Goal: Task Accomplishment & Management: Manage account settings

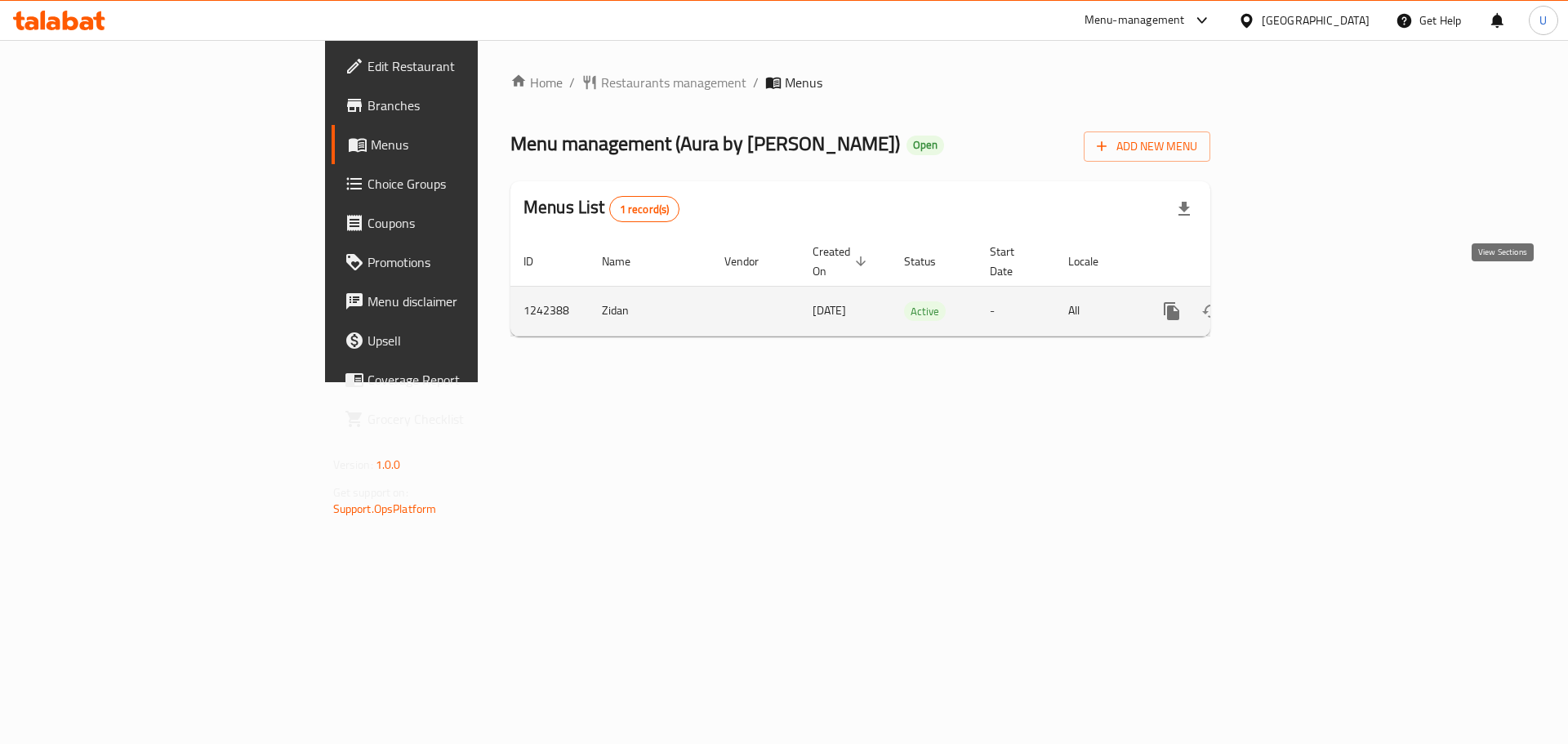
click at [1309, 295] on link "enhanced table" at bounding box center [1289, 311] width 40 height 40
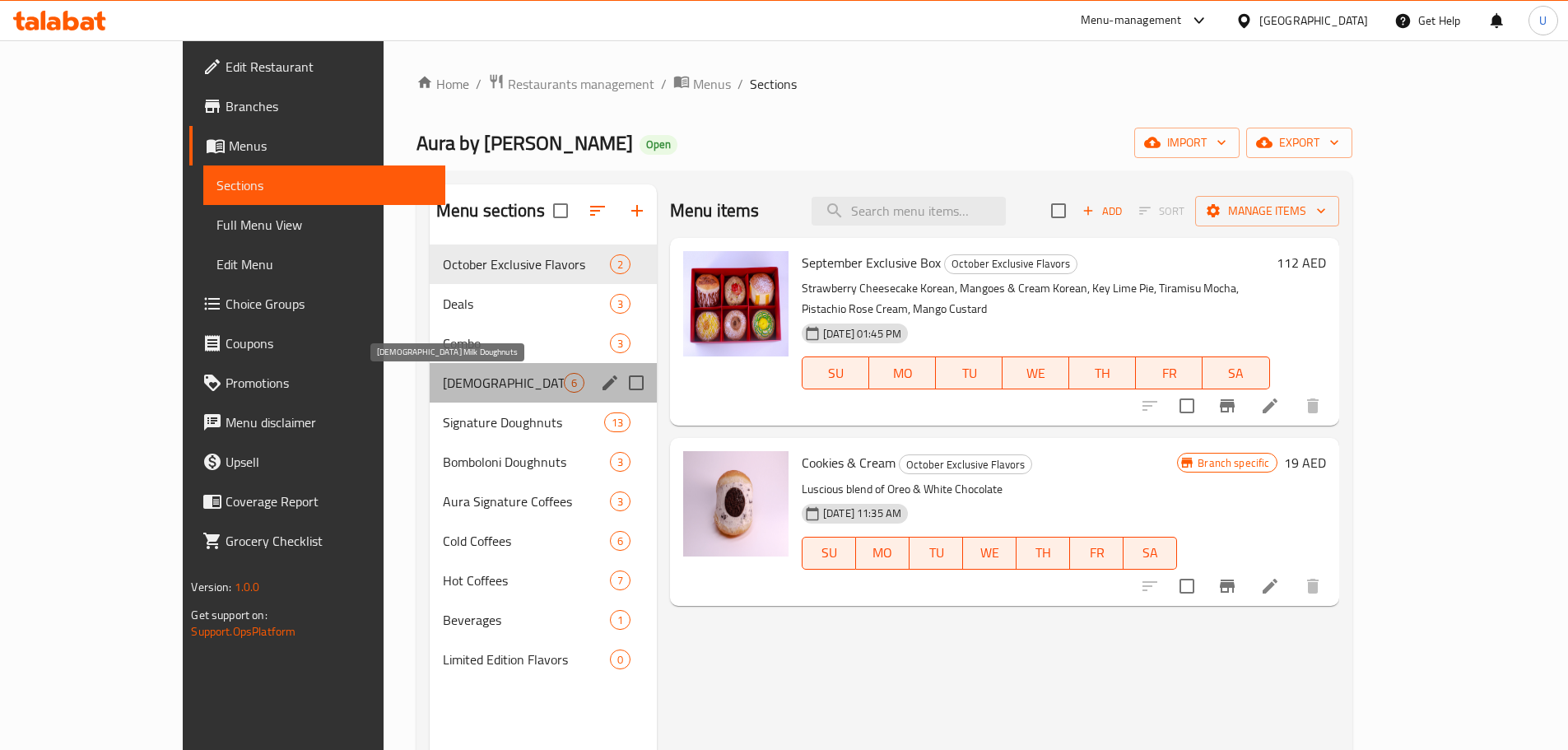
click at [443, 377] on span "[DEMOGRAPHIC_DATA] Milk Doughnuts" at bounding box center [504, 382] width 121 height 19
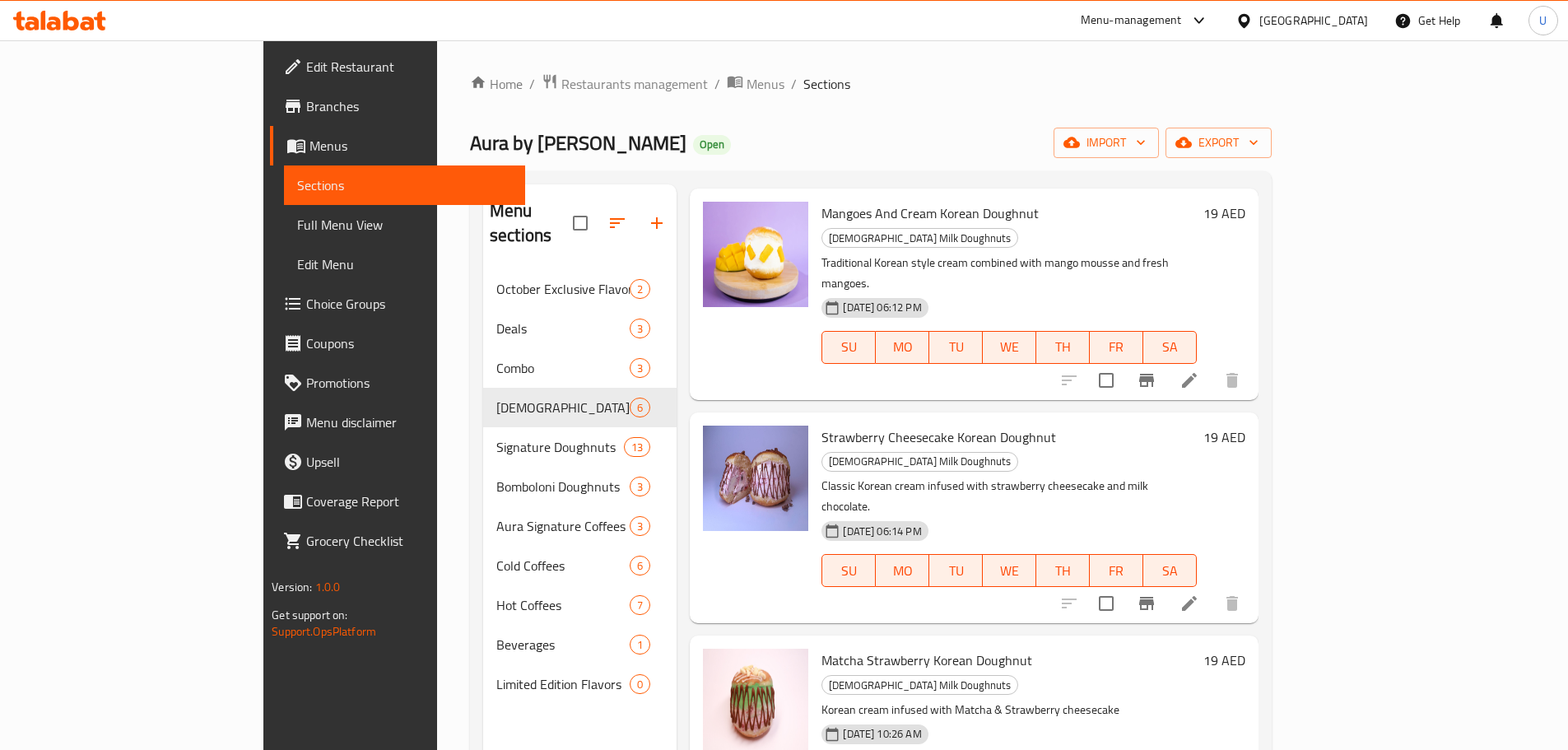
scroll to position [298, 0]
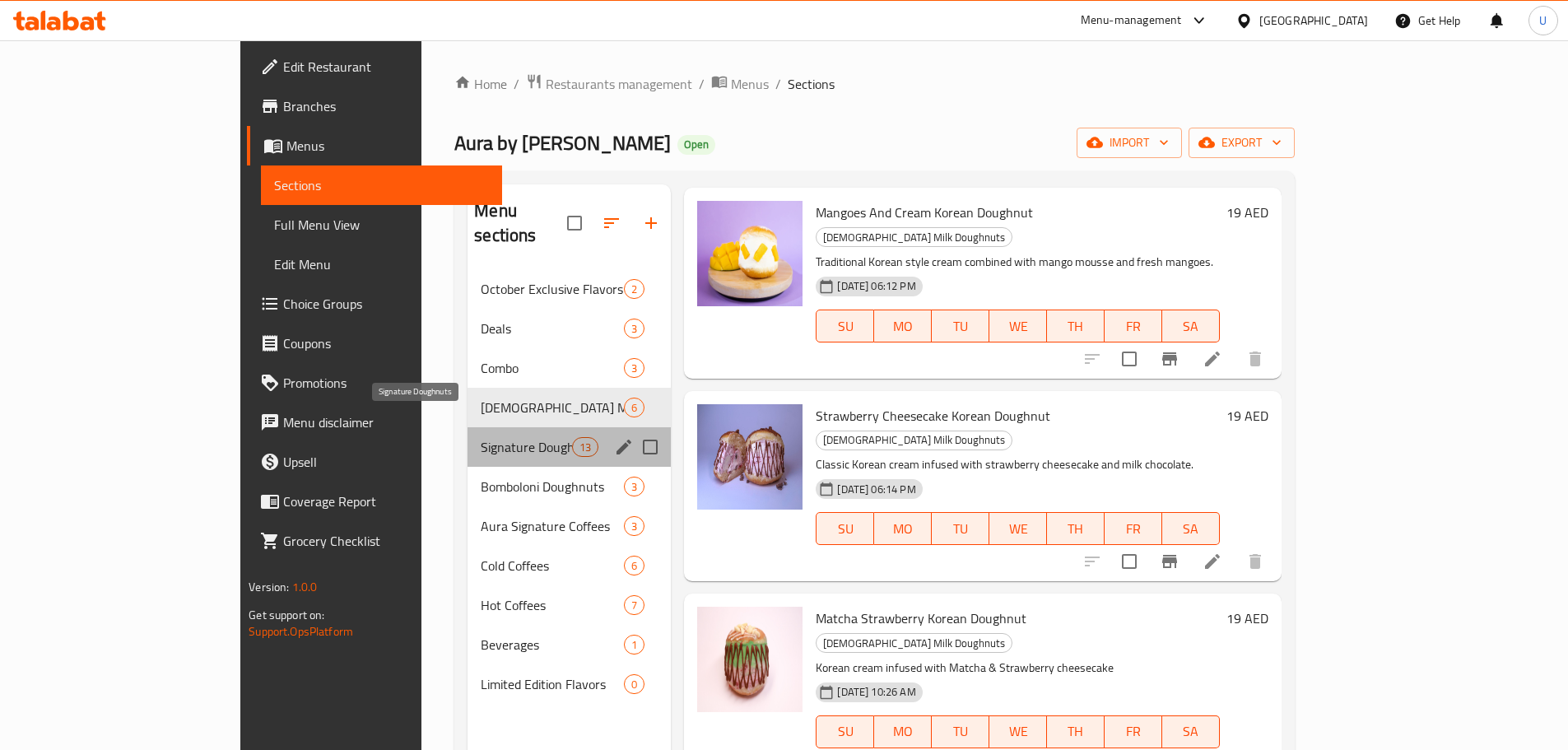
click at [480, 437] on span "Signature Doughnuts" at bounding box center [526, 446] width 92 height 19
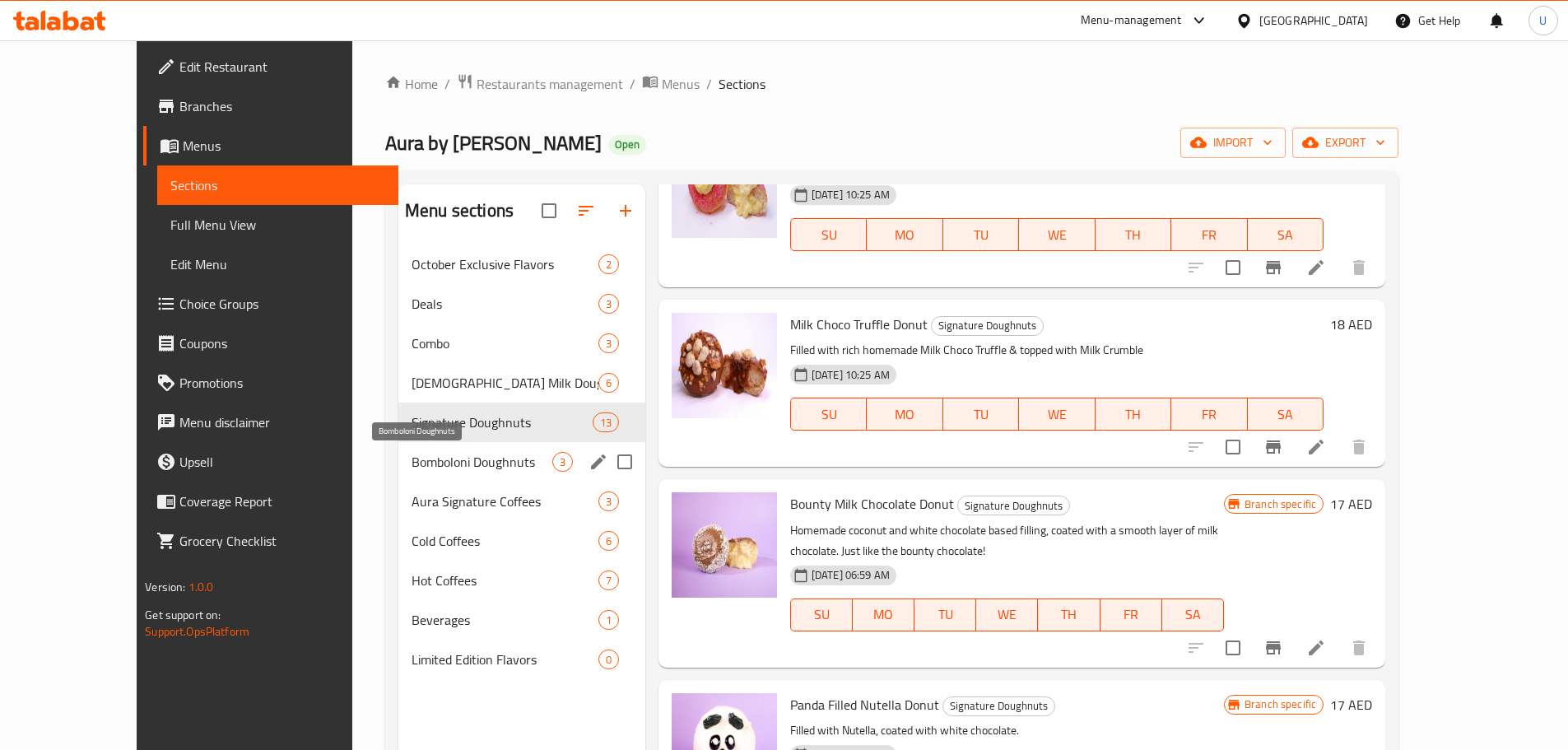
click at [412, 464] on span "Bomboloni Doughnuts" at bounding box center [482, 461] width 141 height 19
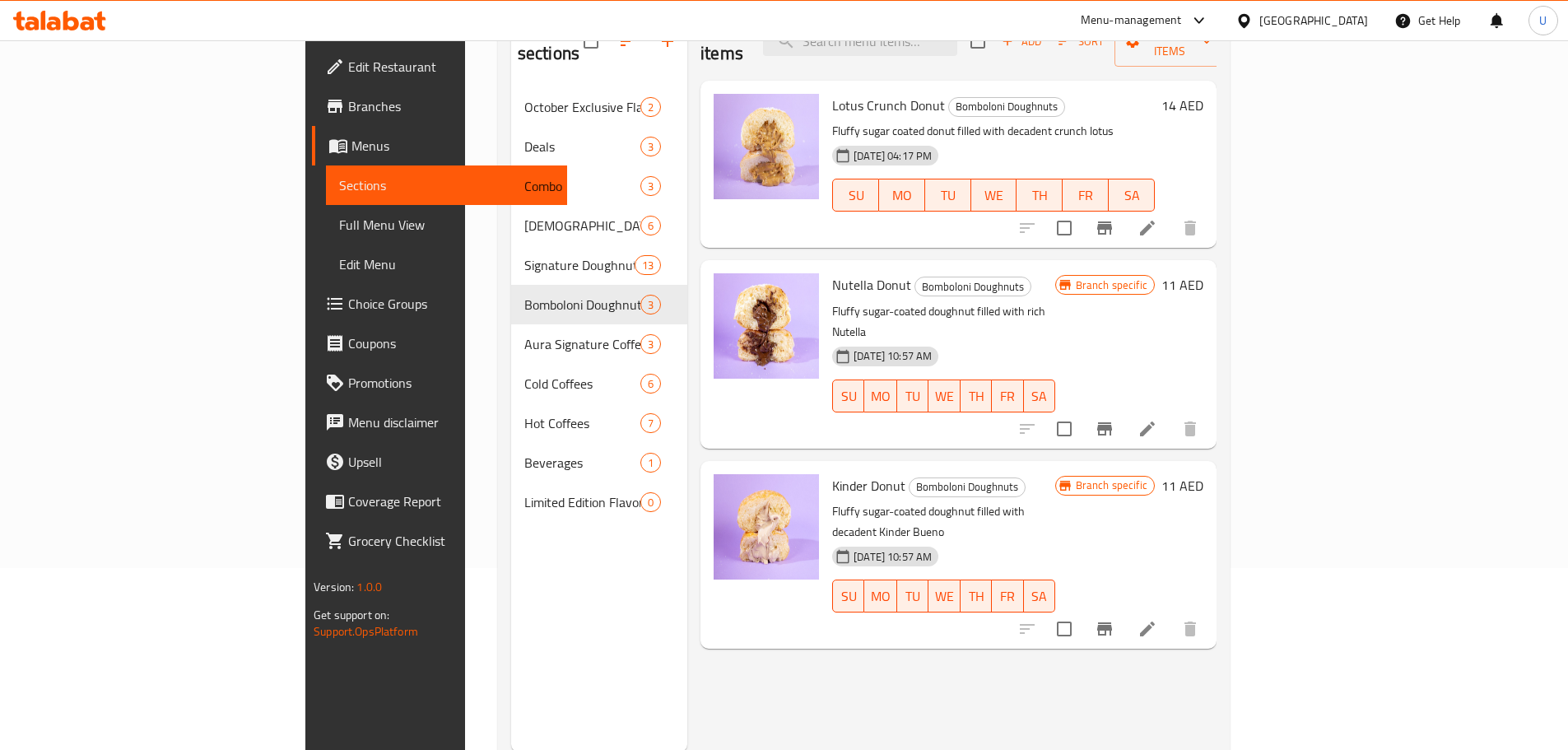
scroll to position [181, 0]
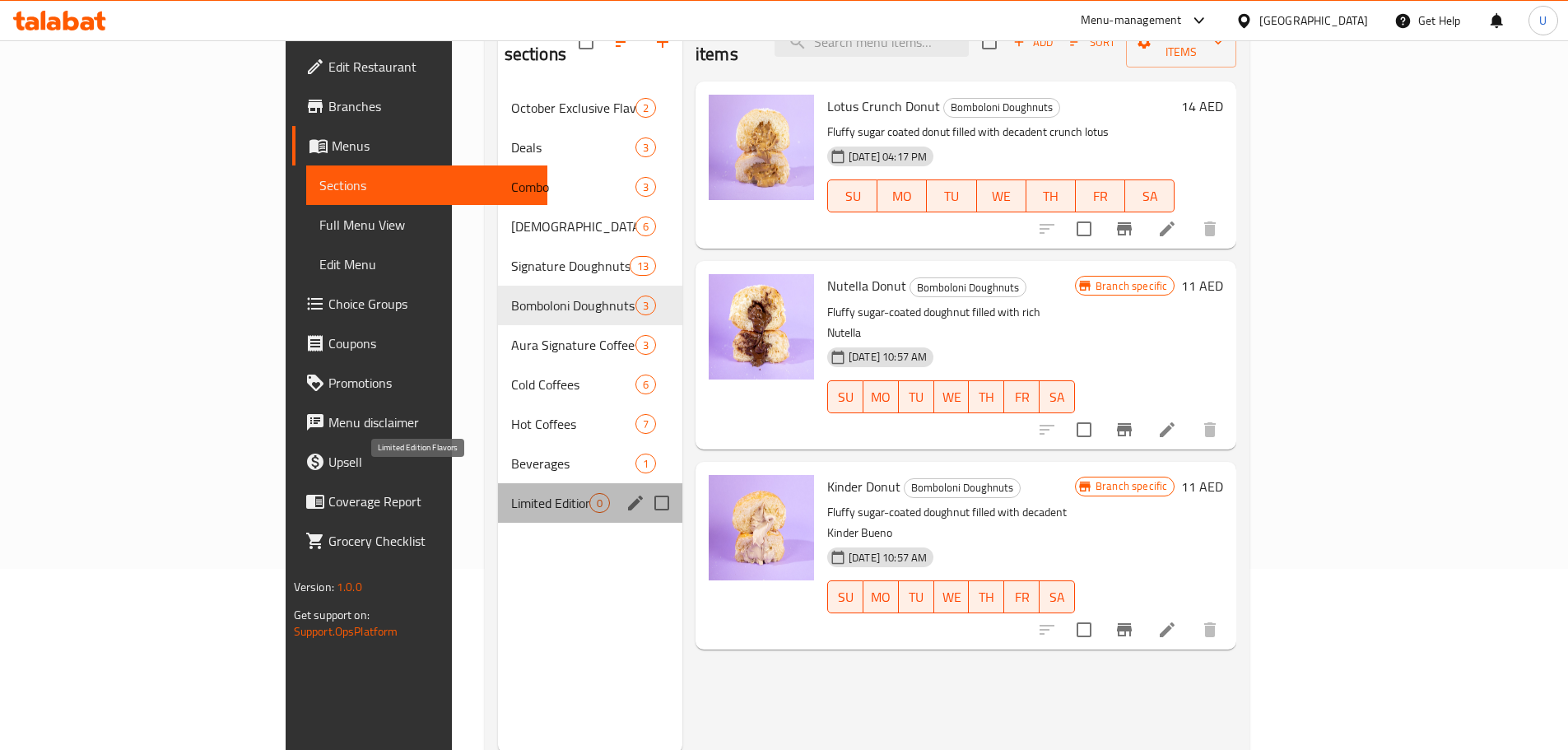
click at [511, 493] on span "Limited Edition Flavors" at bounding box center [550, 502] width 78 height 19
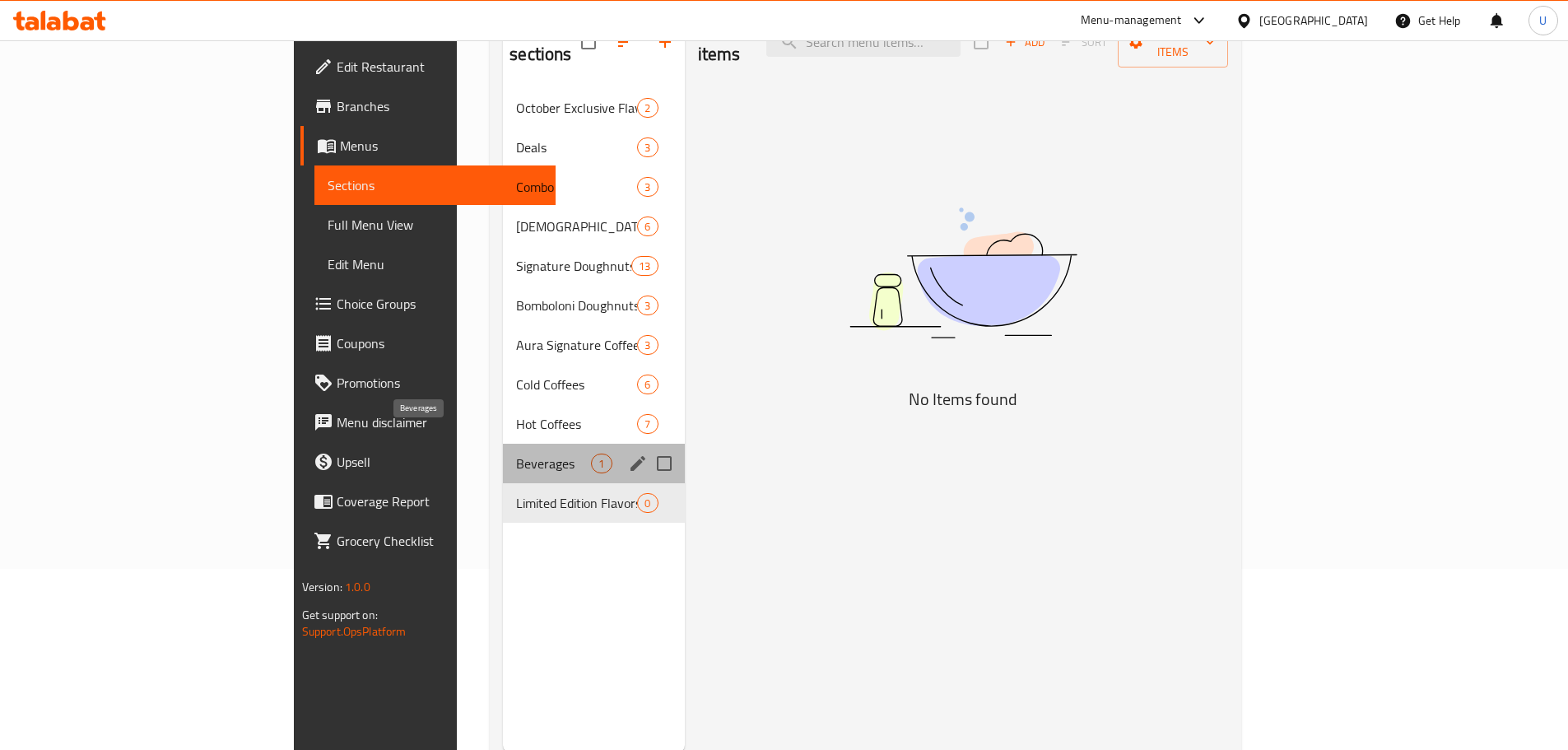
click at [516, 453] on span "Beverages" at bounding box center [554, 463] width 75 height 19
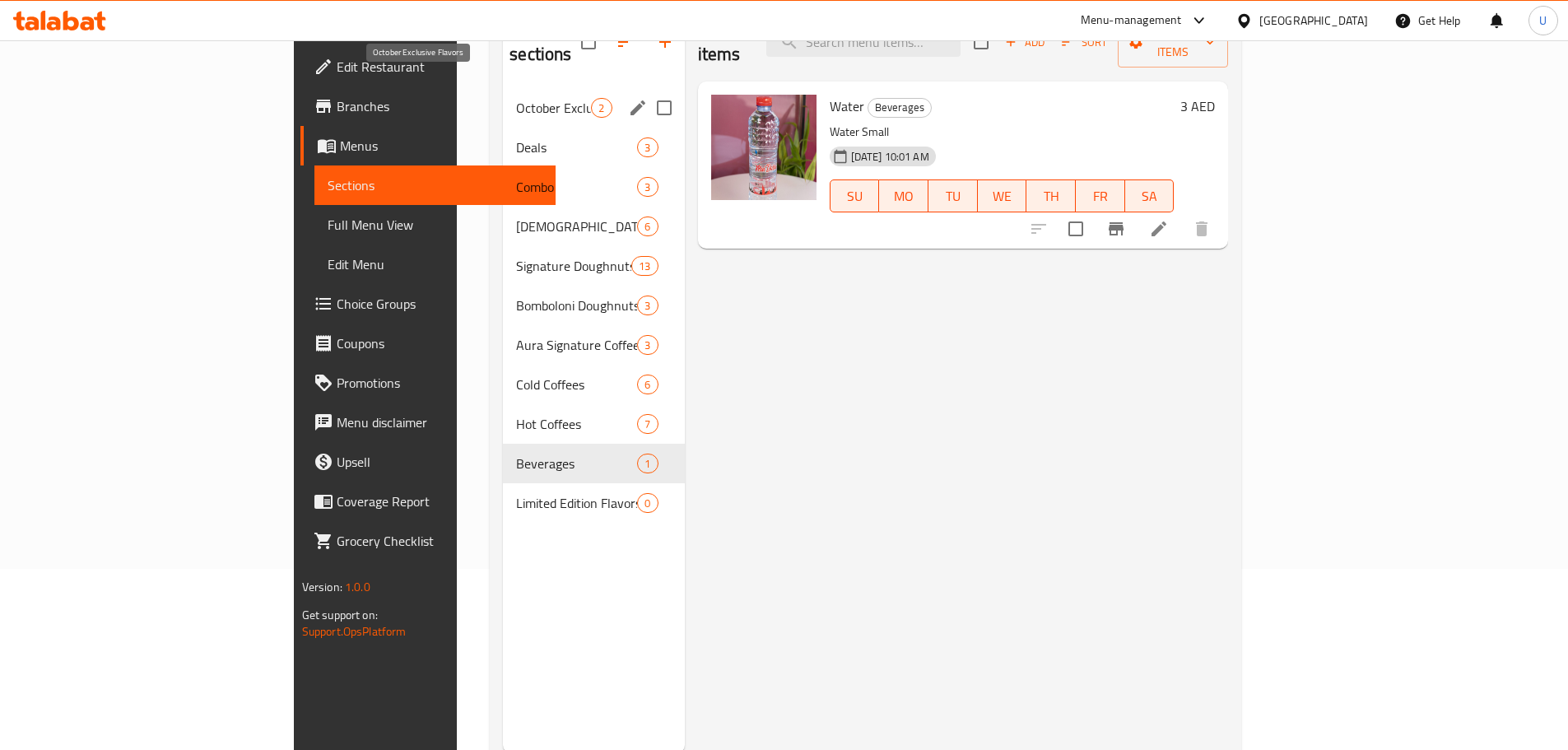
click at [516, 98] on span "October Exclusive Flavors" at bounding box center [554, 108] width 75 height 19
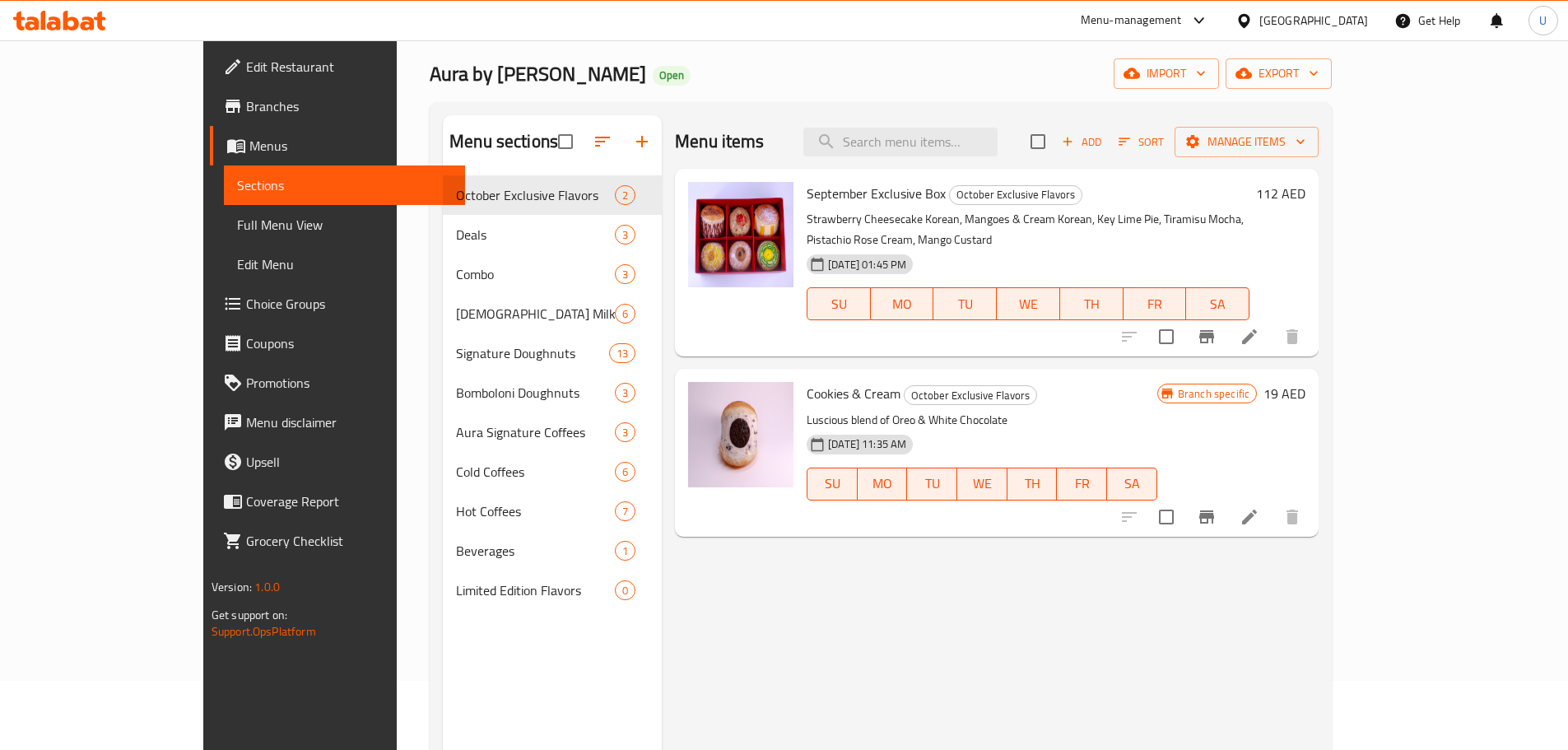
scroll to position [63, 0]
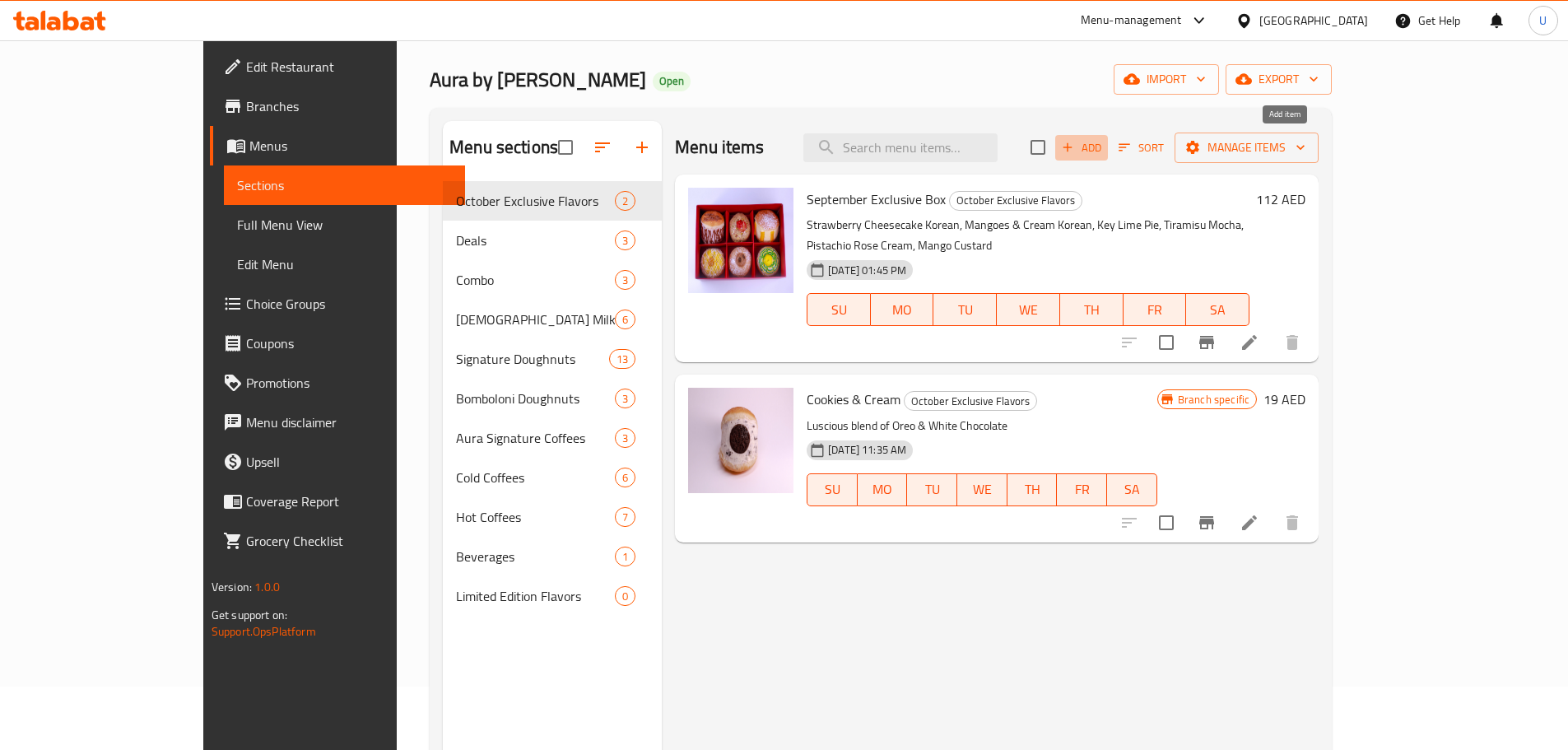
click at [1075, 152] on icon "button" at bounding box center [1067, 147] width 15 height 15
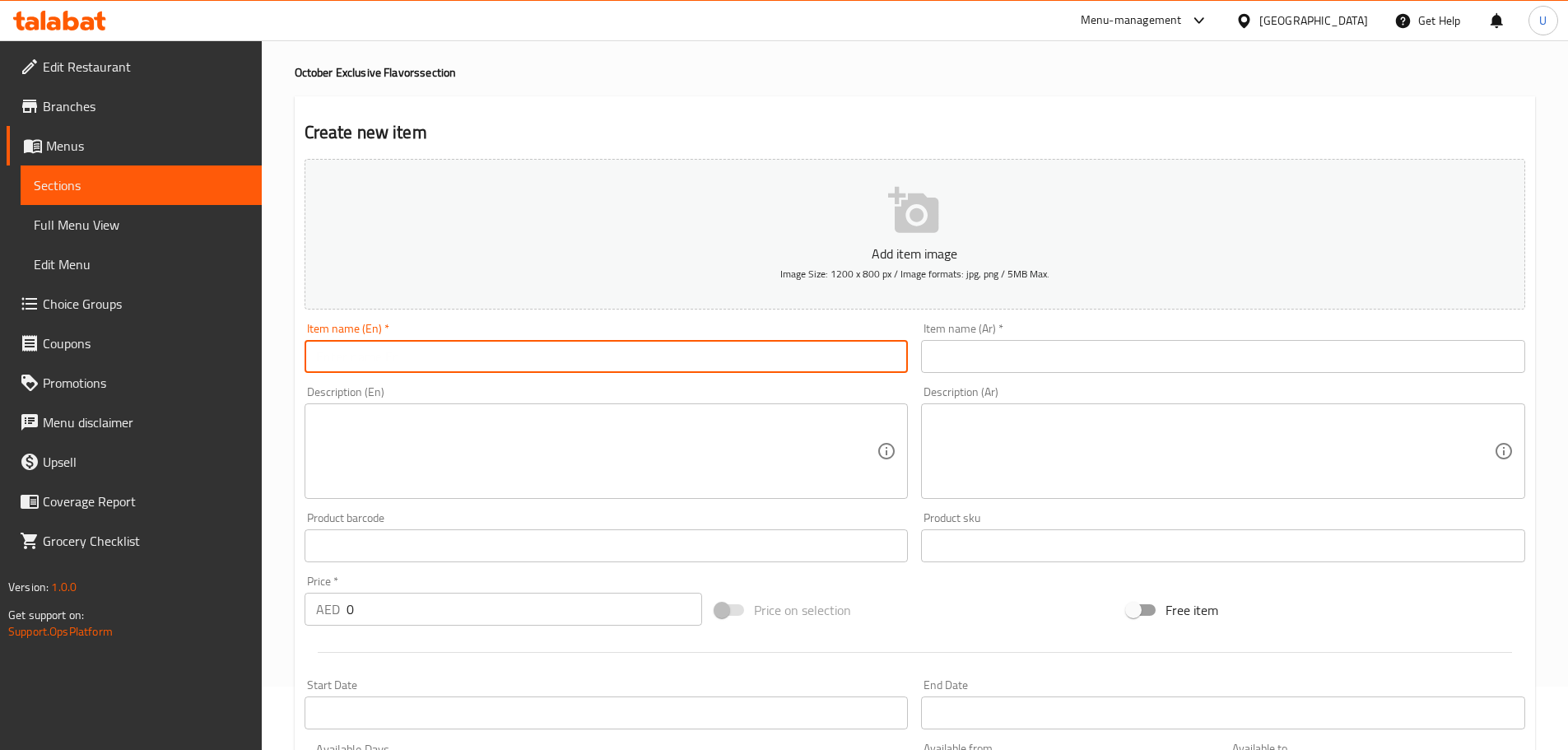
paste input "Sticky Date Pudding"
click at [469, 354] on input "Sticky Date Pudding" at bounding box center [606, 357] width 604 height 33
type input "Sticky Date Pudding"
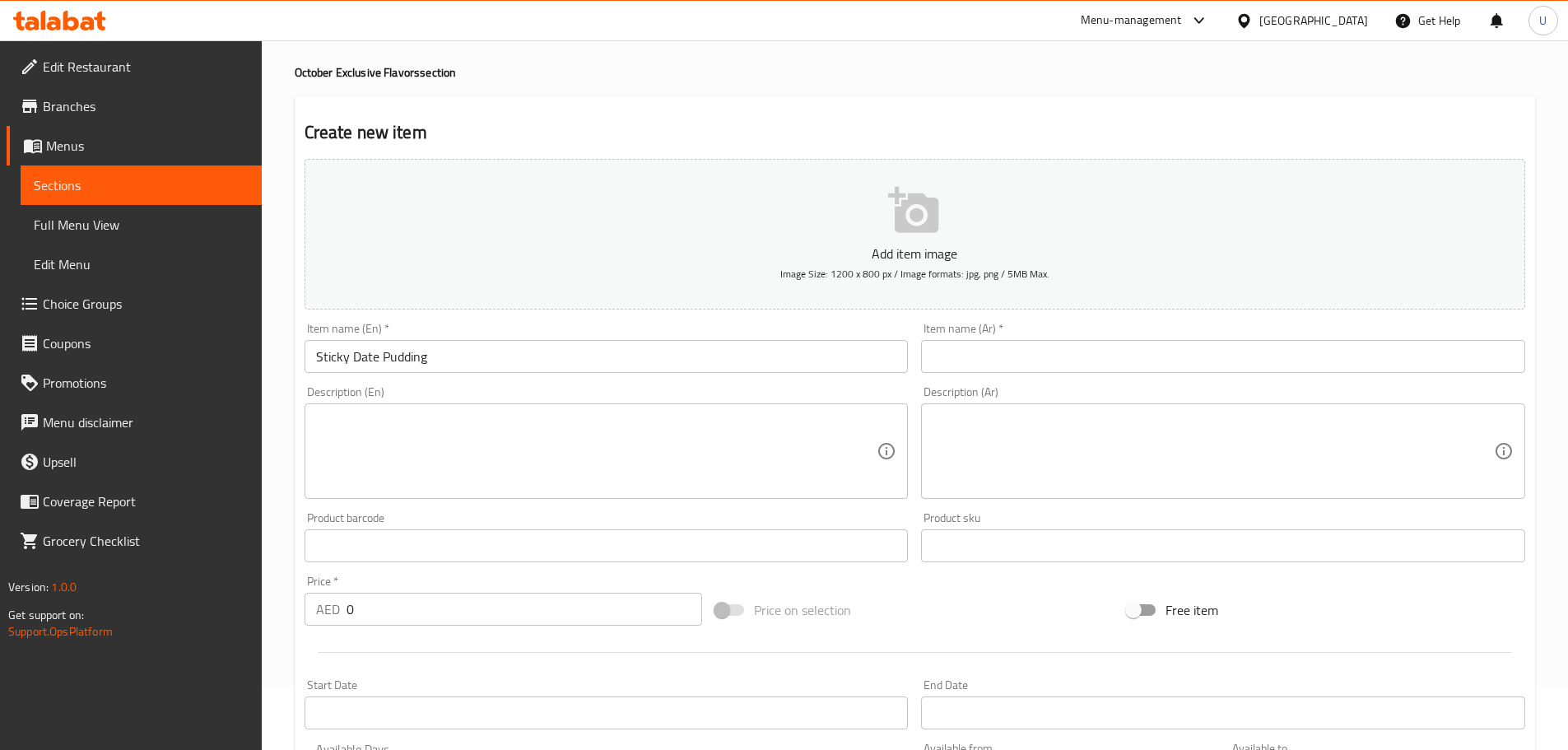
click at [983, 352] on input "text" at bounding box center [1222, 357] width 604 height 33
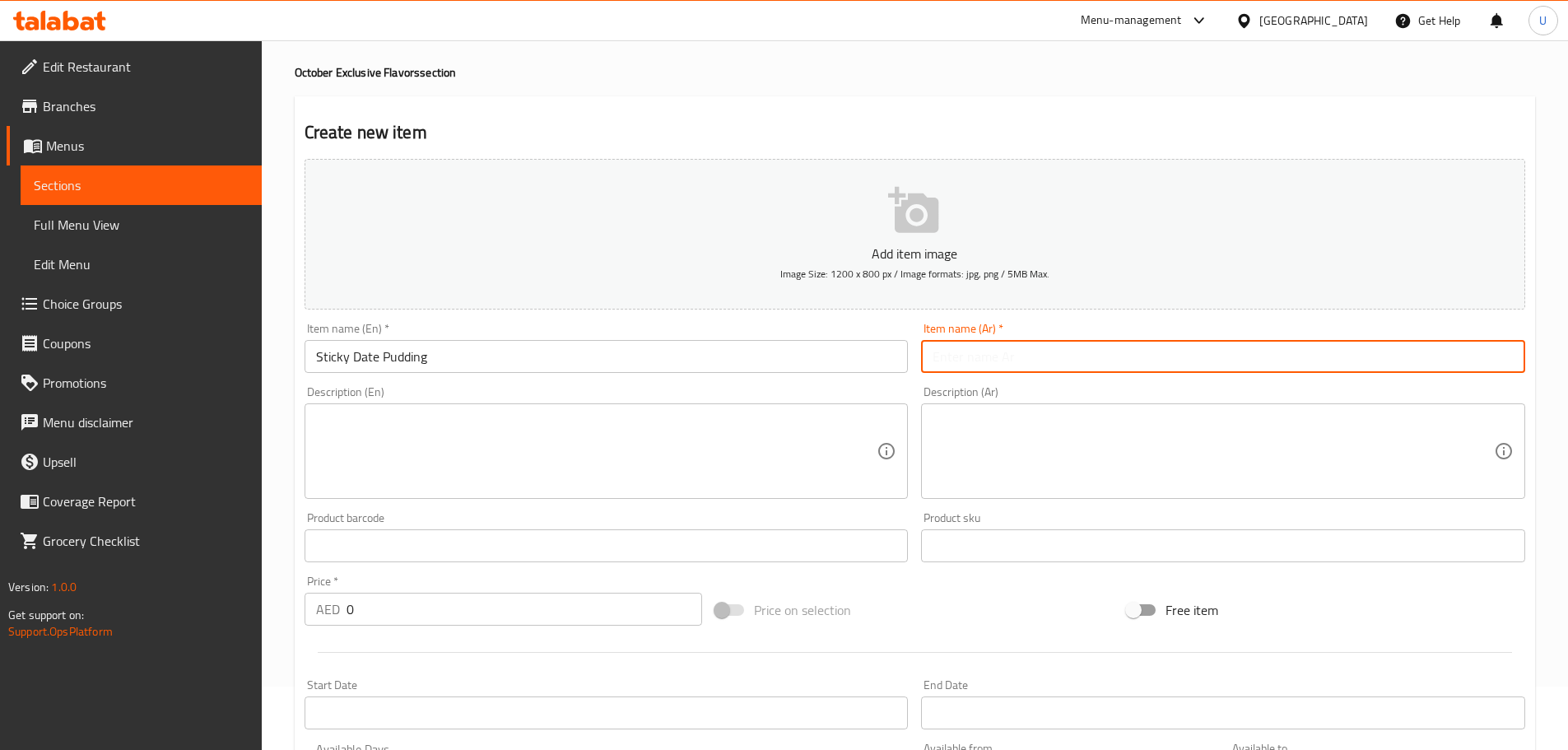
paste input "بودينغ التمر اللزج"
type input "بودينغ التمر اللزج"
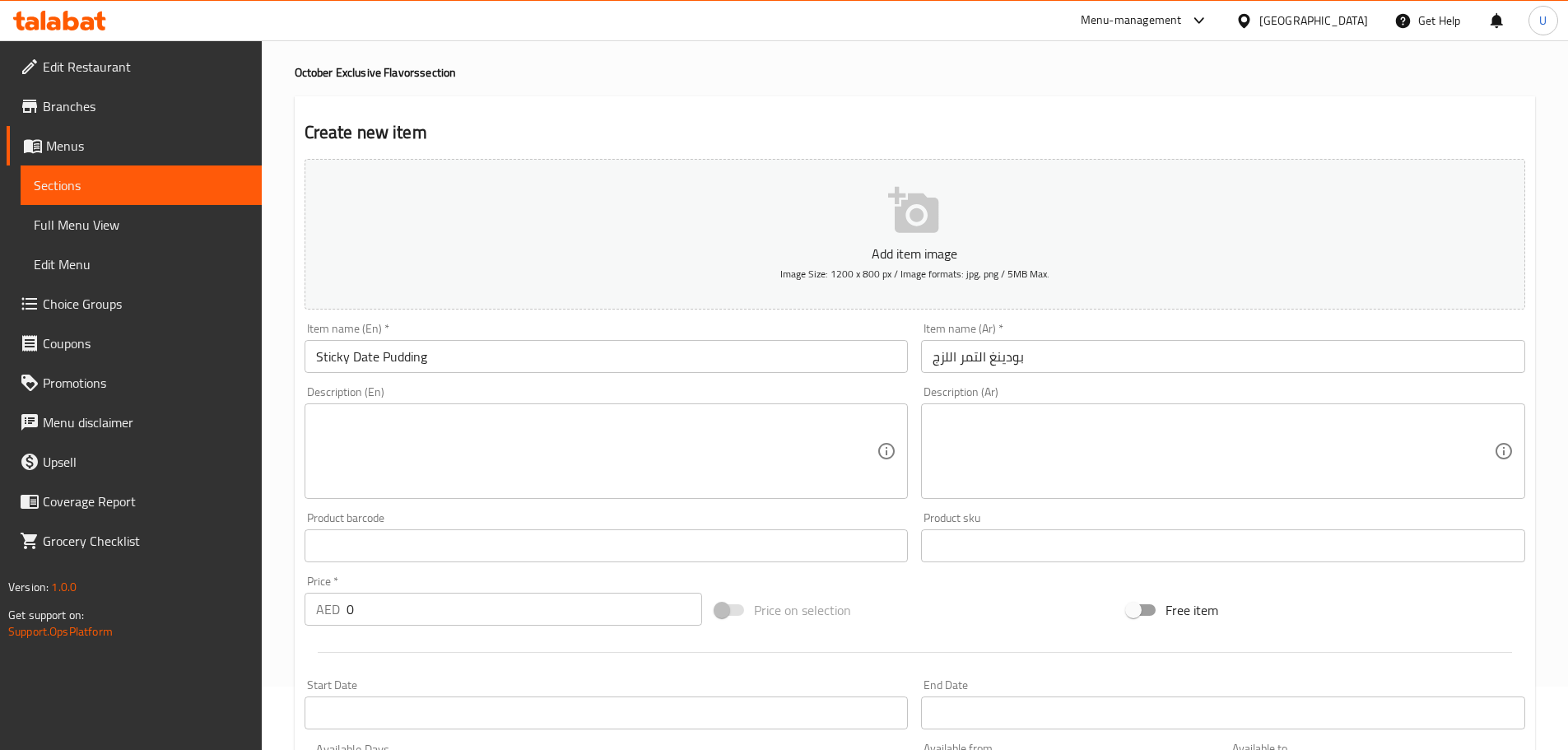
click at [915, 393] on div "Description (Ar) Description (Ar)" at bounding box center [1223, 442] width 618 height 126
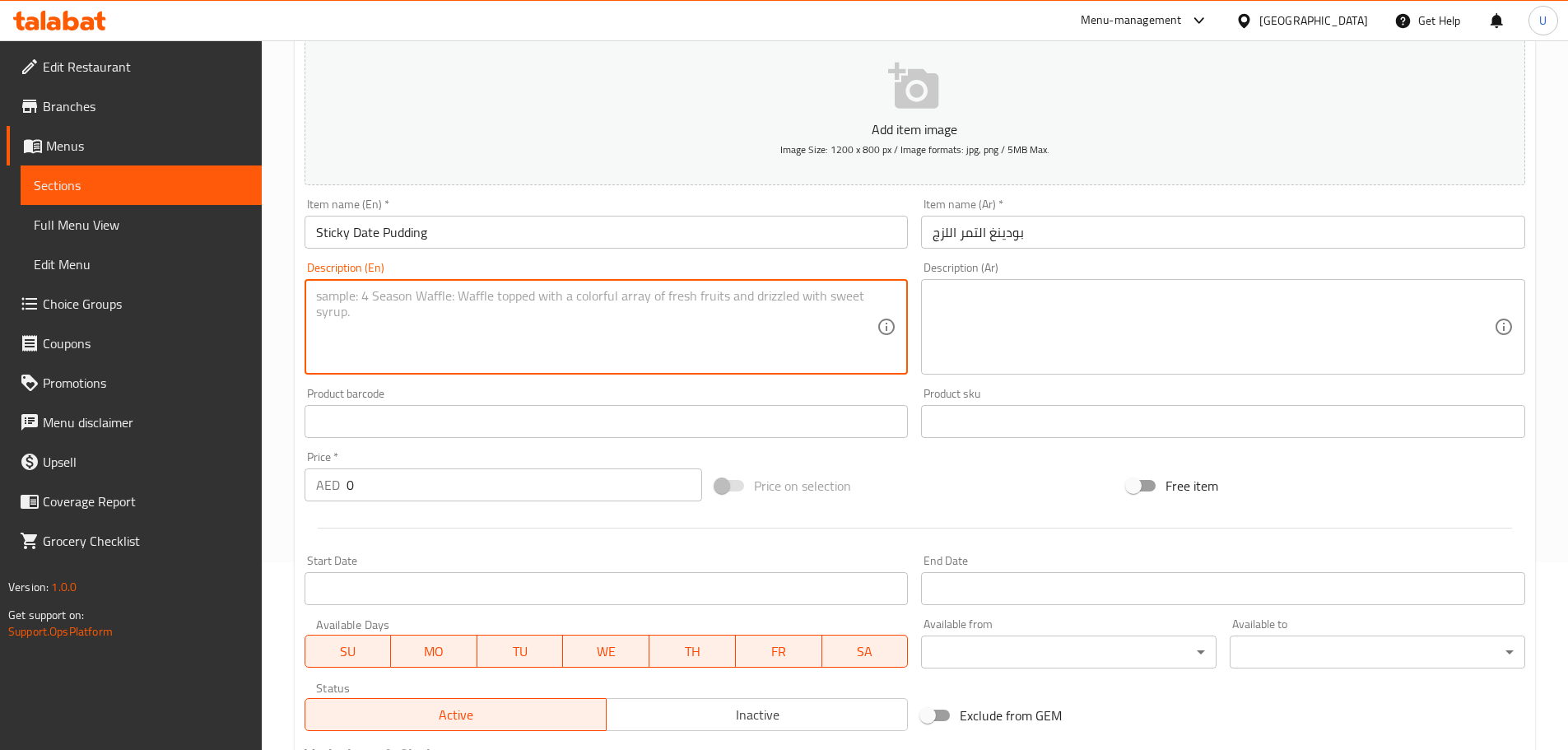
click at [491, 357] on textarea at bounding box center [596, 327] width 561 height 78
paste textarea "A warm and moist dessert made with sweet dates, topped with rich toffee sauce."
type textarea "A warm and moist dessert made with sweet dates, topped with rich toffee sauce."
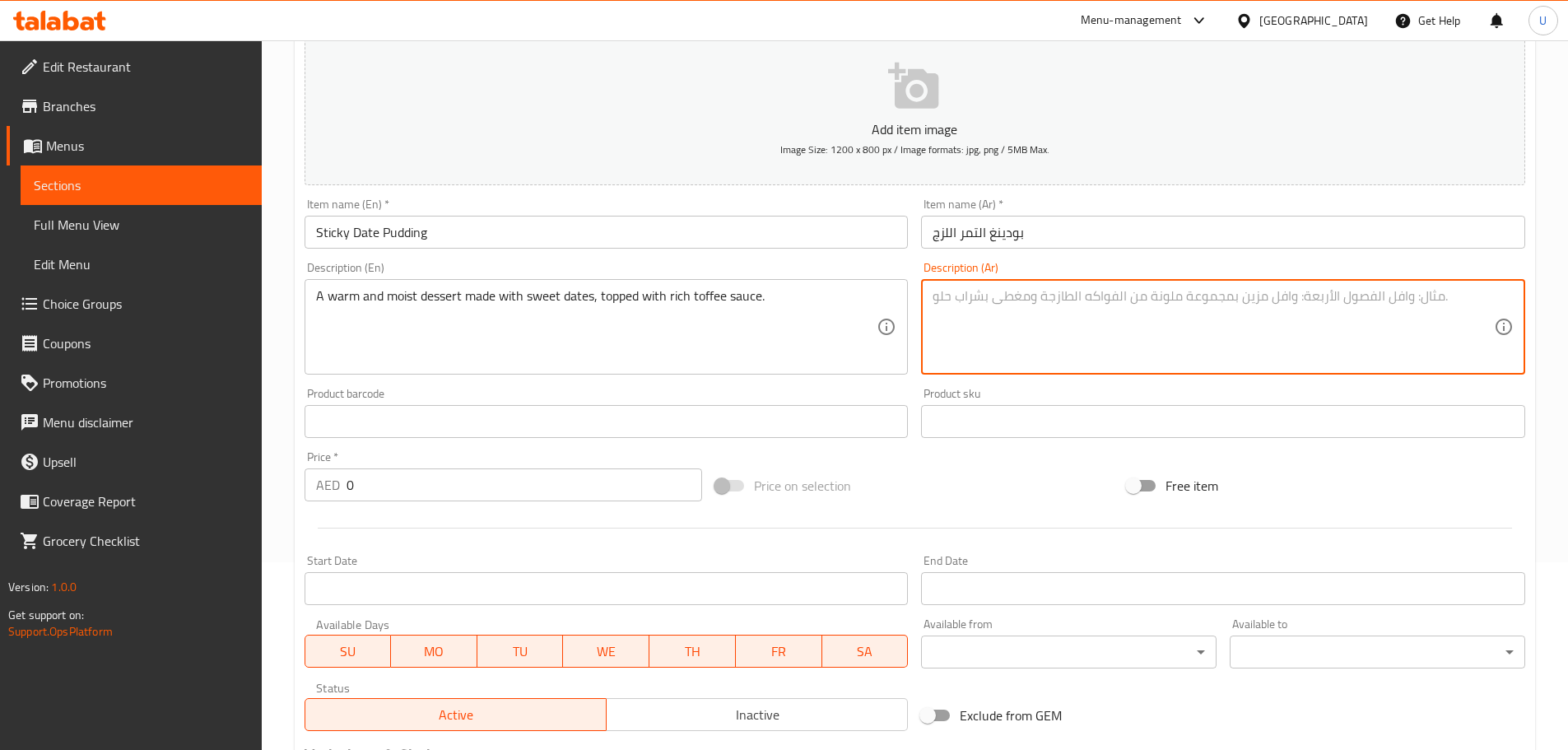
click at [1023, 323] on textarea at bounding box center [1213, 327] width 561 height 78
paste textarea "حلوى دافئة ورطبة مصنوعة من التمر الحلو، تُغطى بصلصة التوفي الغنية."
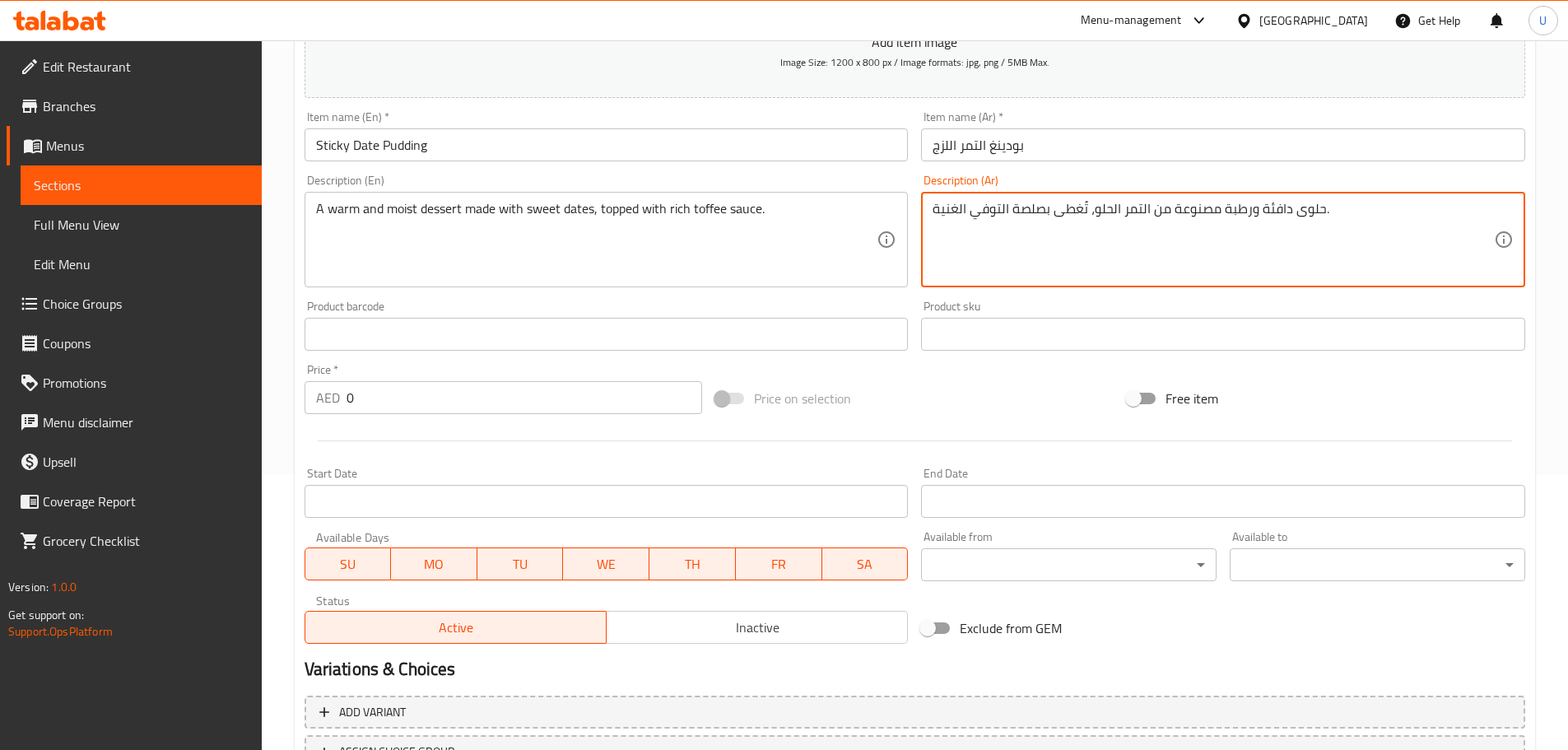
scroll to position [275, 0]
type textarea "حلوى دافئة ورطبة مصنوعة من التمر الحلو، تُغطى بصلصة التوفي الغنية."
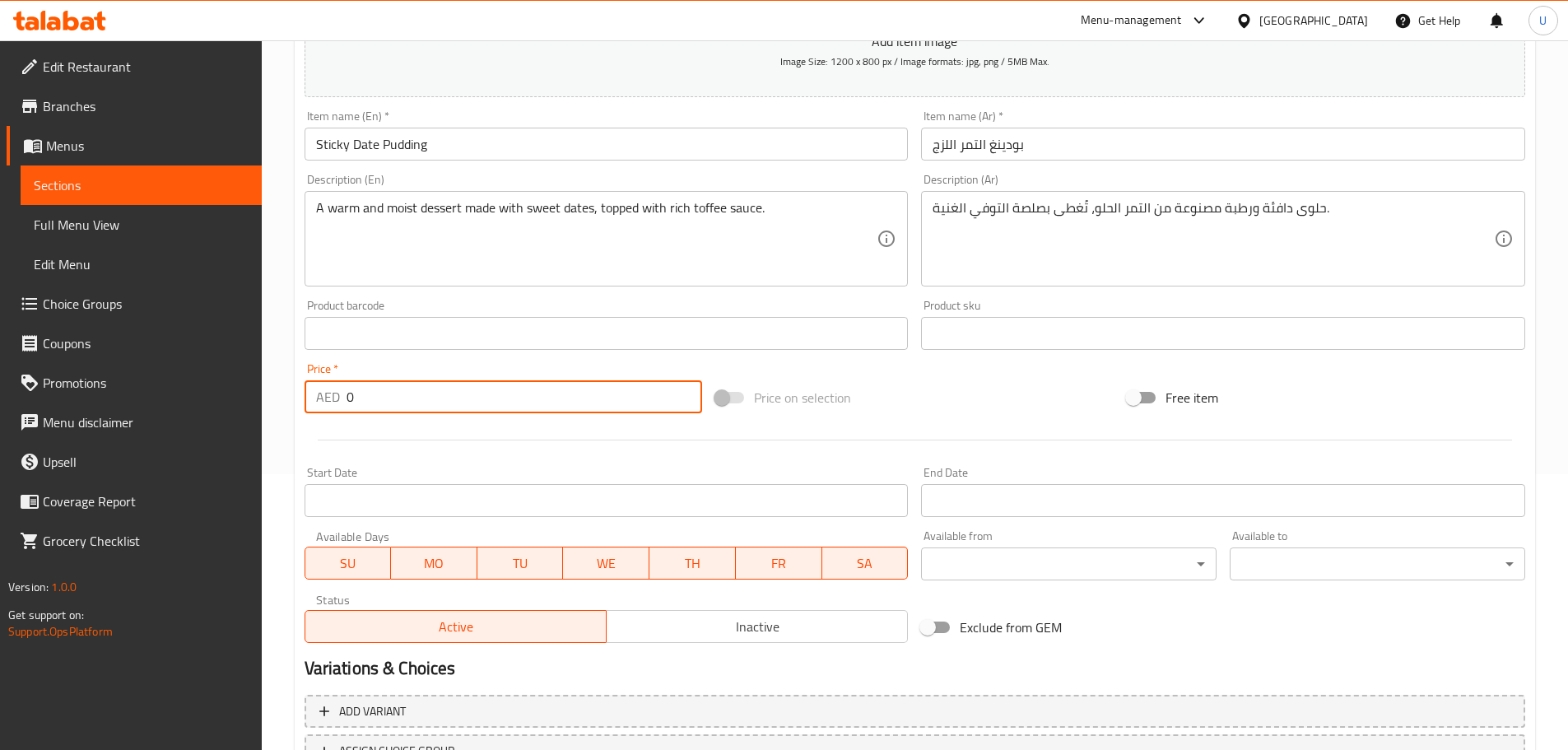
click at [538, 403] on input "0" at bounding box center [525, 397] width 356 height 33
type input "18"
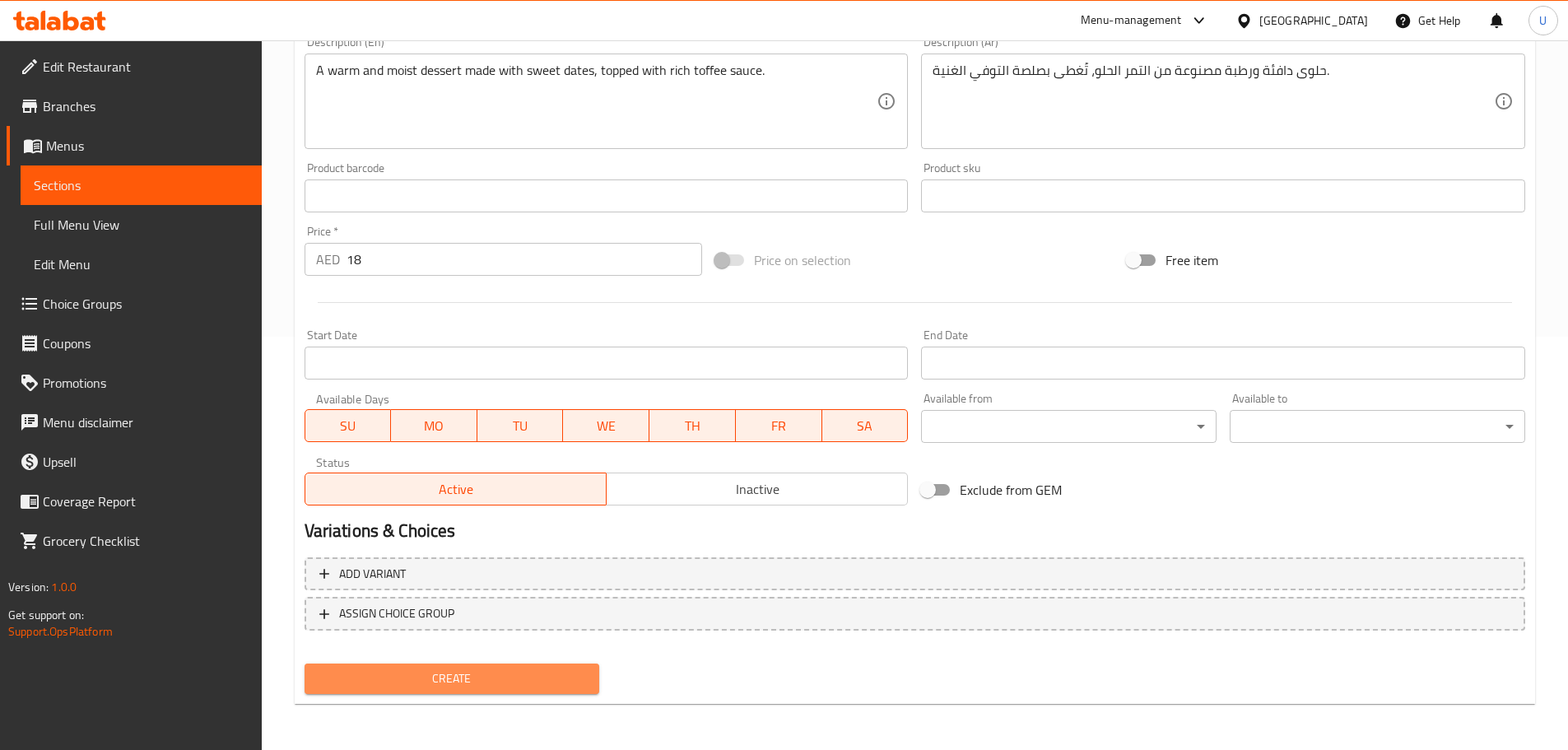
click at [454, 680] on span "Create" at bounding box center [453, 679] width 269 height 20
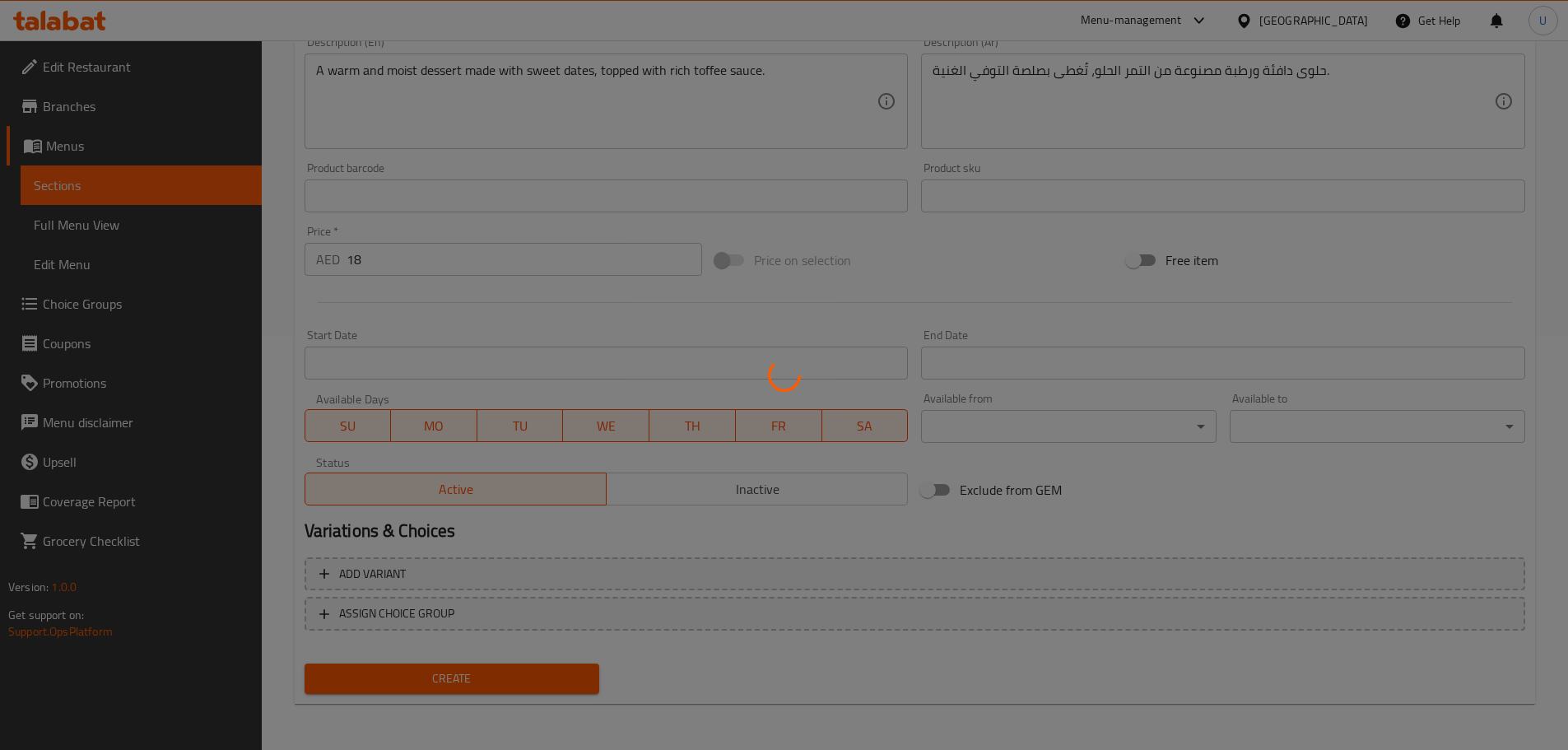
type input "0"
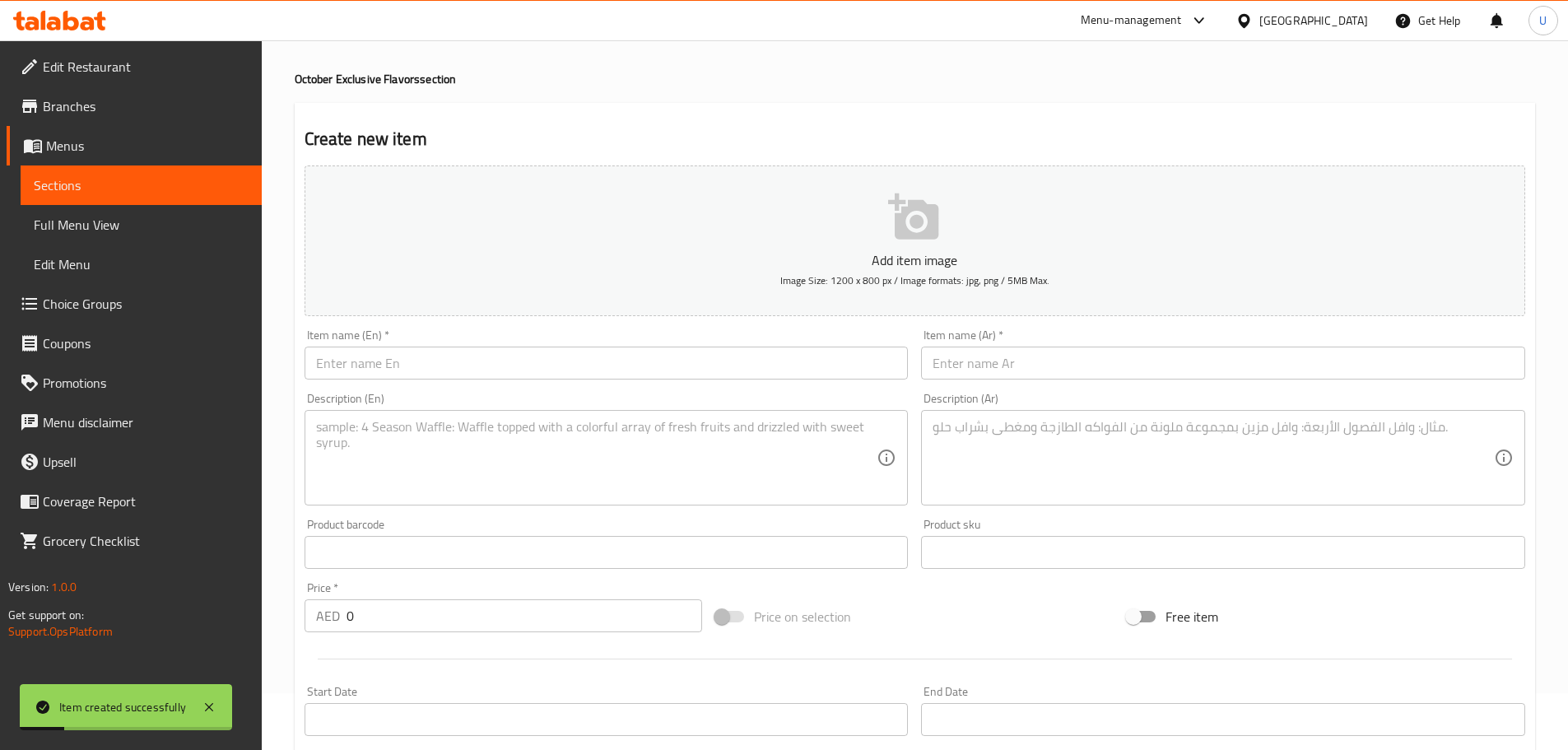
scroll to position [0, 0]
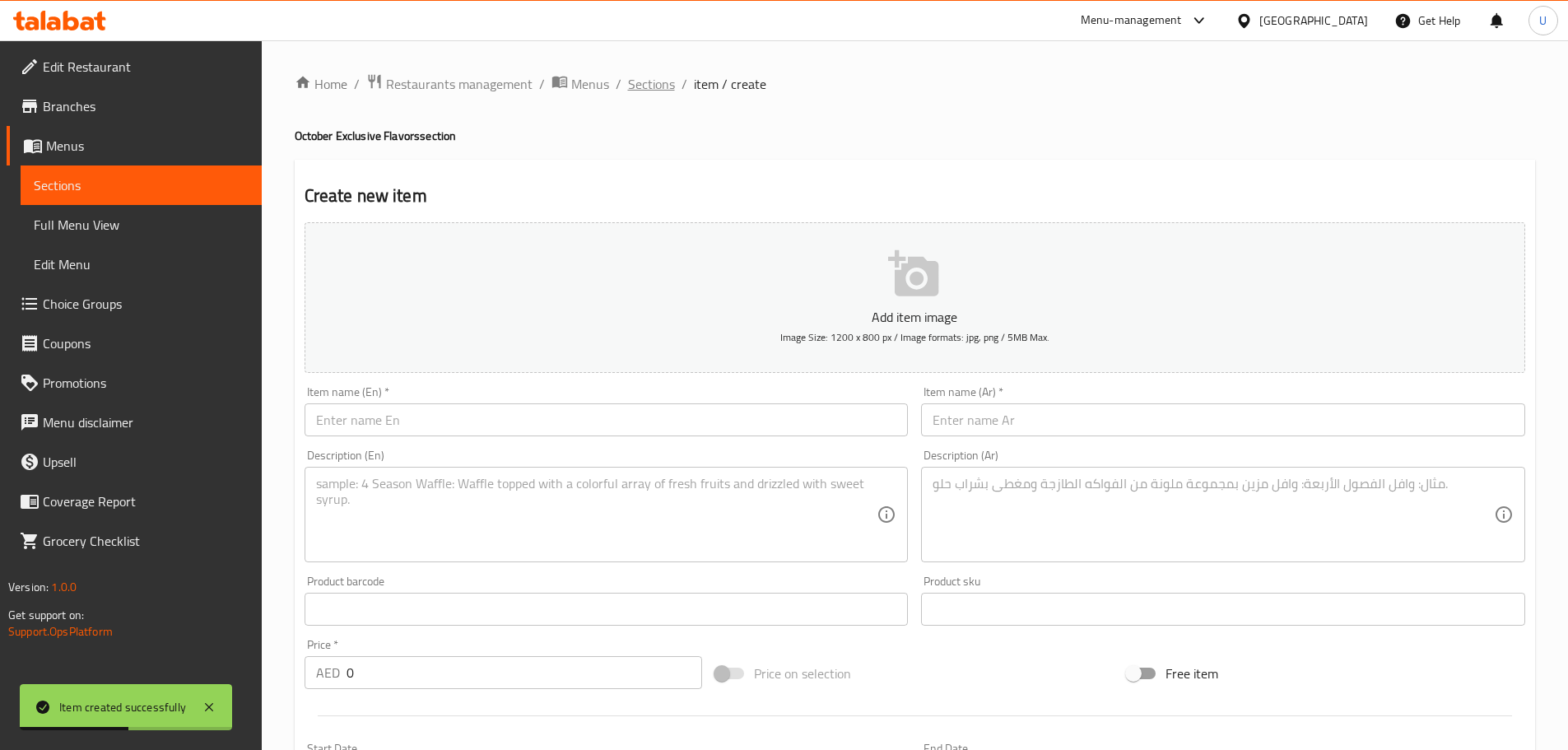
click at [652, 82] on span "Sections" at bounding box center [651, 83] width 47 height 19
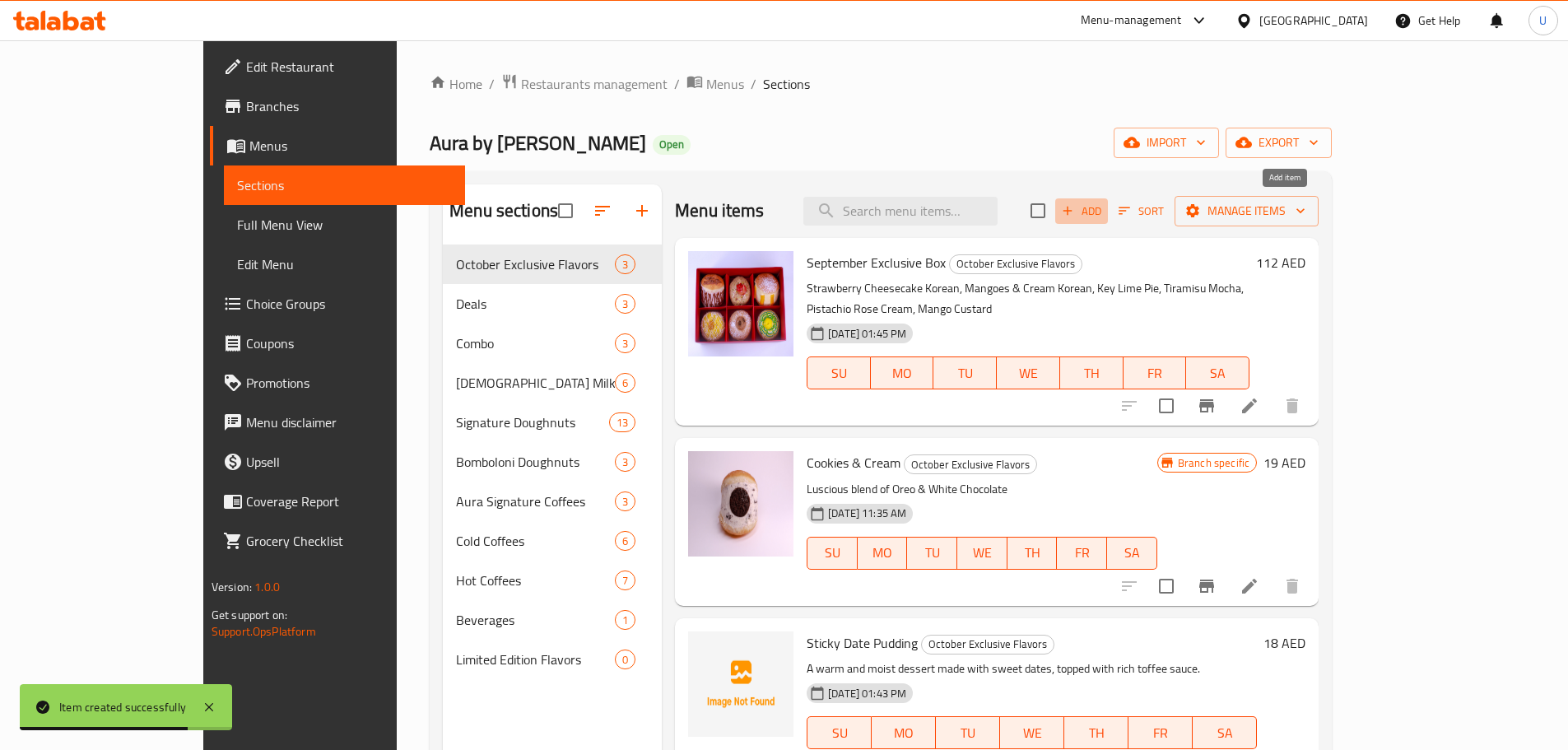
click at [1103, 202] on span "Add" at bounding box center [1081, 210] width 45 height 19
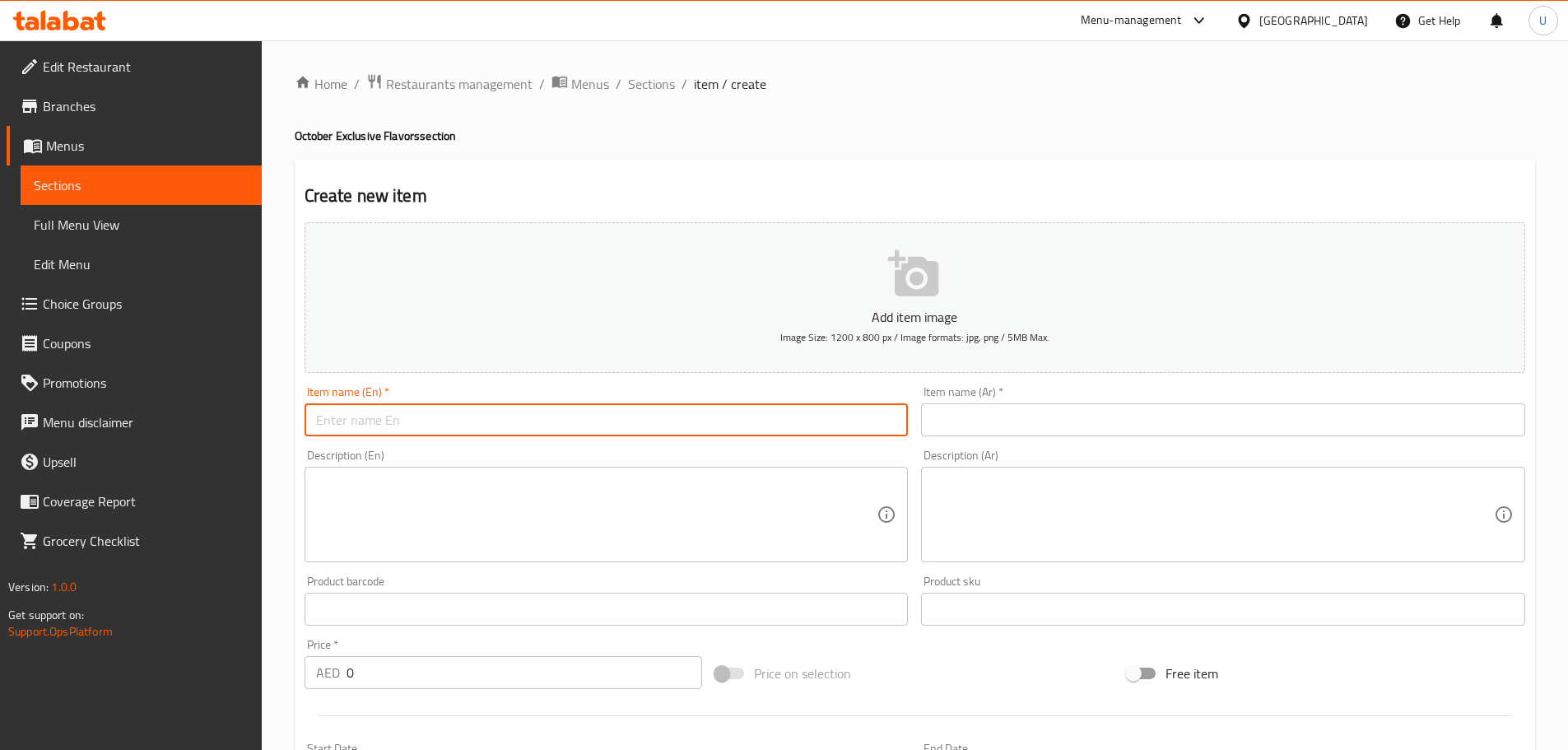
paste input "Passion Fruit Curd"
click at [428, 429] on input "Passion Fruit Curd" at bounding box center [606, 420] width 604 height 33
type input "Passion Fruit Curd"
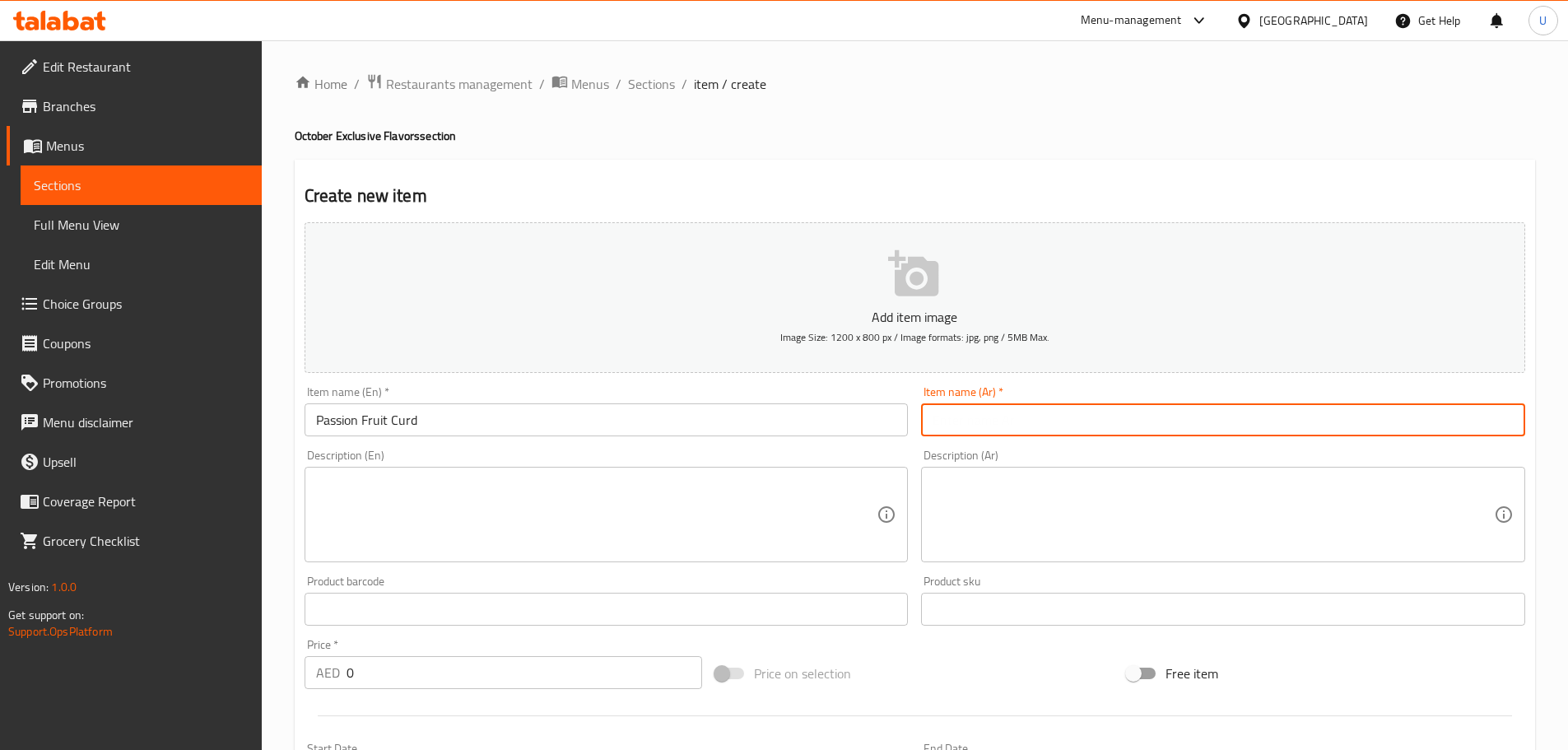
paste input "كرد فاكهة الباشن فروت"
click at [991, 421] on input "كرد فاكهة الباشن فروت" at bounding box center [1222, 420] width 604 height 33
type input "كرد فاكهة الباشن فروت"
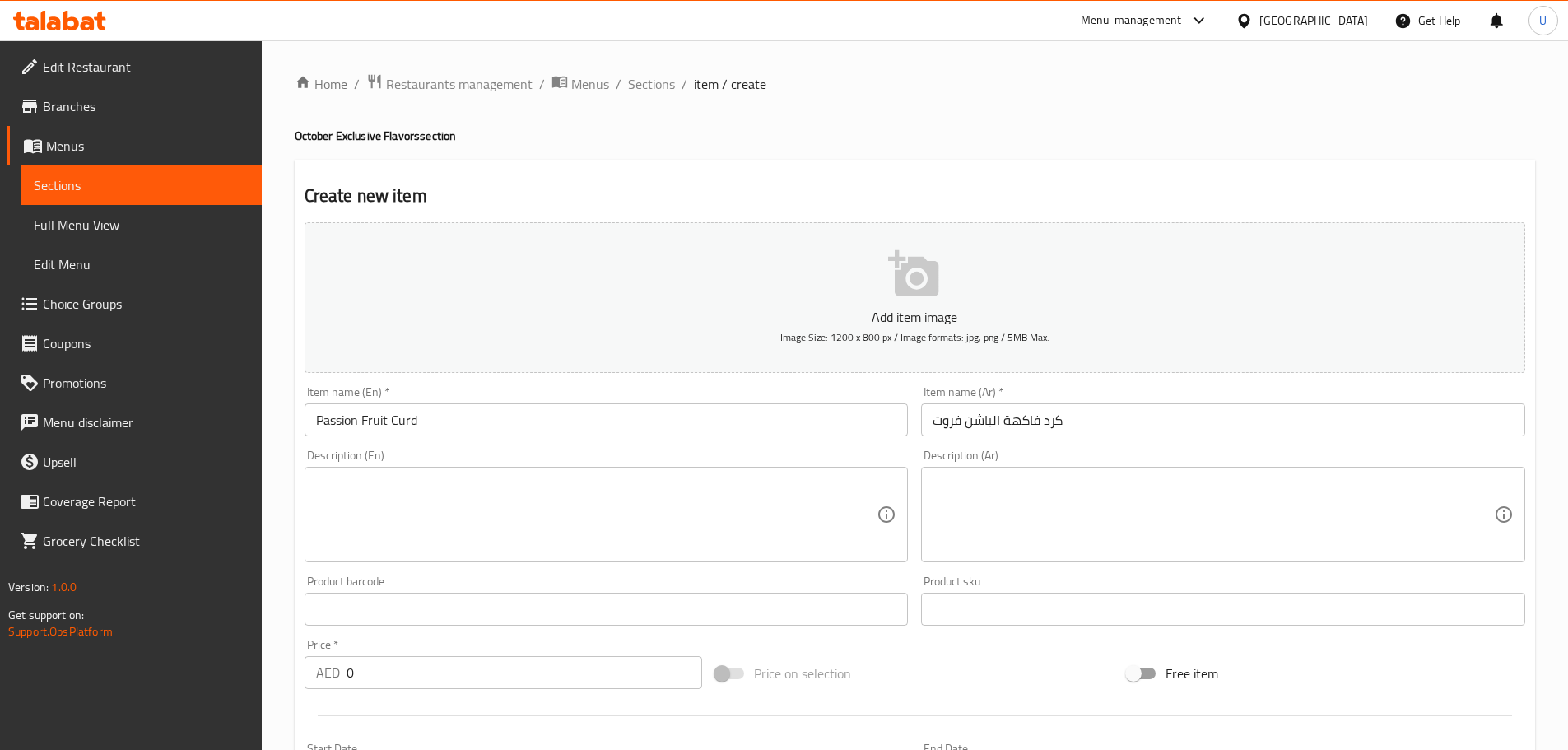
click at [920, 455] on div "Description (Ar) Description (Ar)" at bounding box center [1223, 506] width 618 height 126
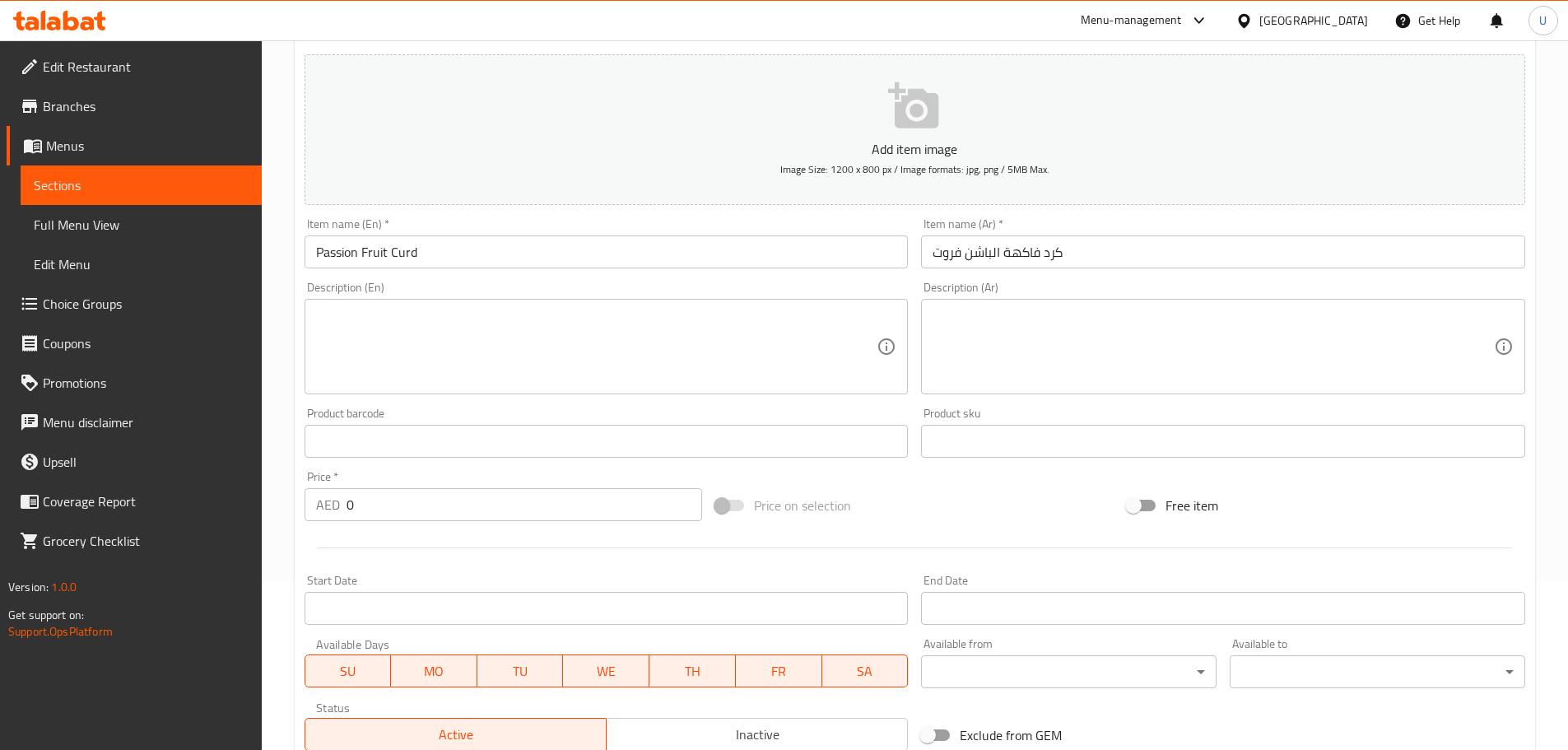
scroll to position [169, 0]
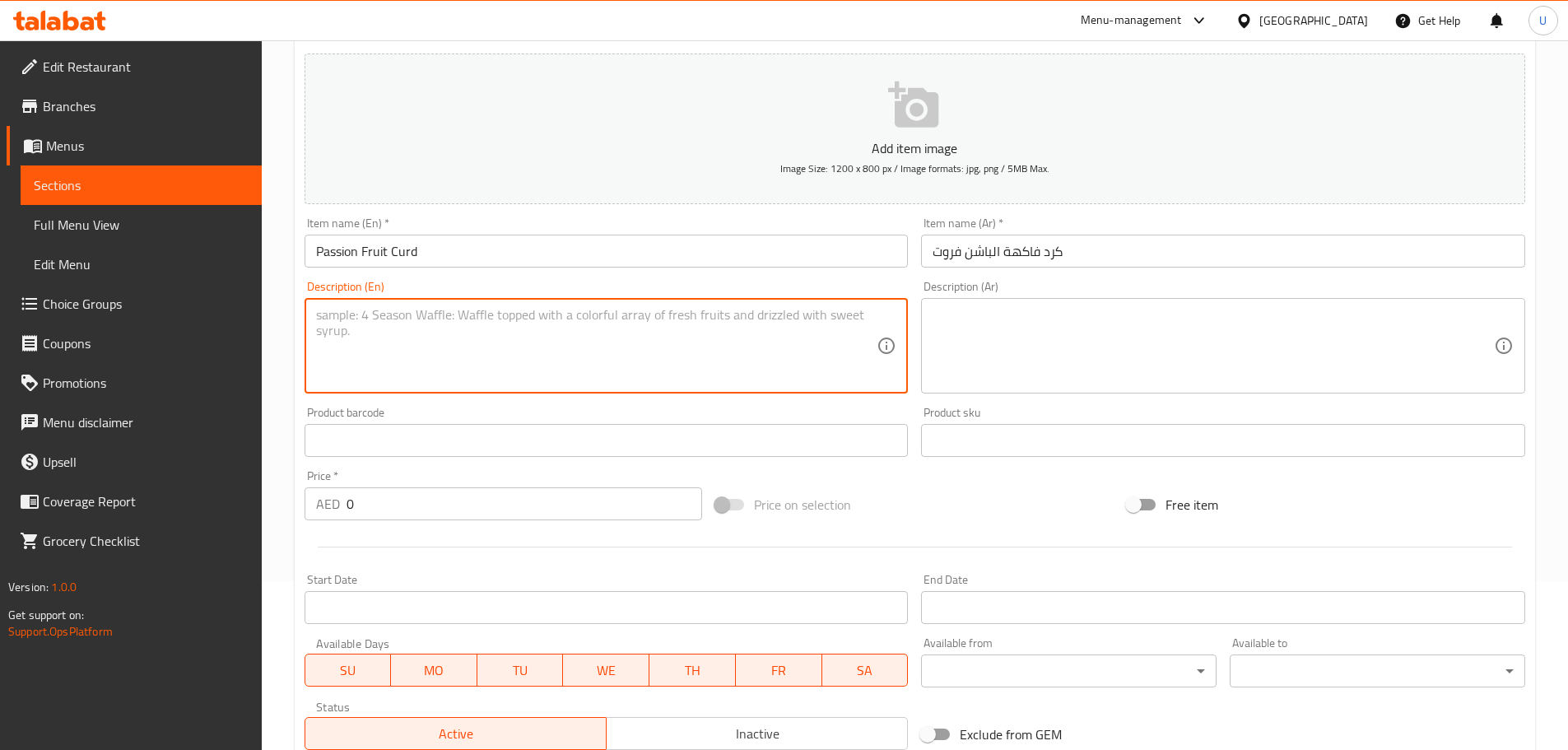
click at [537, 384] on textarea at bounding box center [596, 346] width 561 height 78
click at [463, 360] on textarea at bounding box center [596, 346] width 561 height 78
paste textarea "A smooth and tangy custard made with fresh passion fruit, offering a perfect ba…"
type textarea "A smooth and tangy custard made with fresh passion fruit, offering a perfect ba…"
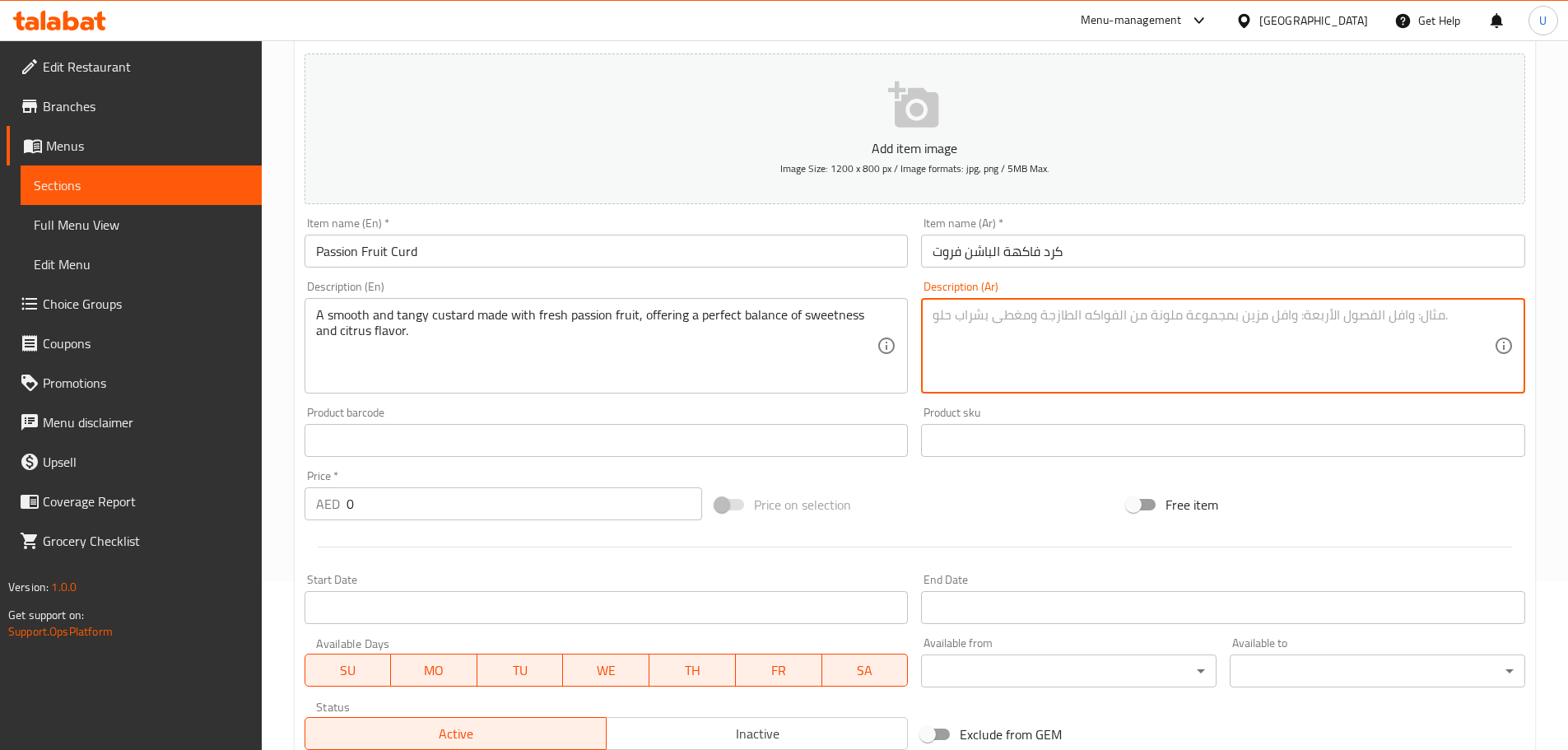
click at [1051, 320] on textarea at bounding box center [1213, 346] width 561 height 78
paste textarea "كاسترد ناعم ولاذع محضر من فاكهة الباشن فروت الطازجة، يوازن بين الحلاوة والنكهة …"
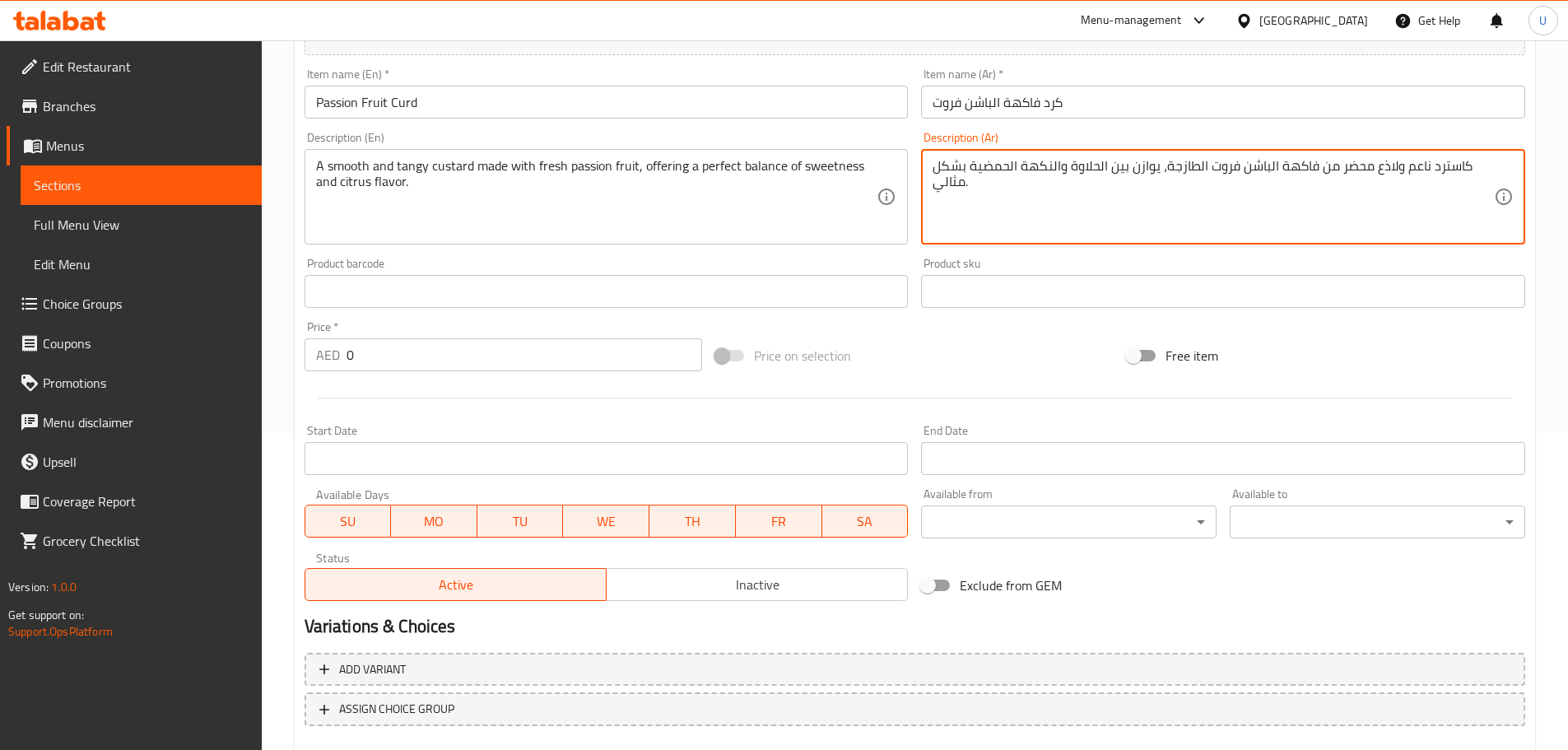
scroll to position [318, 0]
type textarea "كاسترد ناعم ولاذع محضر من فاكهة الباشن فروت الطازجة، يوازن بين الحلاوة والنكهة …"
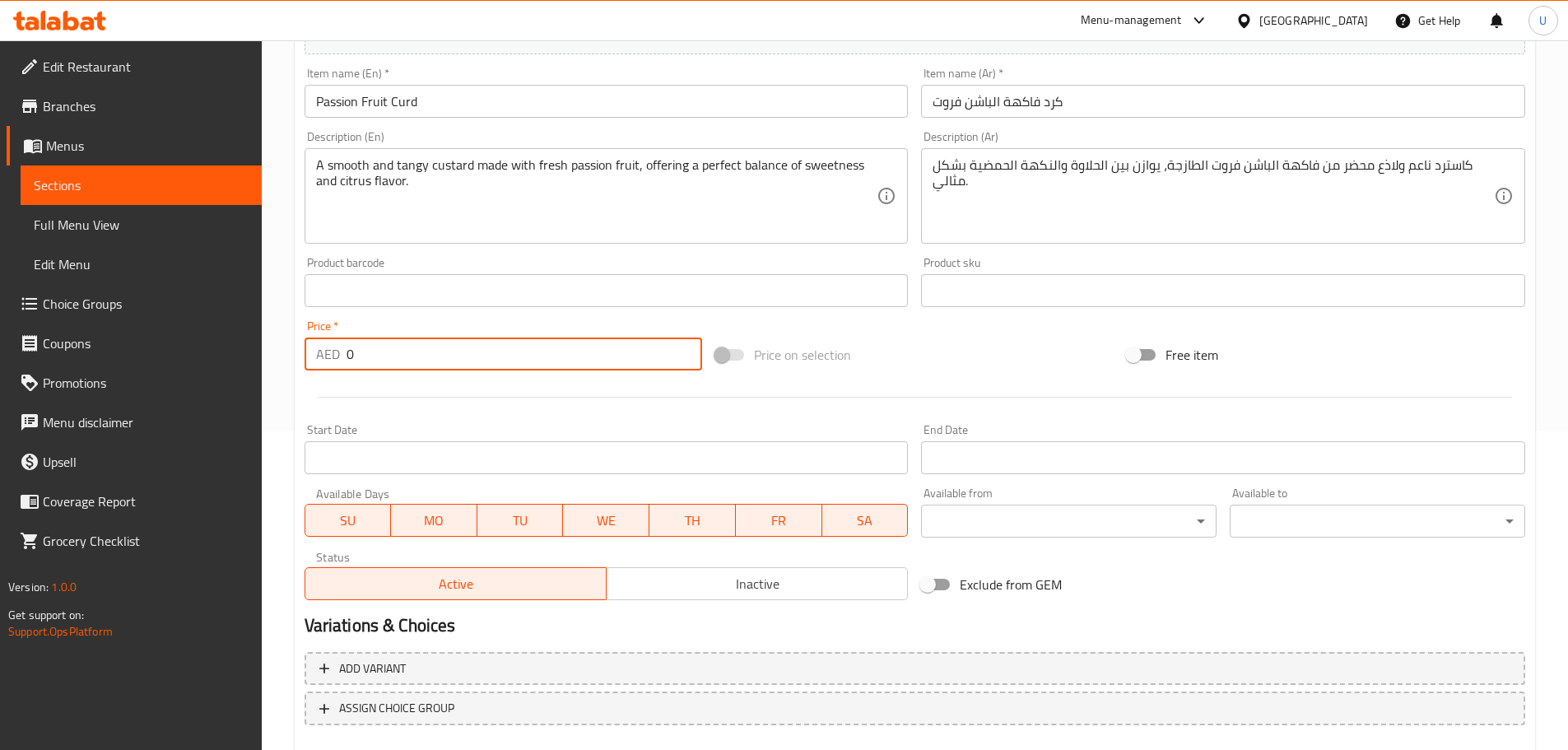
click at [409, 362] on input "0" at bounding box center [525, 354] width 356 height 33
type input "18"
click at [912, 362] on div "Price on selection" at bounding box center [914, 355] width 412 height 44
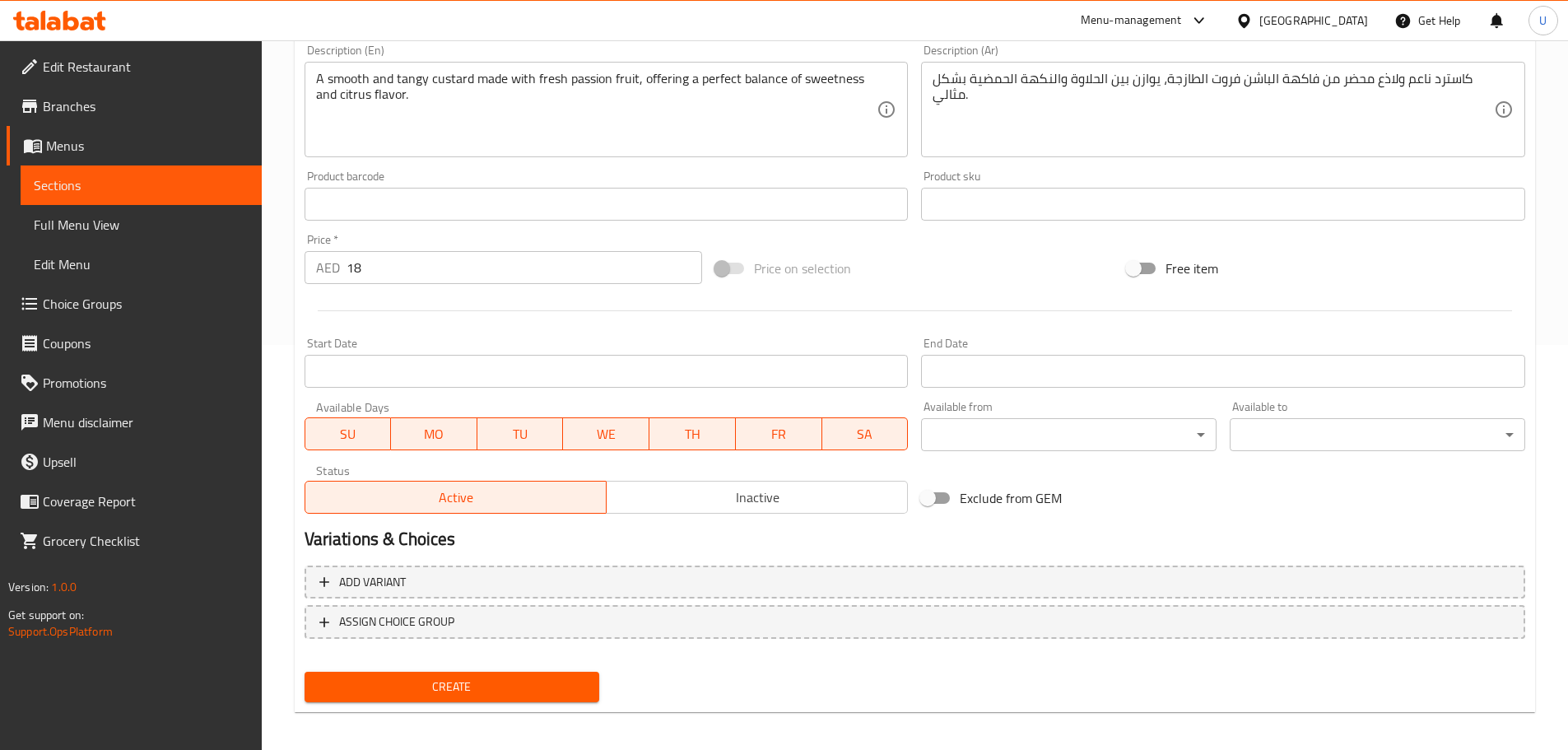
scroll to position [413, 0]
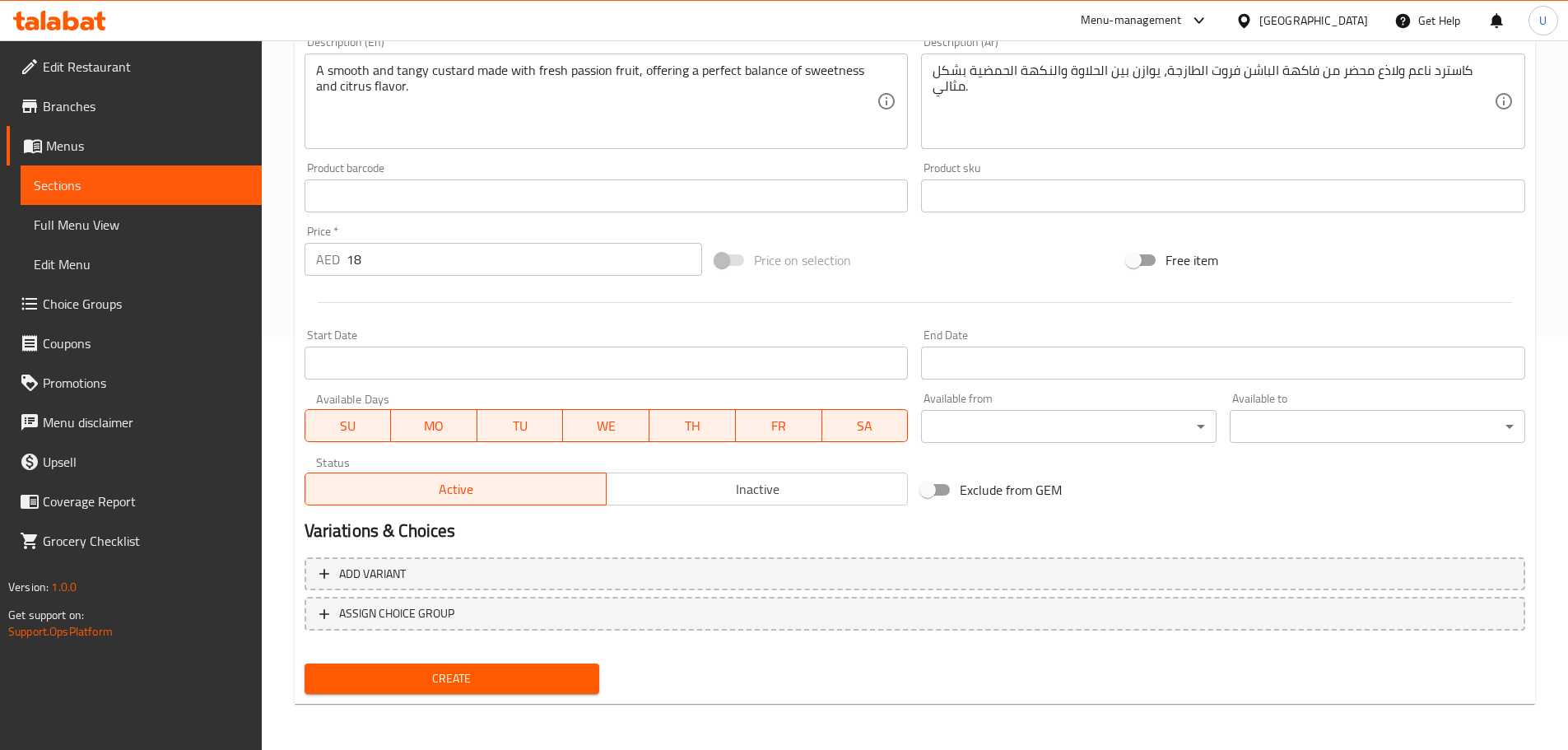
click at [422, 685] on span "Create" at bounding box center [453, 679] width 269 height 20
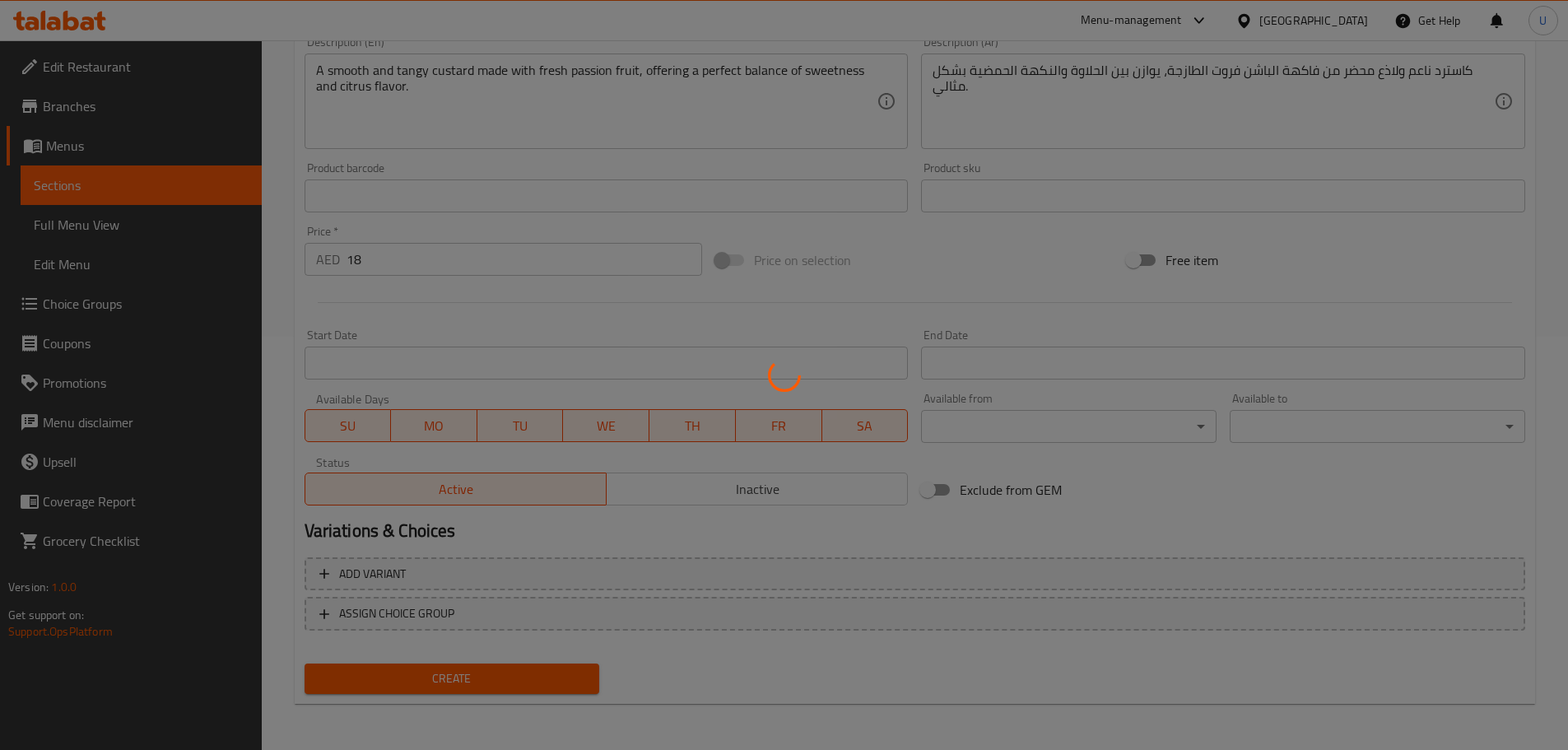
scroll to position [15, 0]
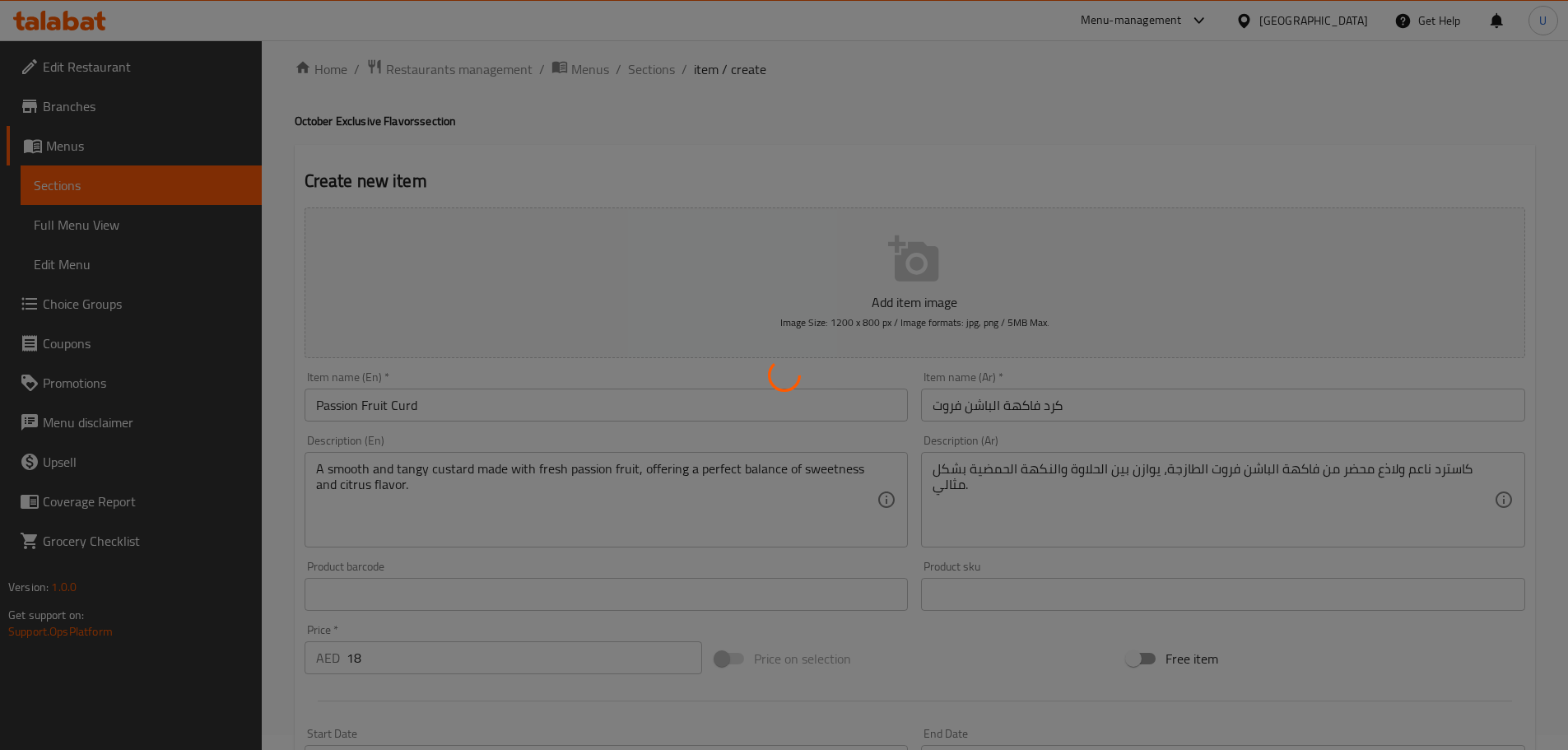
type input "0"
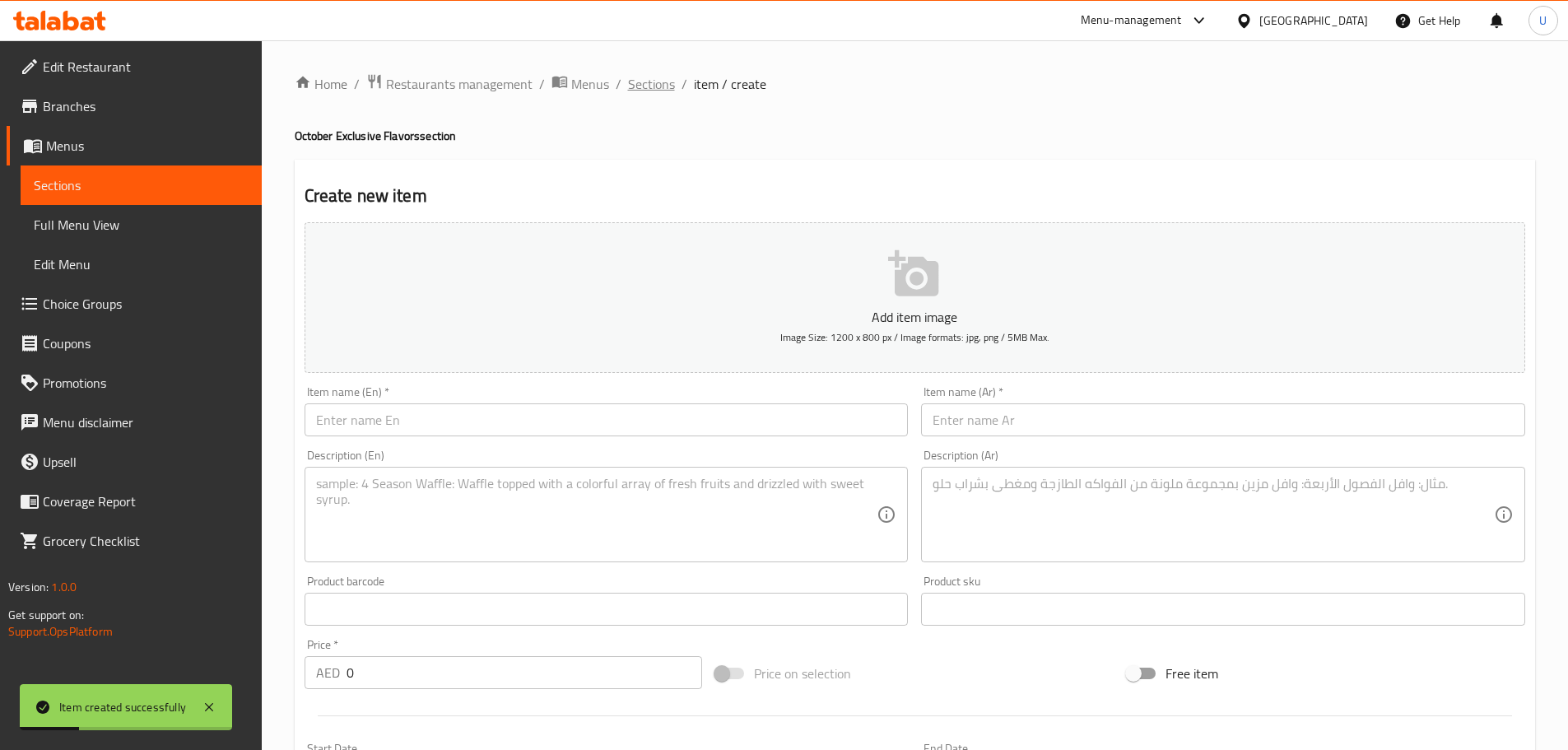
click at [656, 81] on span "Sections" at bounding box center [651, 83] width 47 height 19
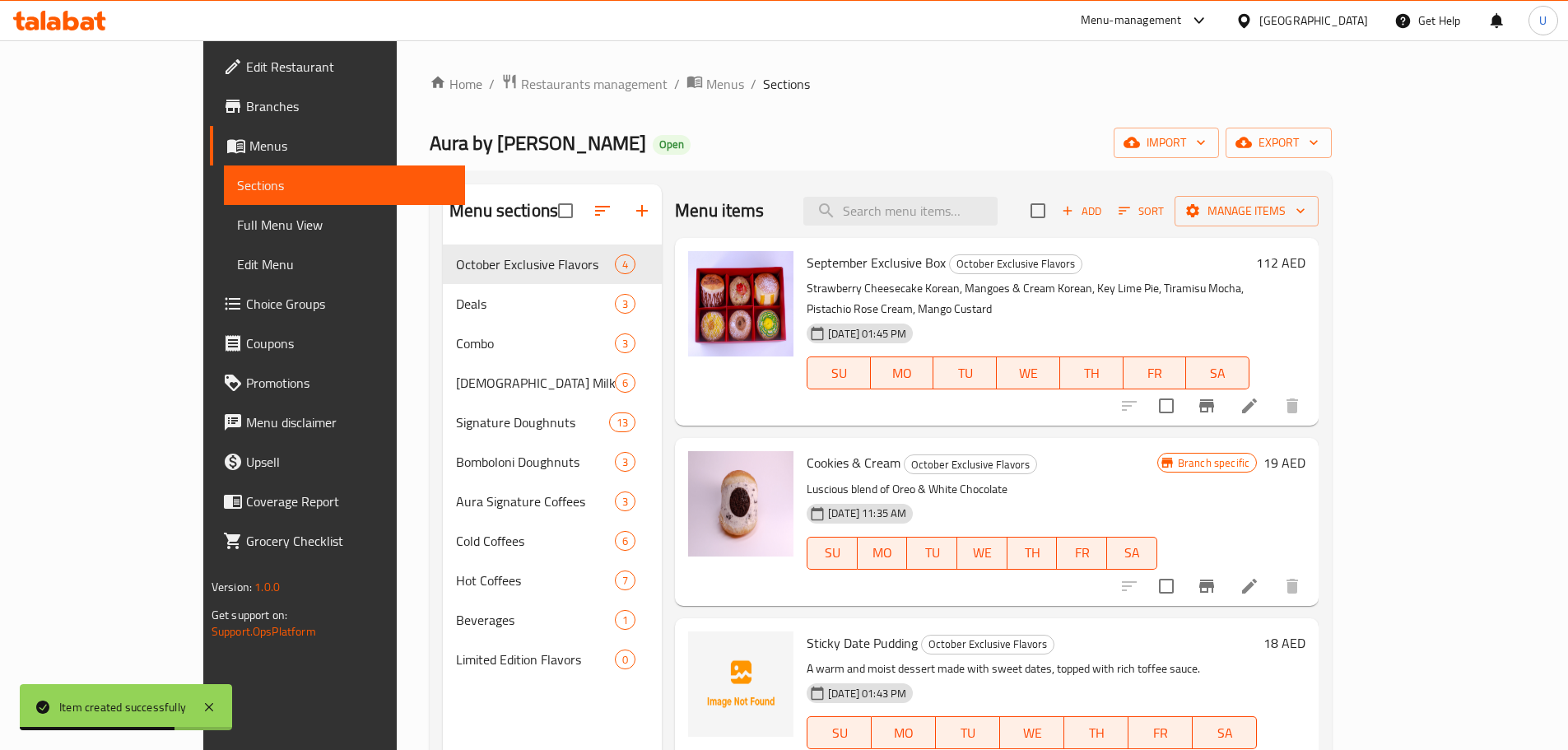
scroll to position [11, 0]
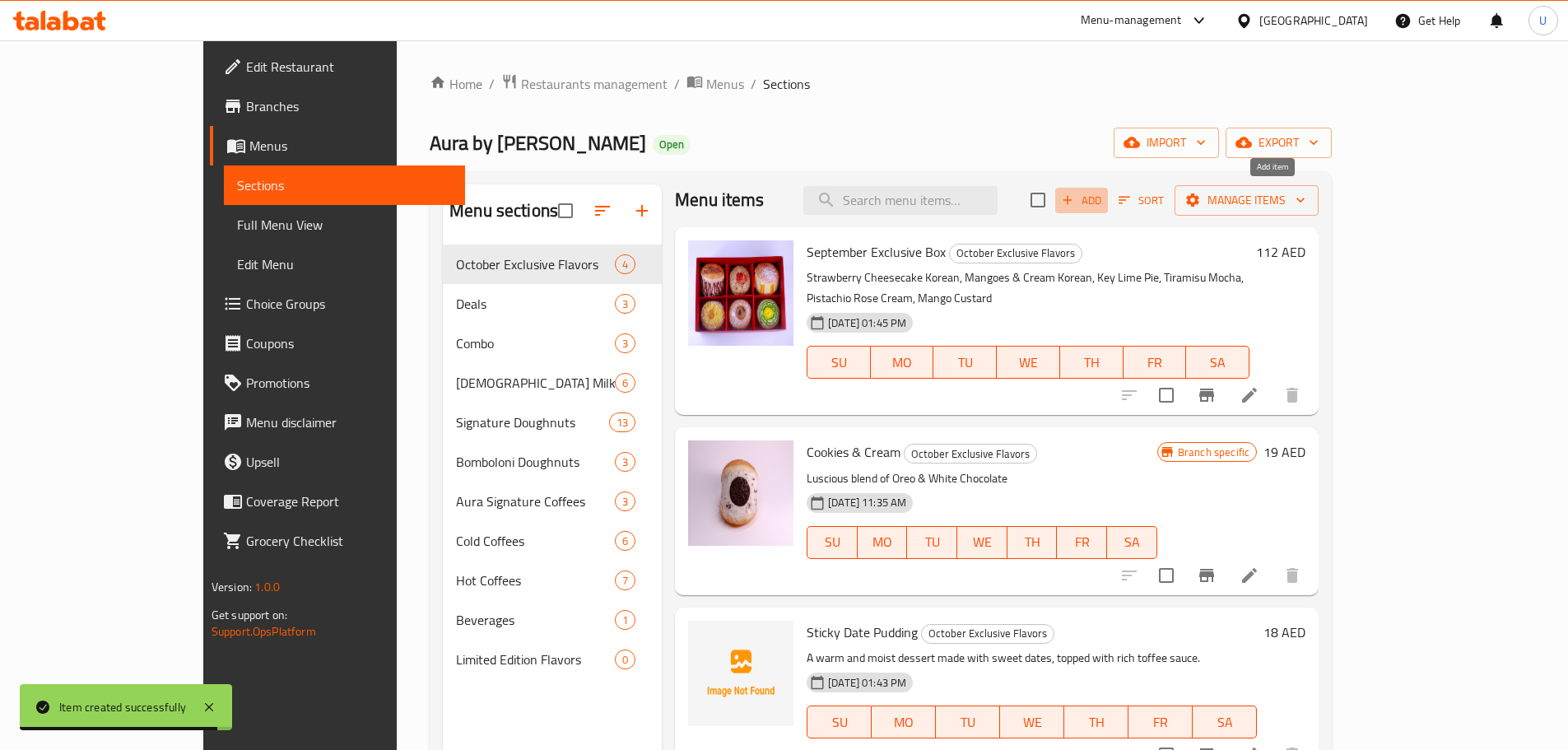
click at [1103, 197] on span "Add" at bounding box center [1081, 200] width 45 height 19
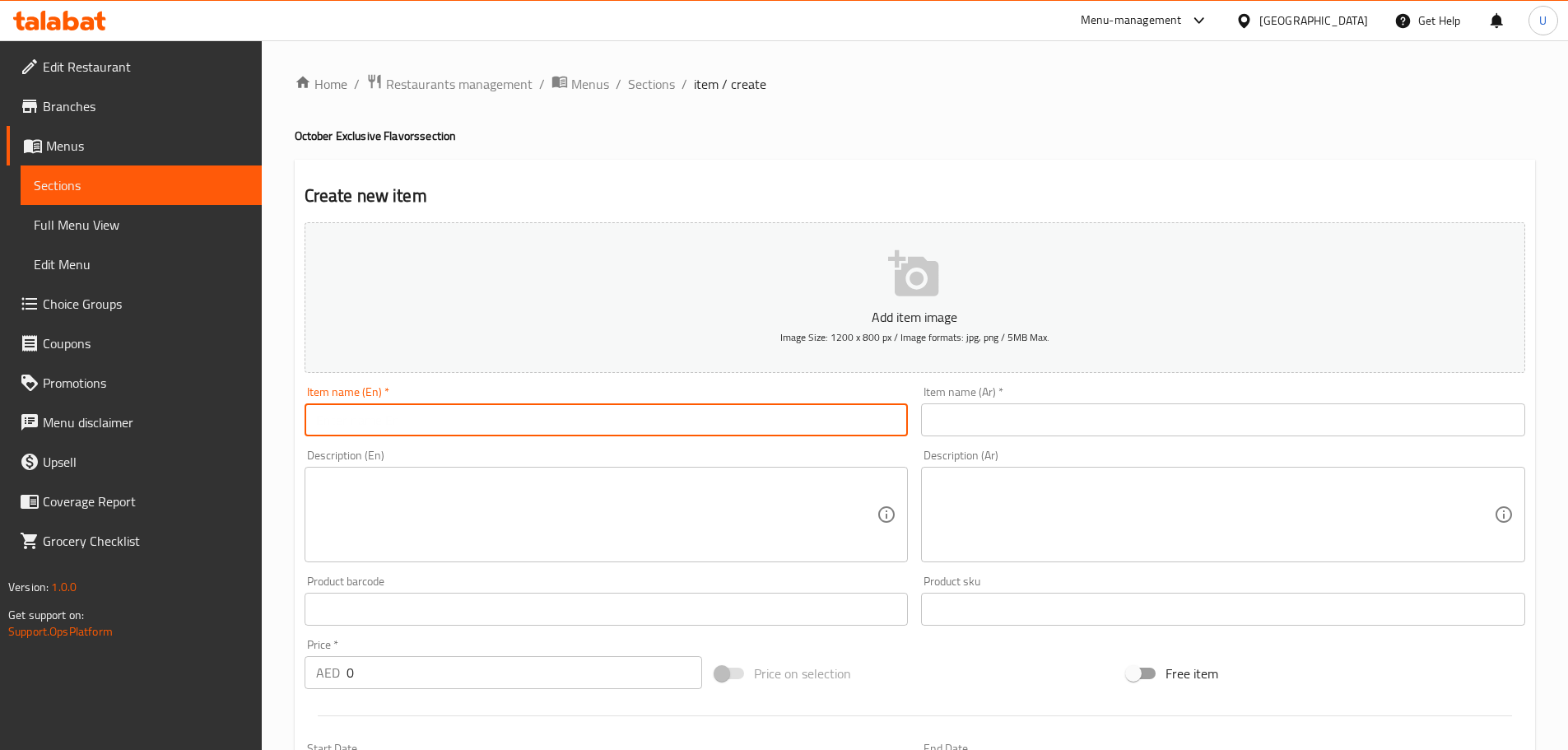
paste input "Milk Choco Truffle"
click at [351, 427] on input "Milk Choco Truffle" at bounding box center [606, 420] width 604 height 33
type input "Milk Choco Truffle"
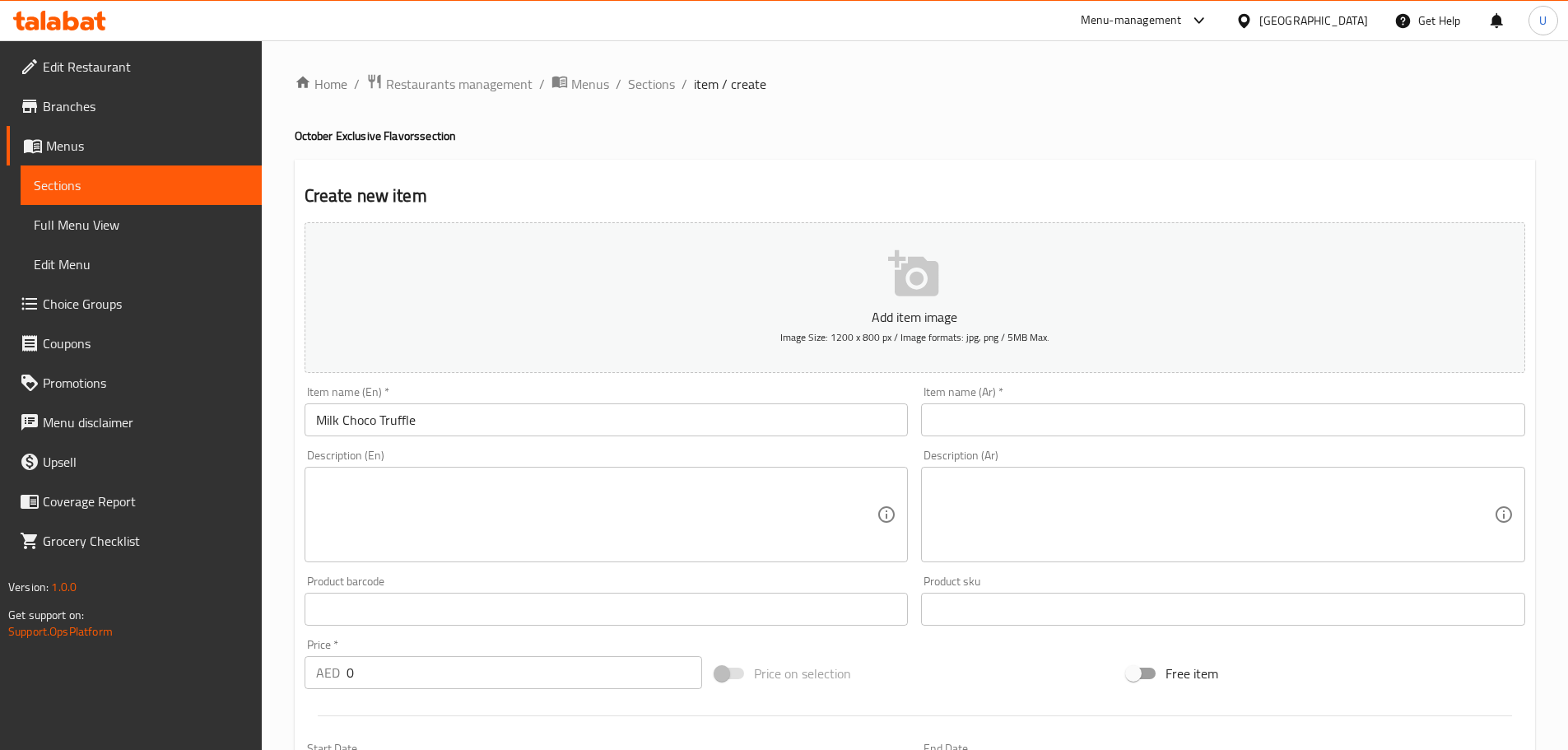
click at [955, 420] on input "text" at bounding box center [1222, 420] width 604 height 33
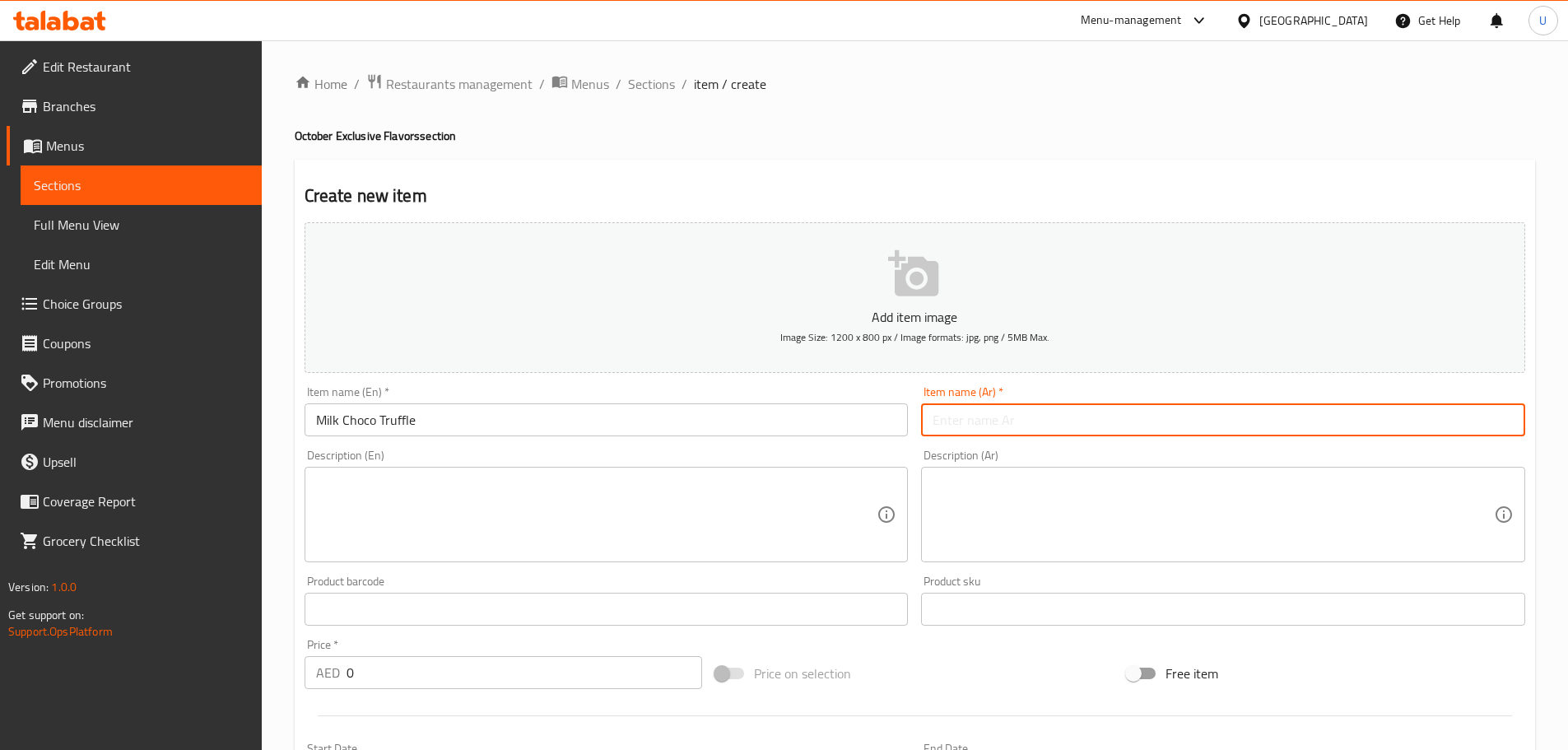
paste input "ترافل الشوكولاتة بالحليب"
type input "ترافل الشوكولاتة بالحليب"
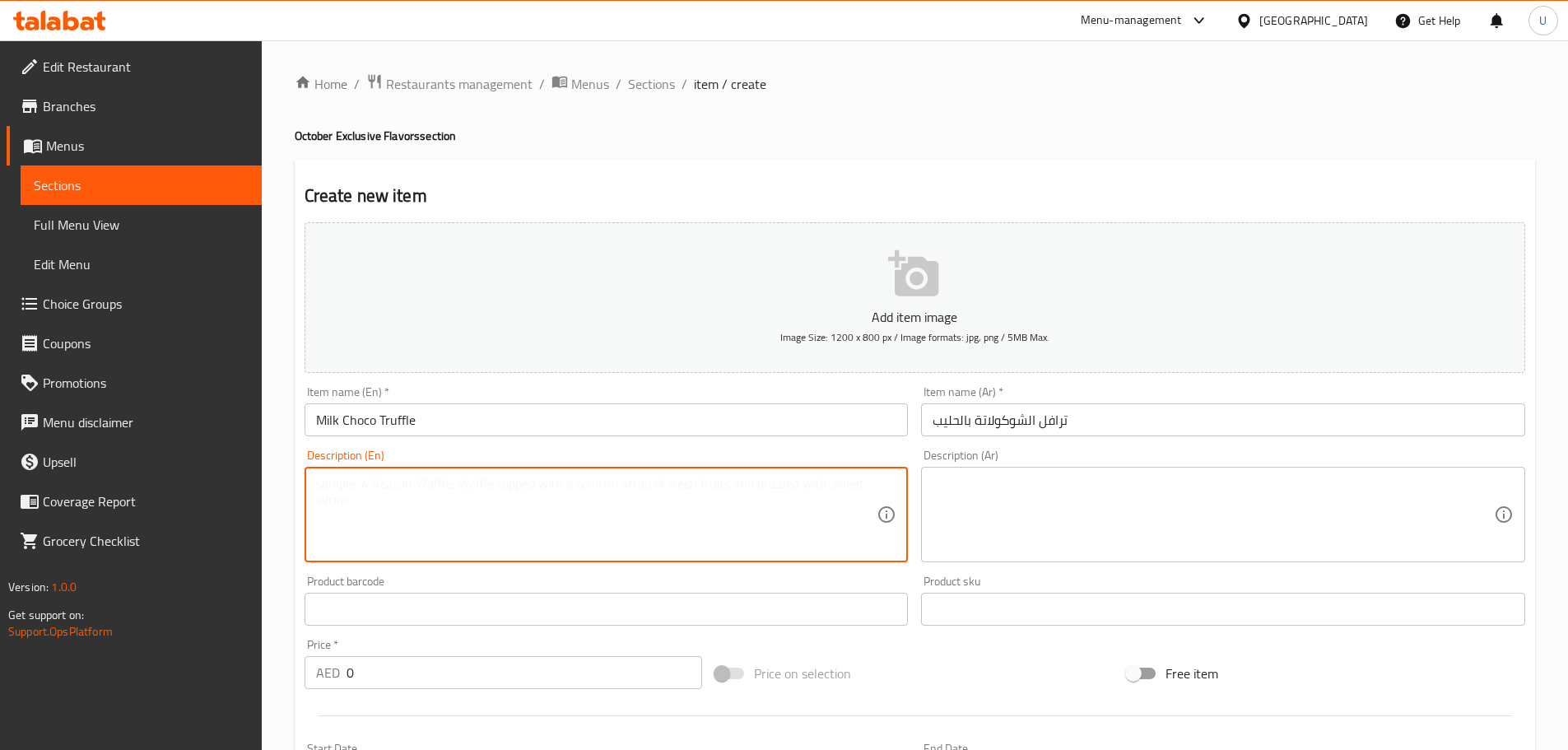
paste textarea "Filled with rich homemade milk choco truffle and topped with milk crumble."
type textarea "Filled with rich homemade milk choco truffle and topped with milk crumble."
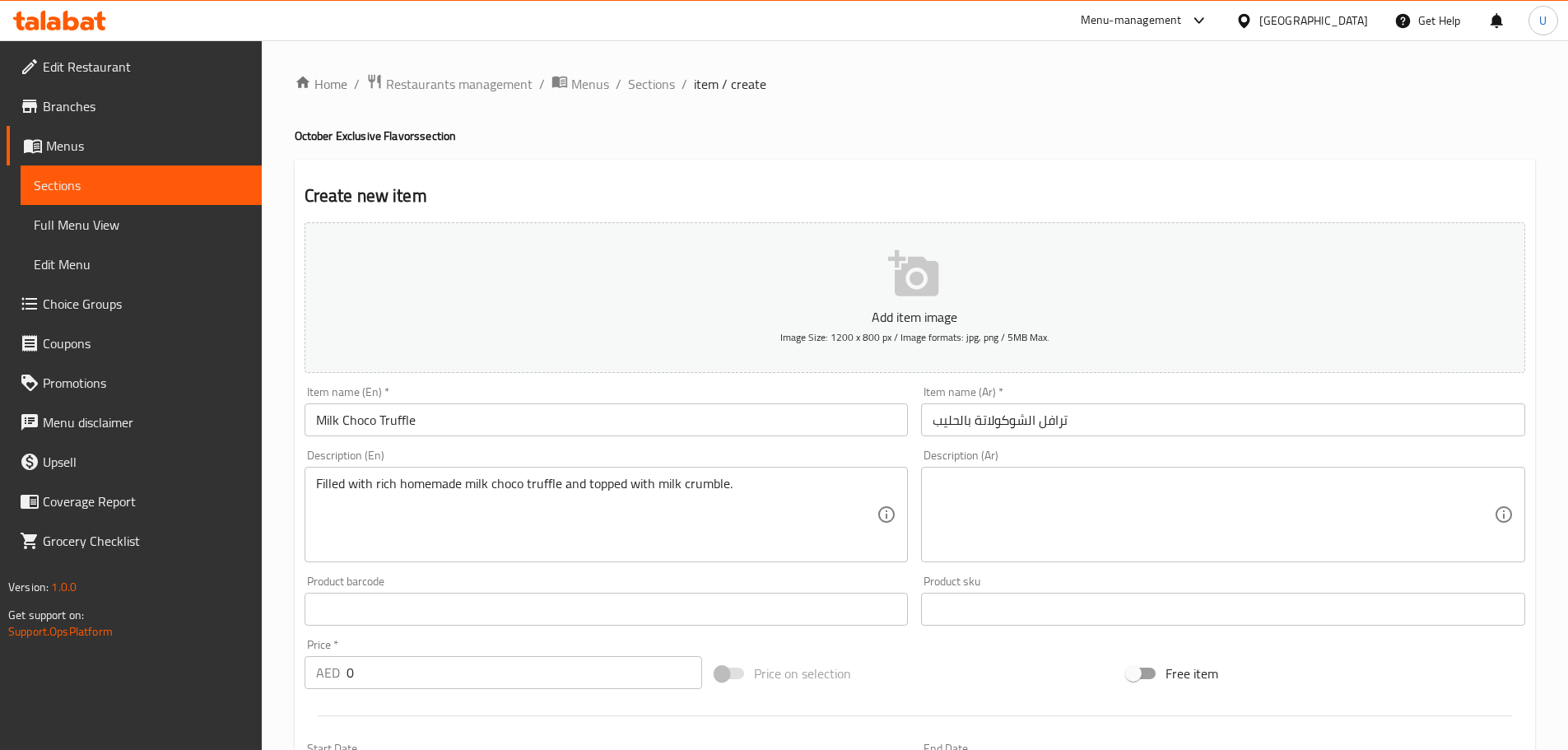
paste textarea "محشو بترافل الشوكولاتة بالحليب المصنوع منزليًا ومغطى بفتات الحليب."
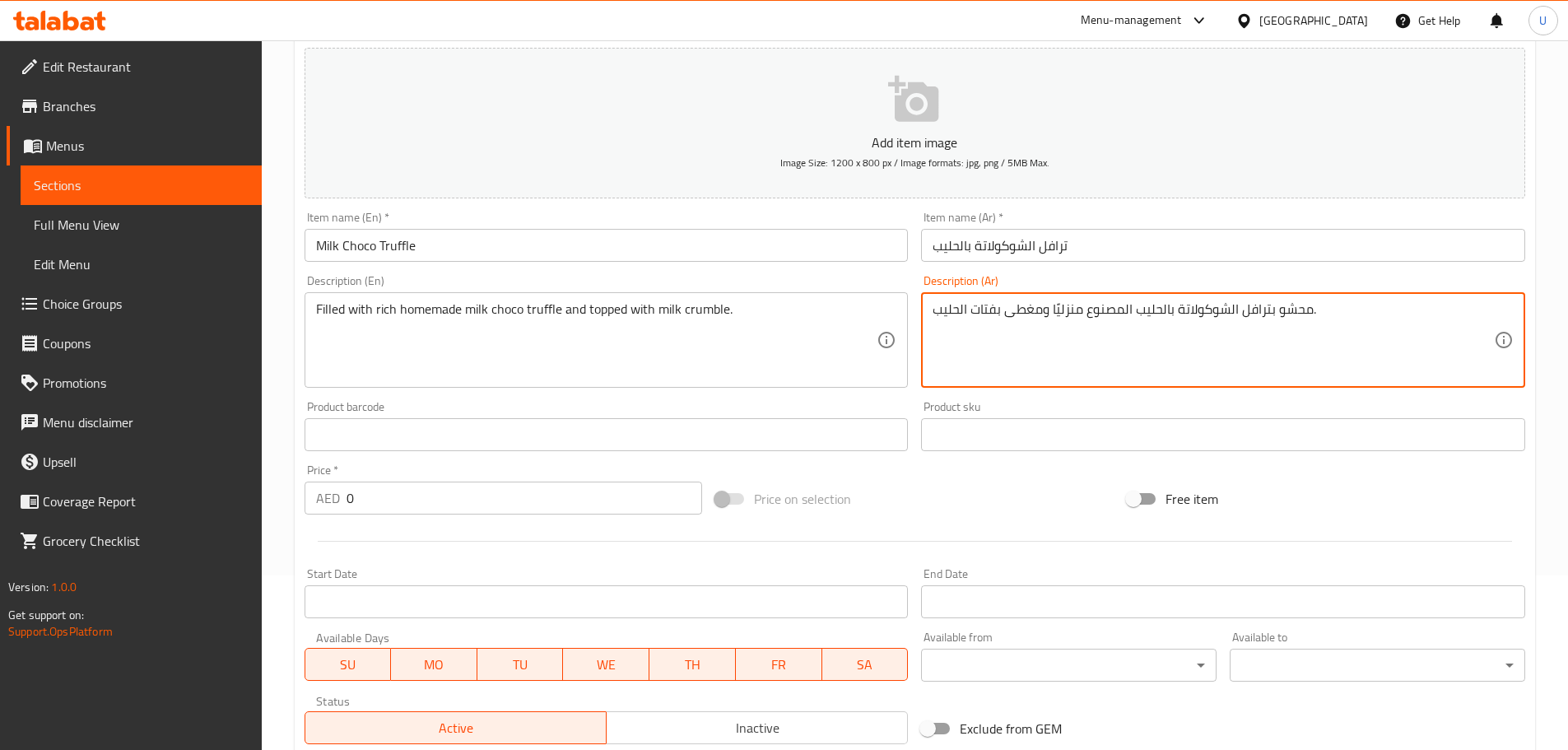
scroll to position [176, 0]
type textarea "محشو بترافل الشوكولاتة بالحليب المصنوع منزليًا ومغطى بفتات الحليب."
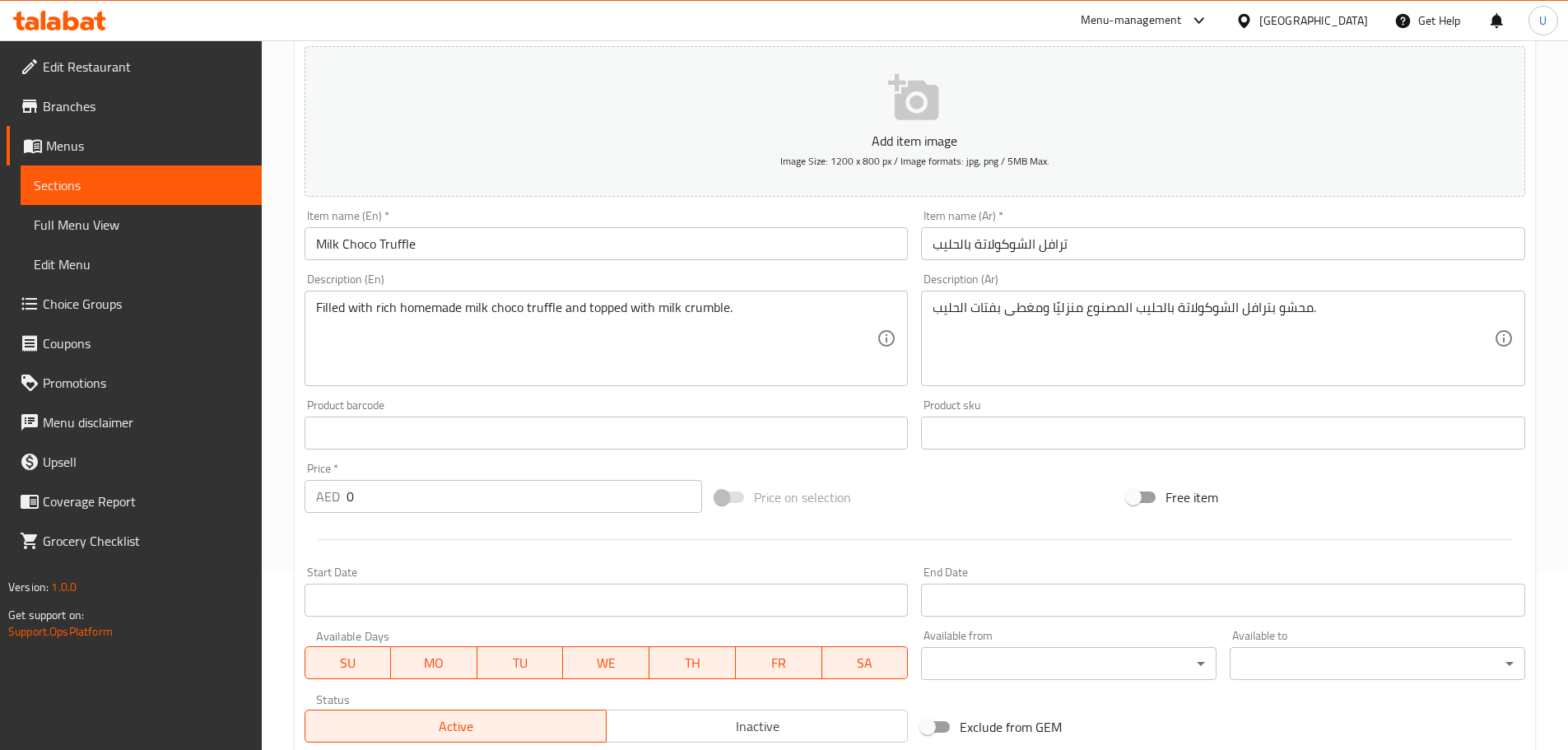
click at [407, 495] on input "0" at bounding box center [525, 496] width 356 height 33
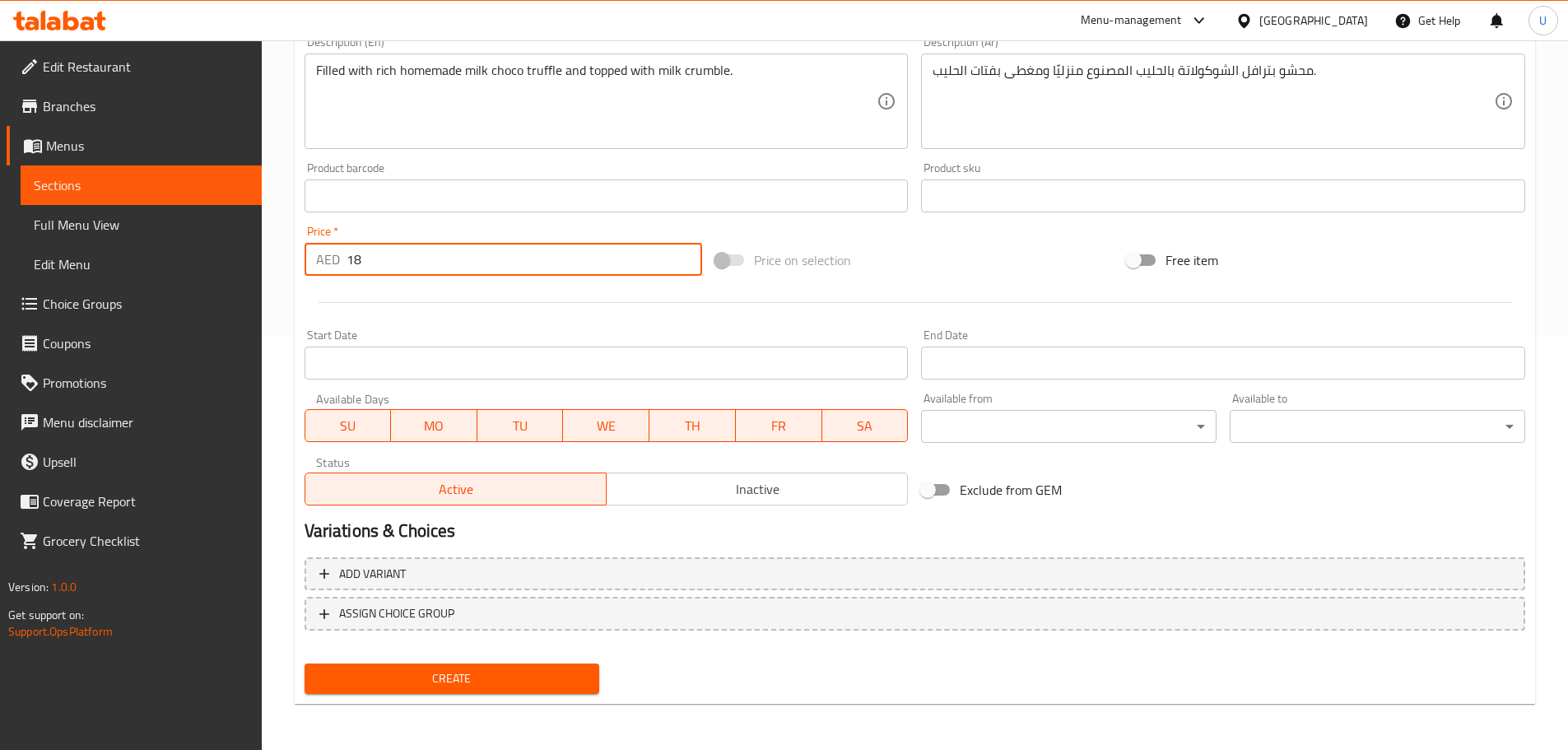
type input "18"
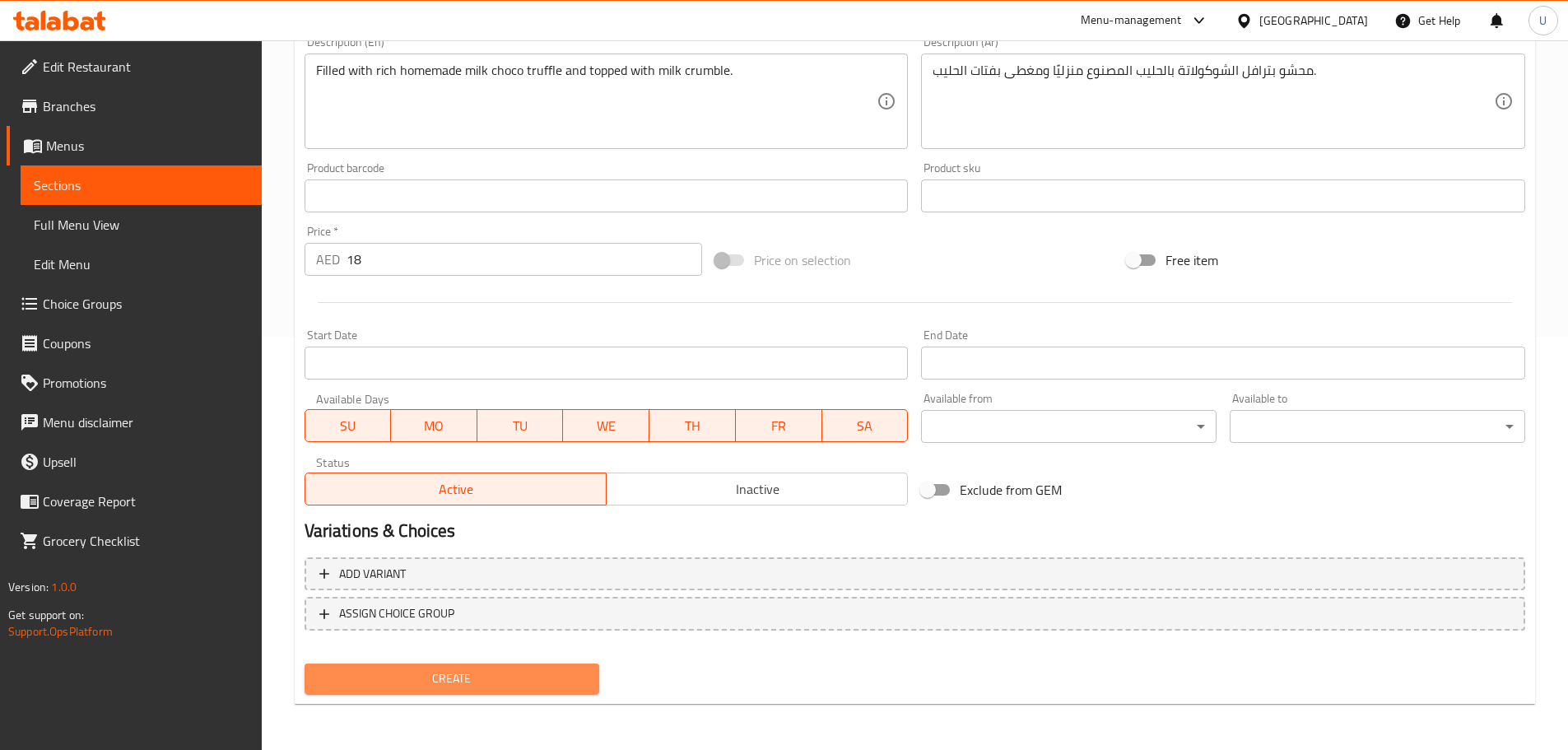
click at [421, 683] on span "Create" at bounding box center [453, 679] width 269 height 20
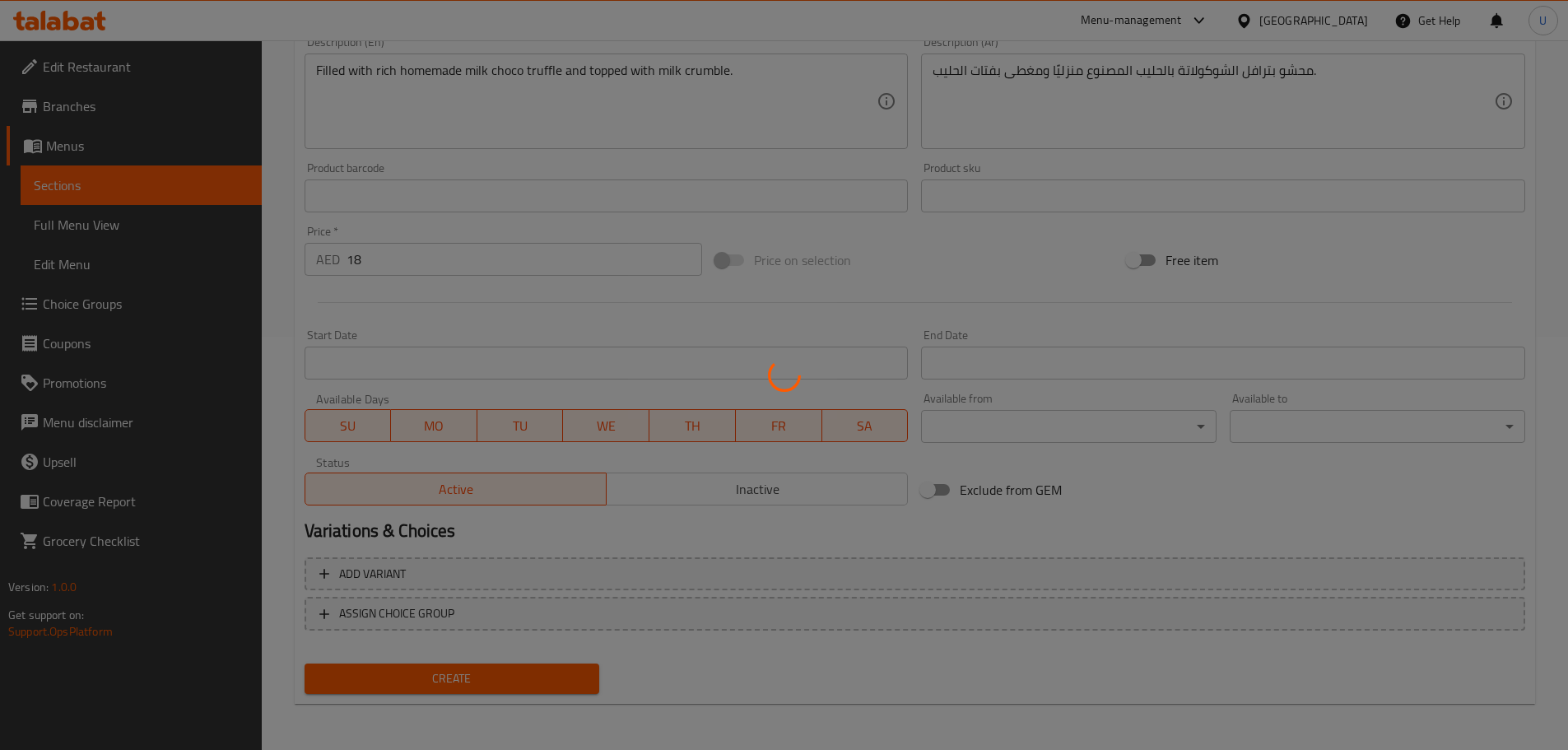
type input "0"
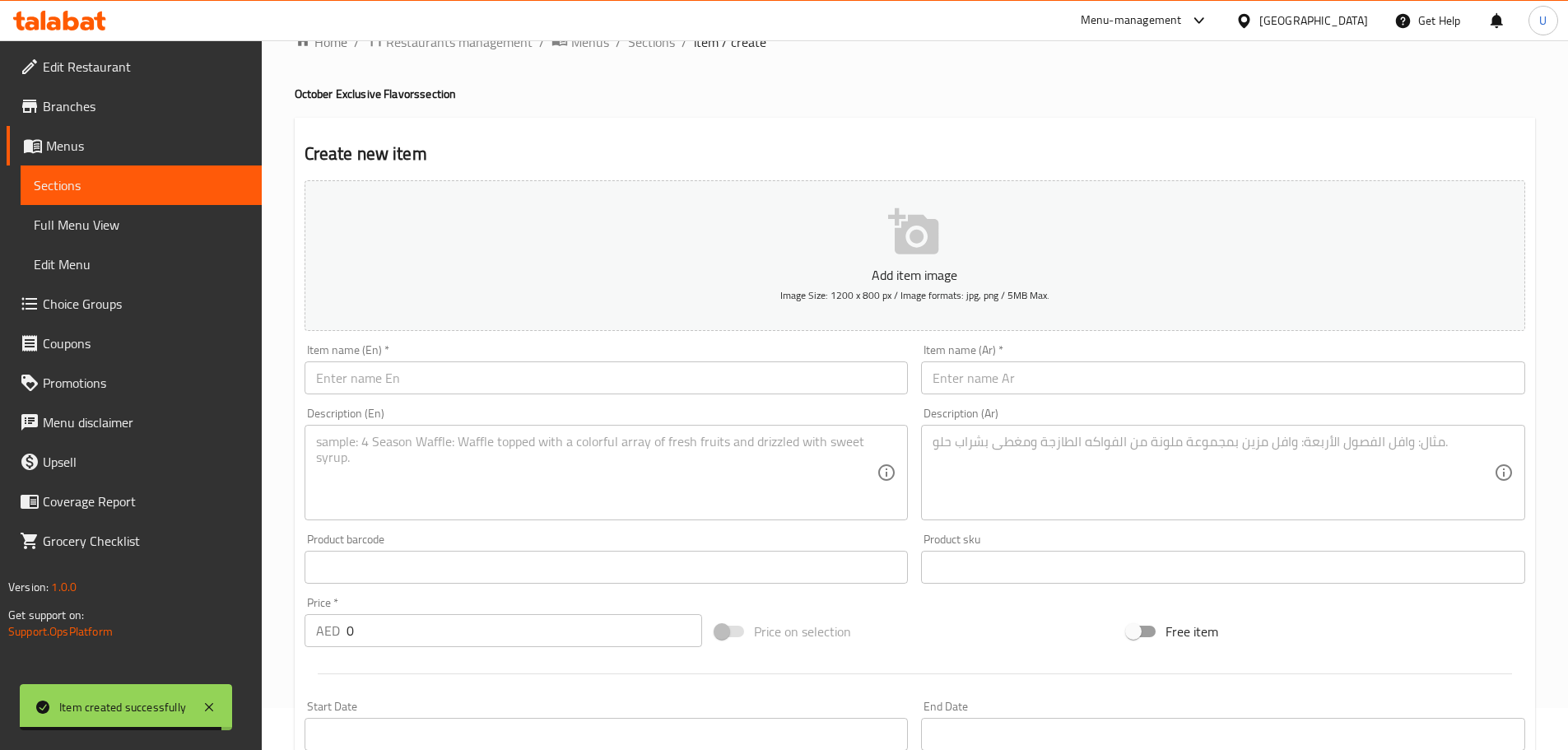
scroll to position [0, 0]
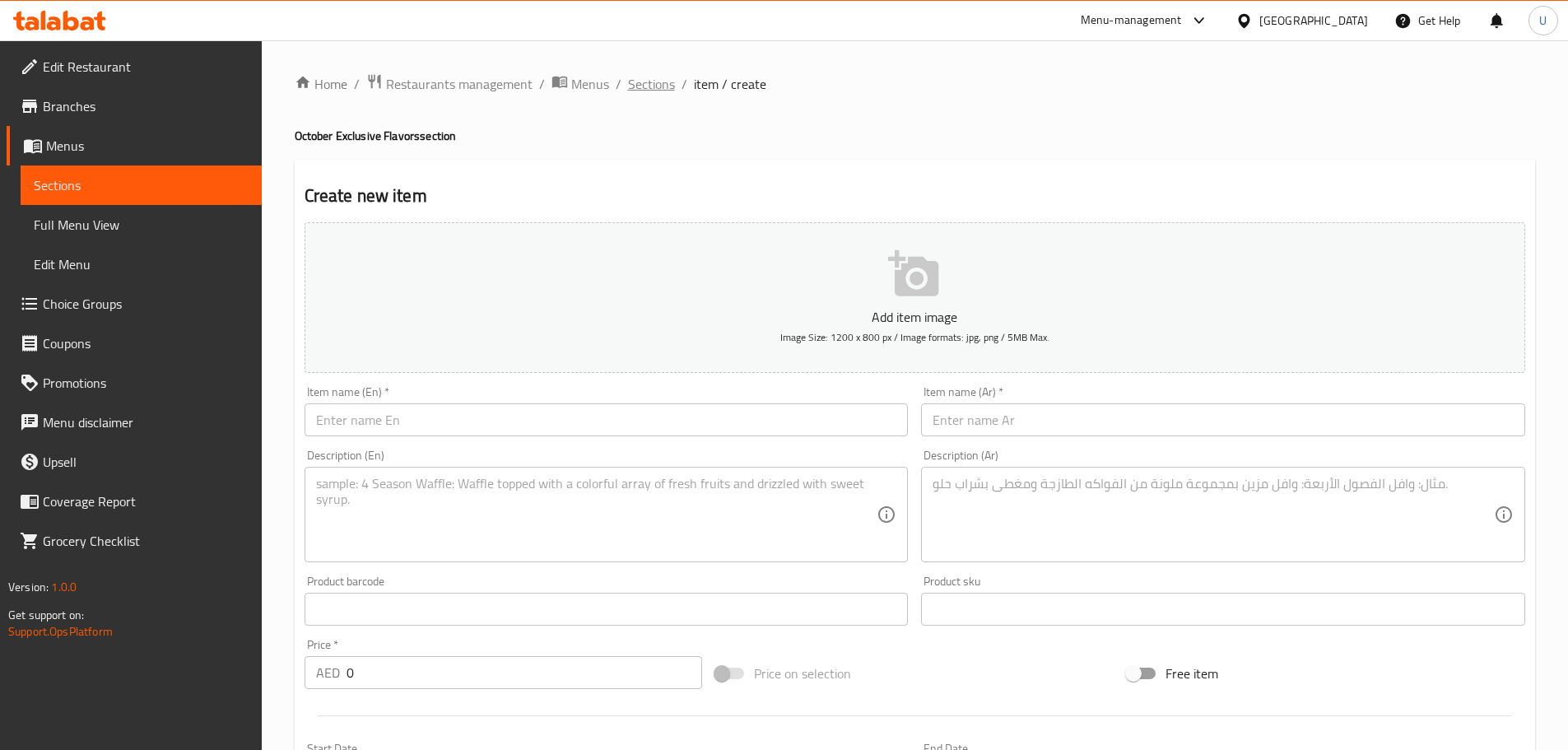
click at [628, 84] on span "Sections" at bounding box center [651, 83] width 47 height 19
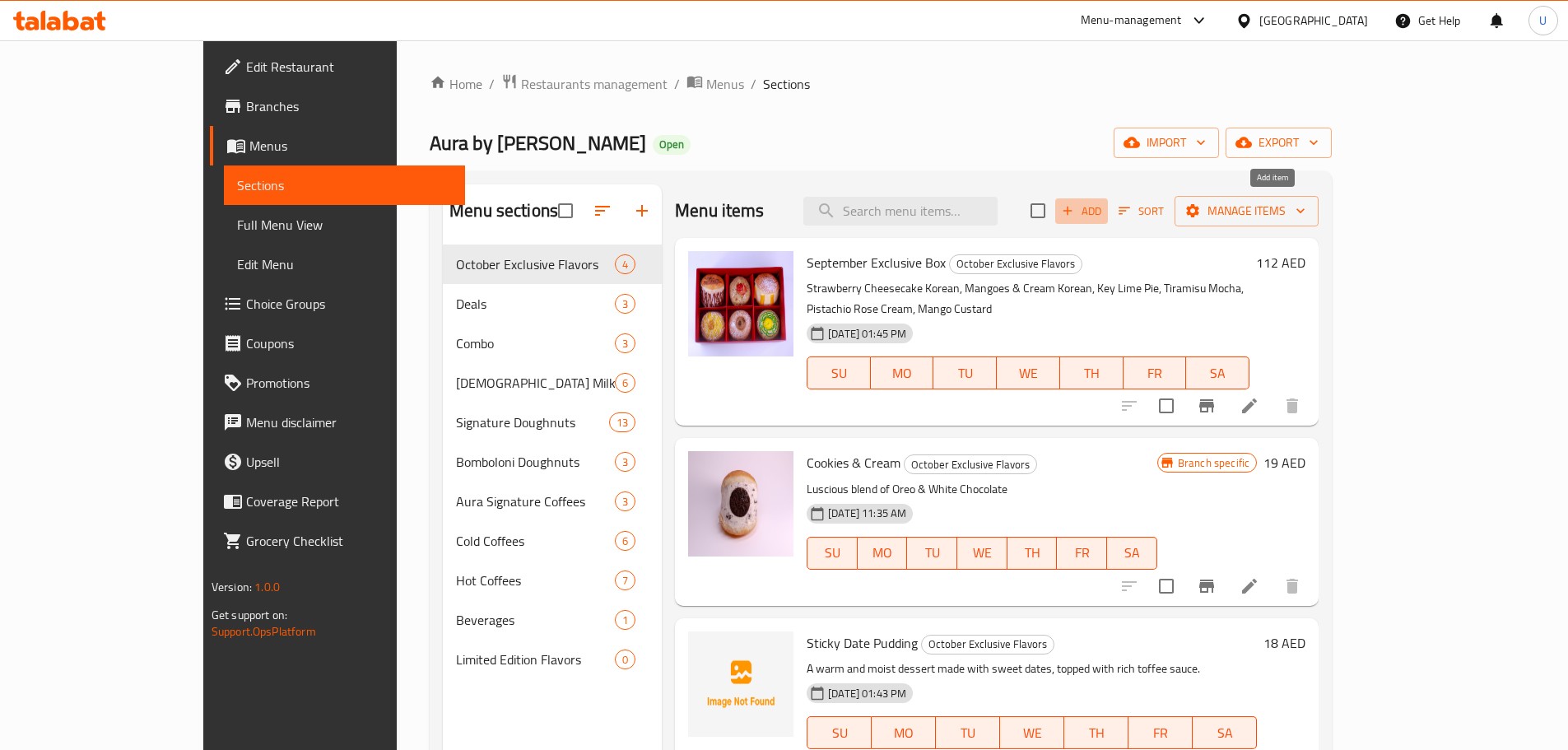
click at [1103, 207] on span "Add" at bounding box center [1081, 210] width 45 height 19
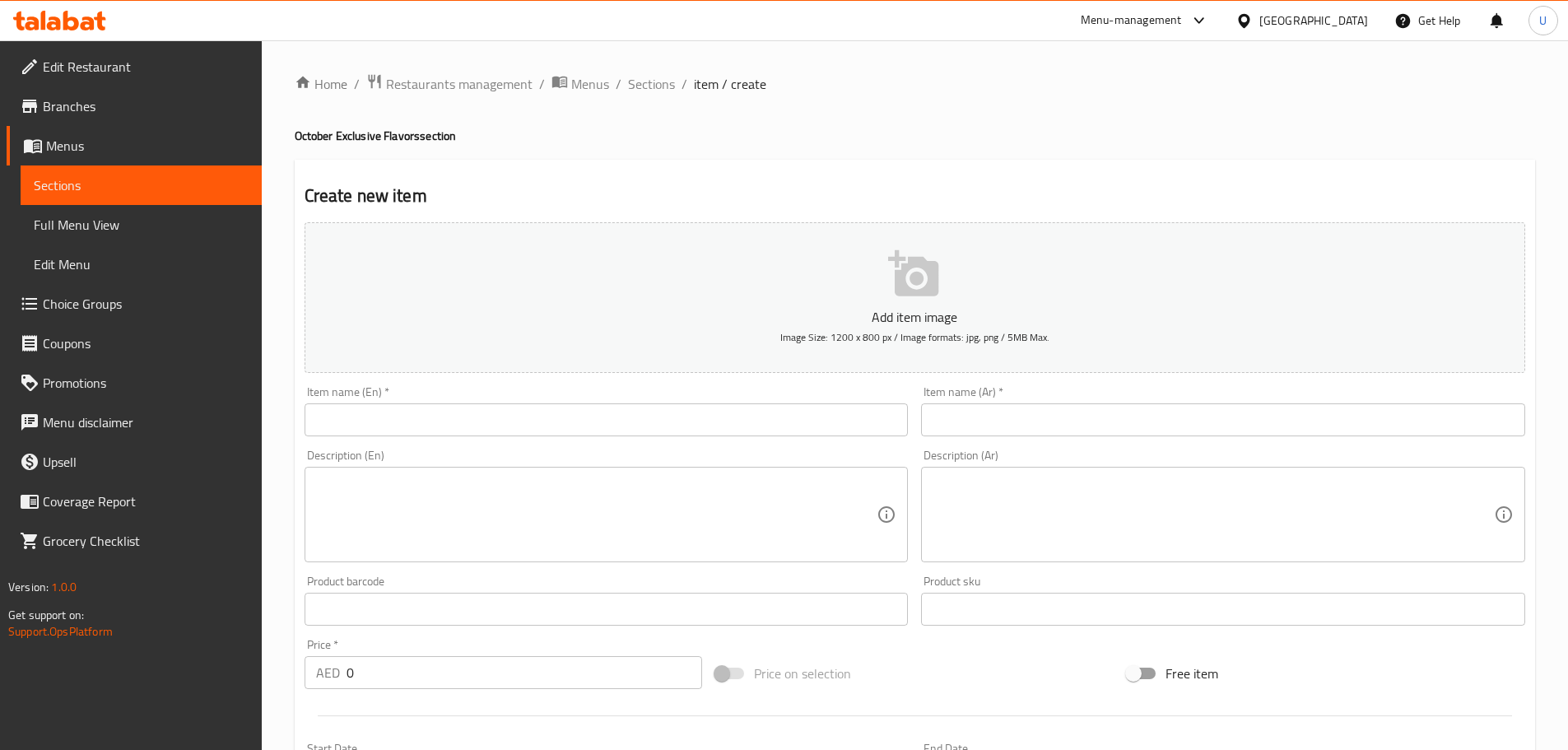
paste input "Matcha Strawberry Korean Milk"
click at [372, 406] on input "Matcha Strawberry Korean Milk" at bounding box center [606, 420] width 604 height 33
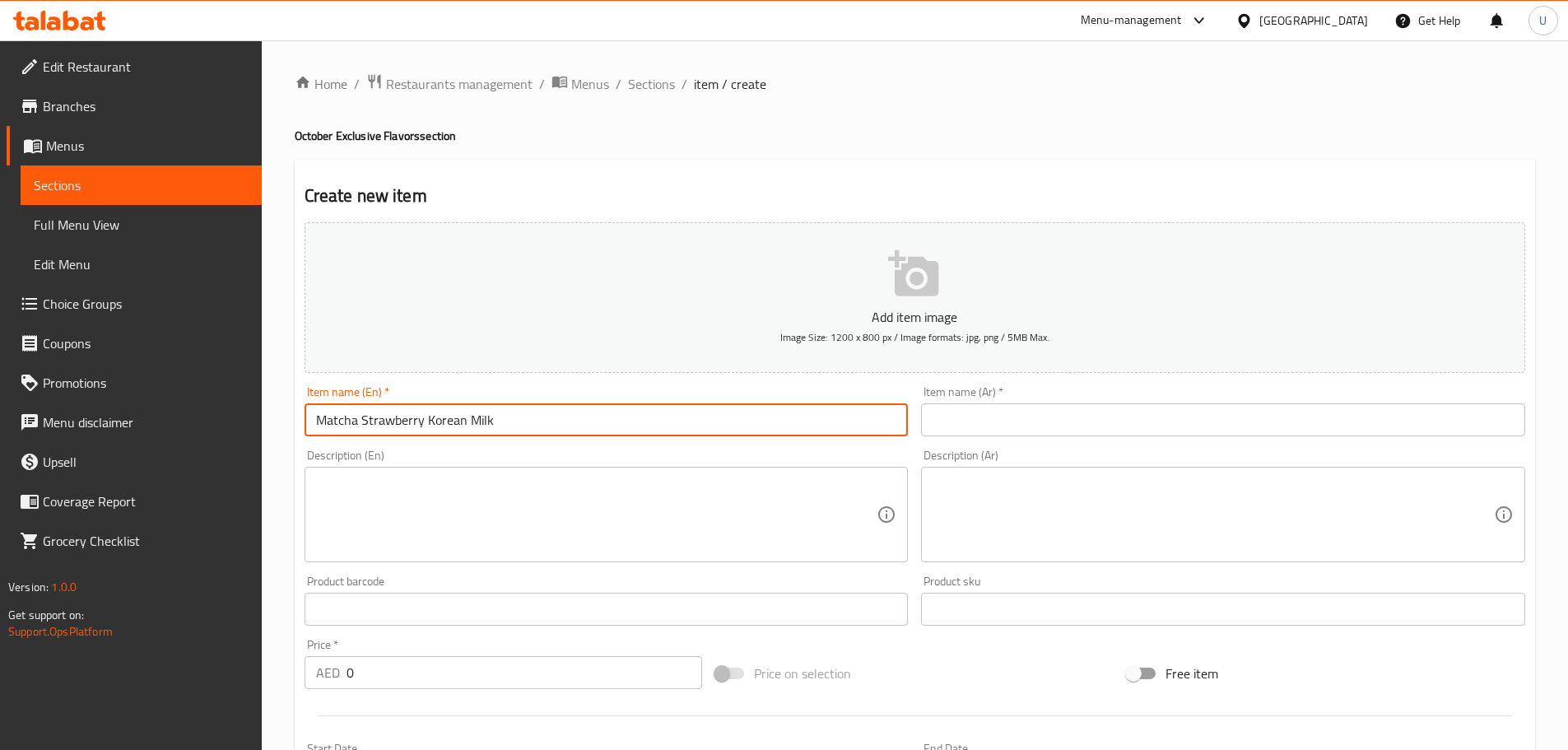
type input "Matcha Strawberry Korean Milk"
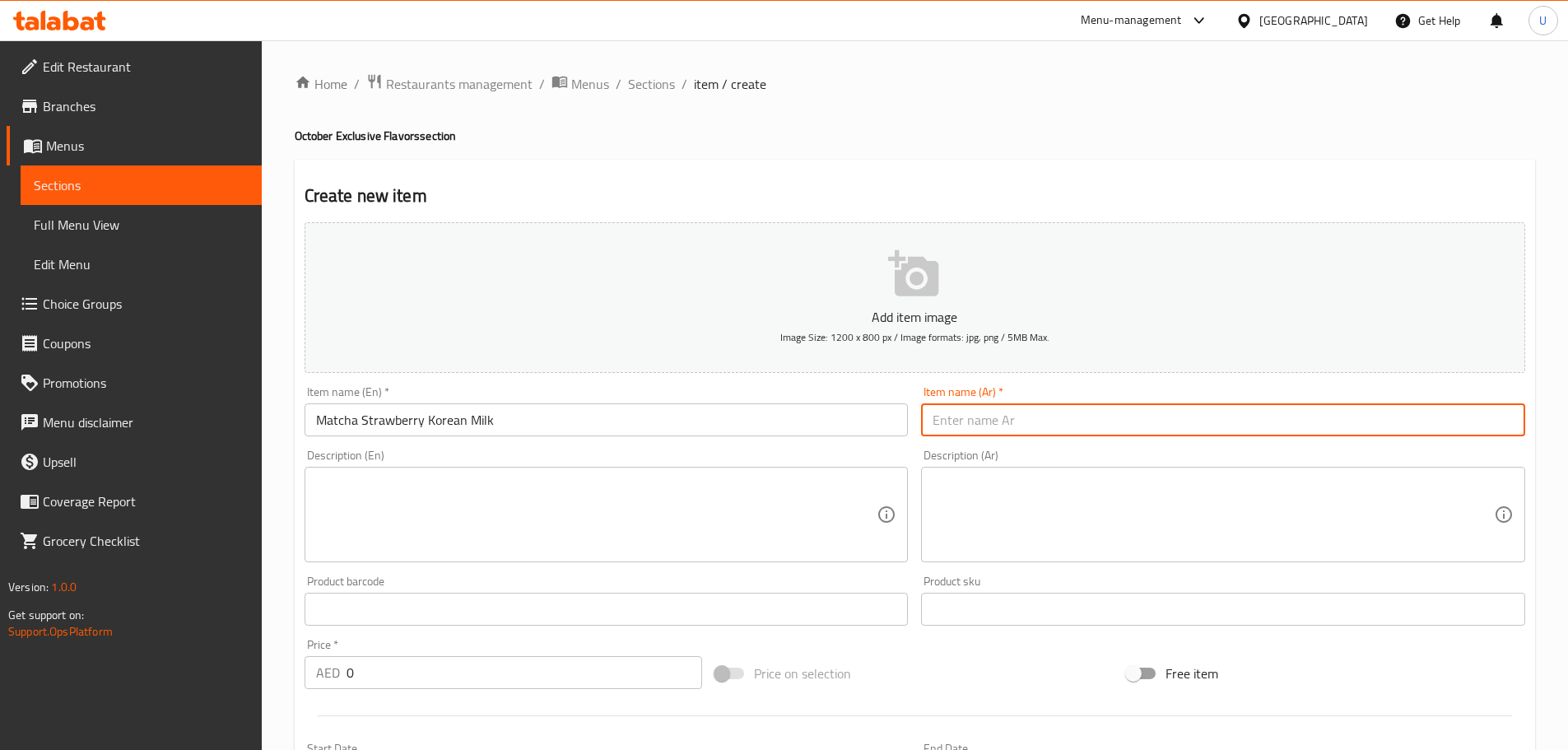
click at [993, 424] on input "text" at bounding box center [1222, 420] width 604 height 33
paste input "حليب كوري بالماتشا والفراولة"
type input "حليب كوري بالماتشا والفراولة"
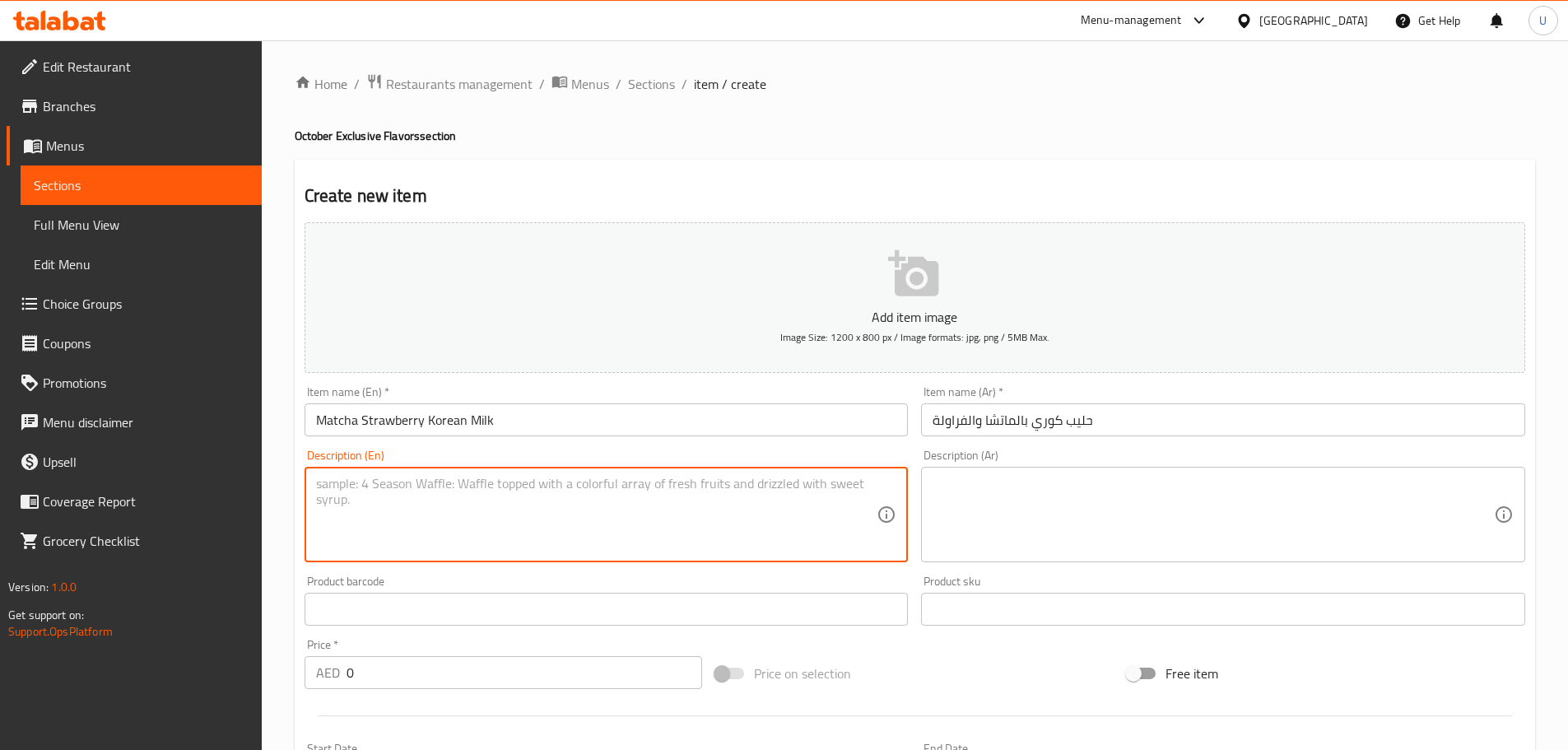
click at [376, 494] on textarea at bounding box center [596, 515] width 561 height 78
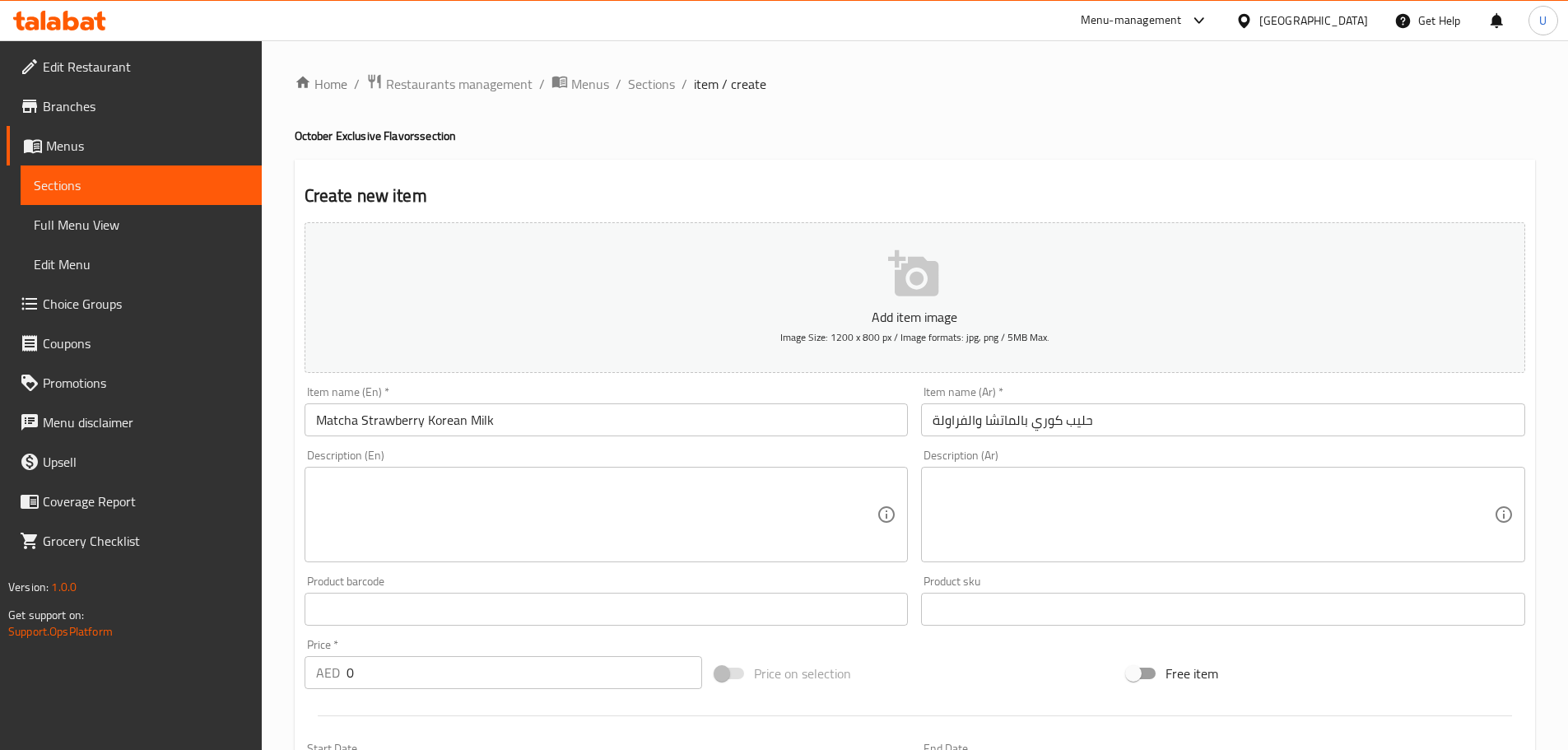
paste textarea "Korean cream infused with Matcha & Strawberry cheesecake"
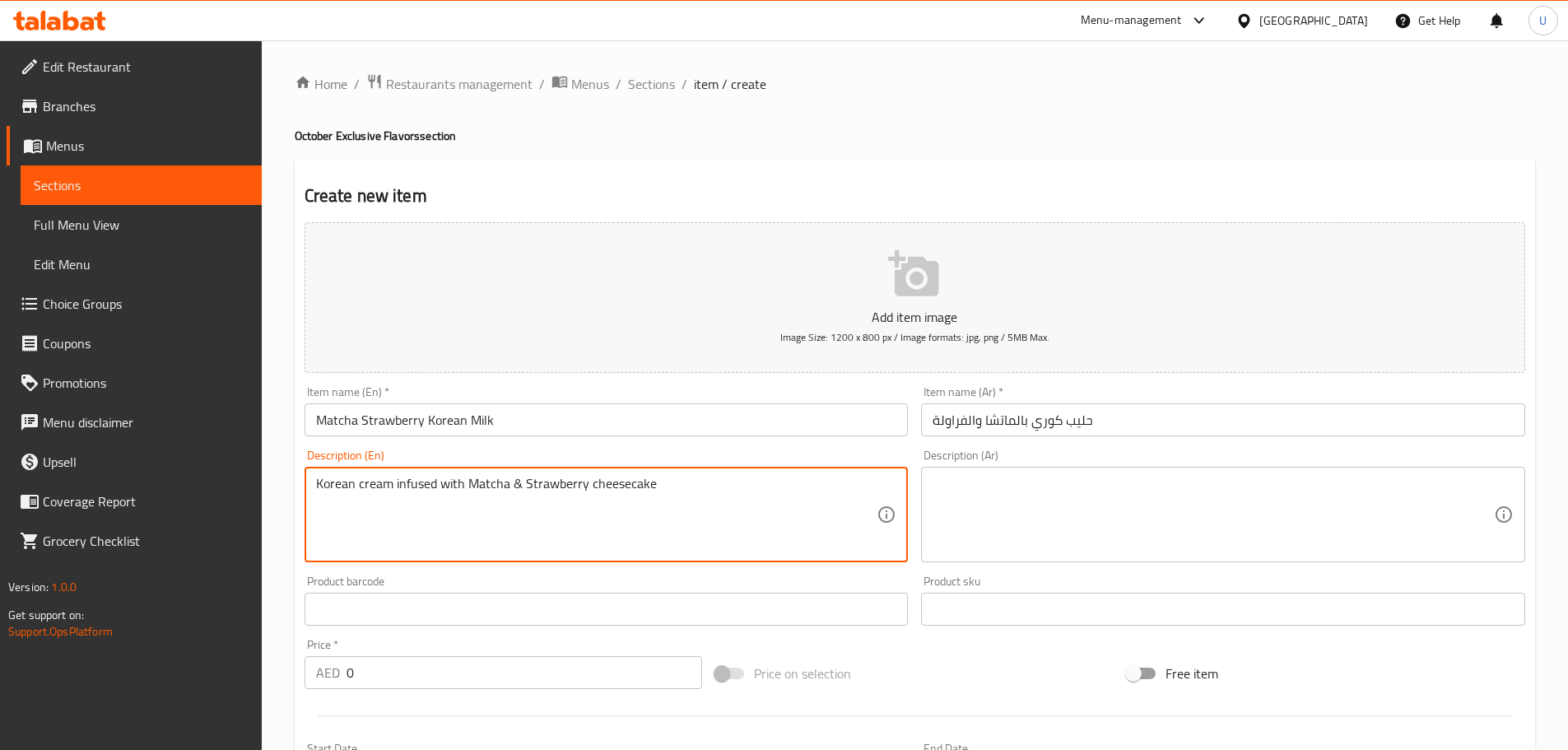
type textarea "Korean cream infused with Matcha & Strawberry cheesecake"
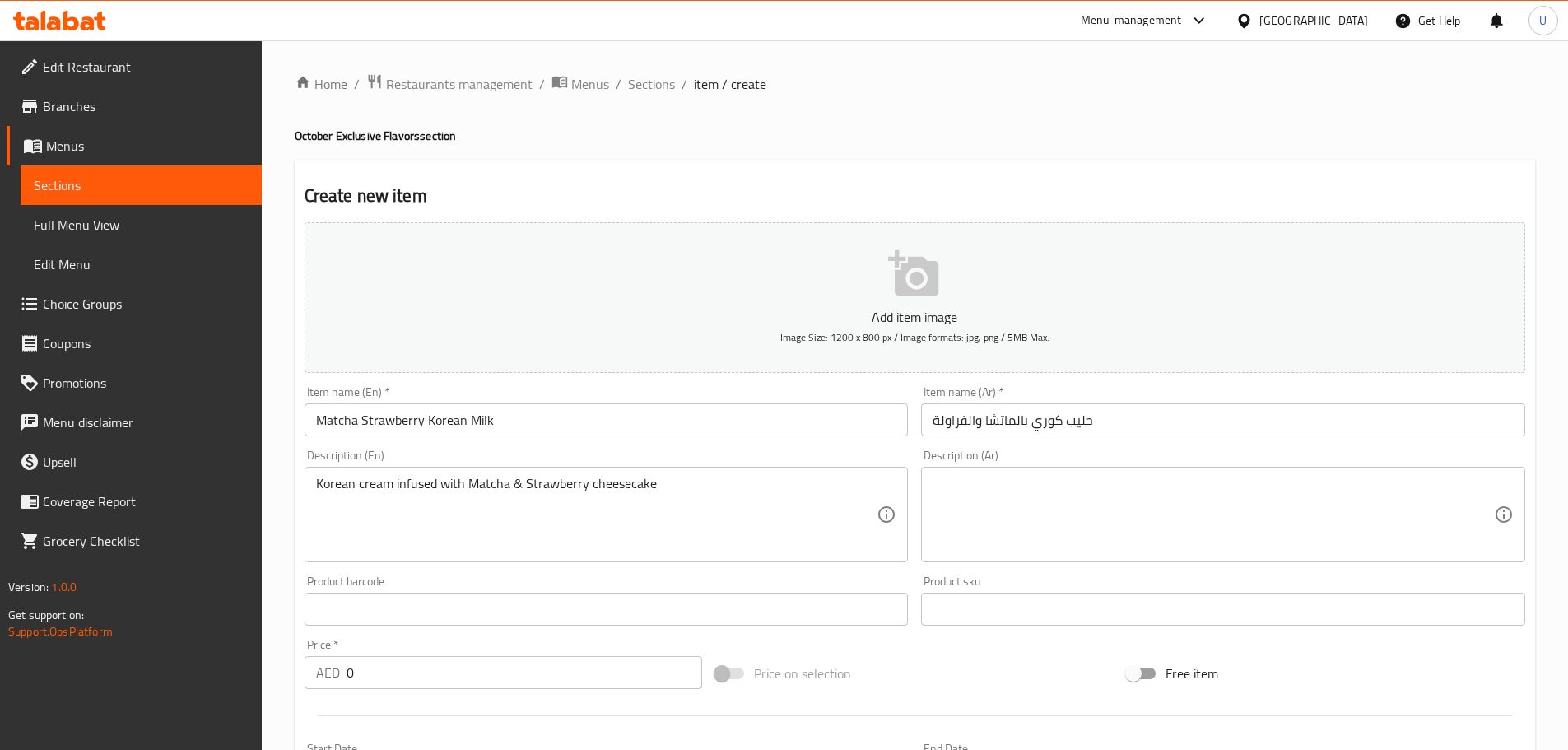
paste textarea "[PERSON_NAME] ممزوج بتشيز كيك الماتشا والفراولة"
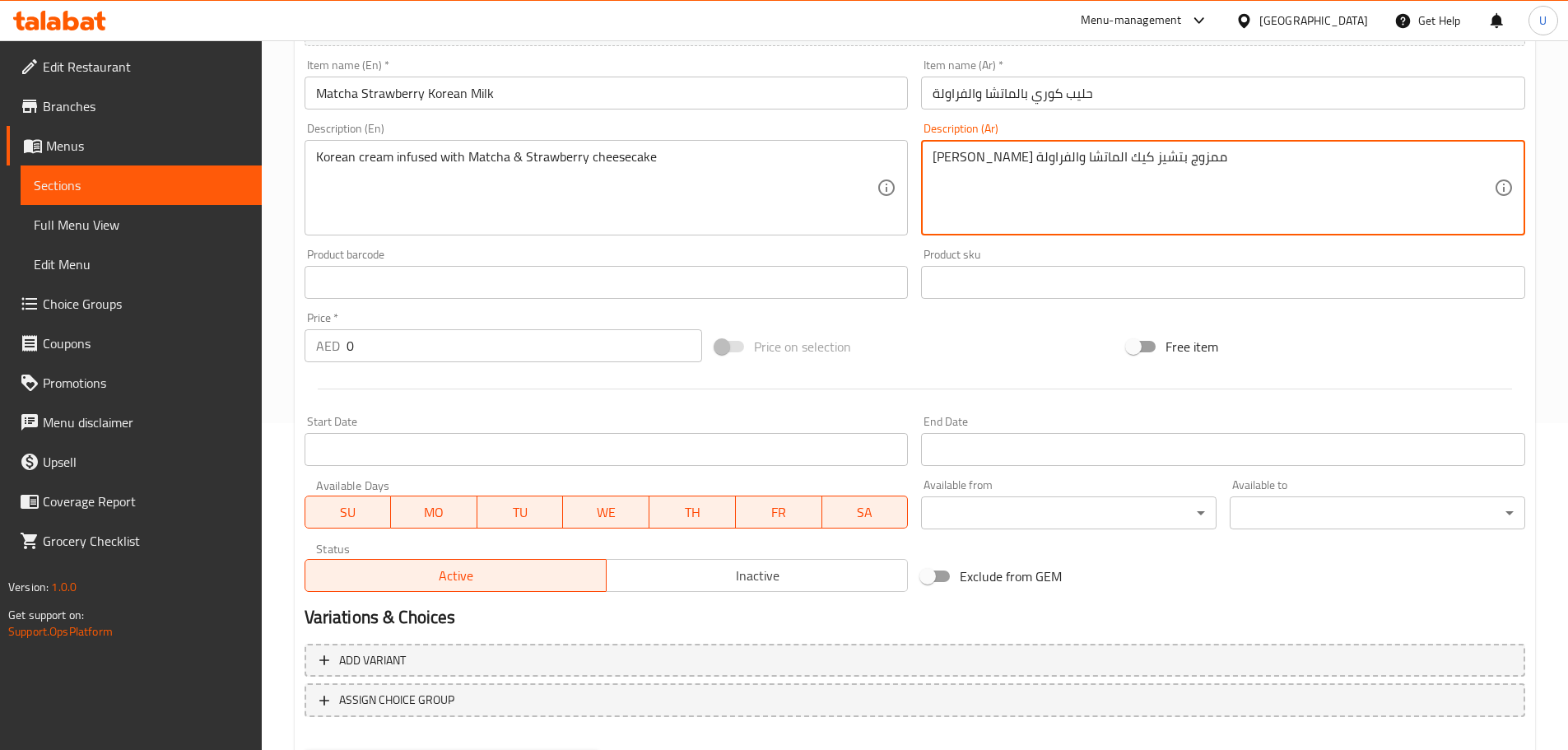
scroll to position [327, 0]
type textarea "[PERSON_NAME] ممزوج بتشيز كيك الماتشا والفراولة"
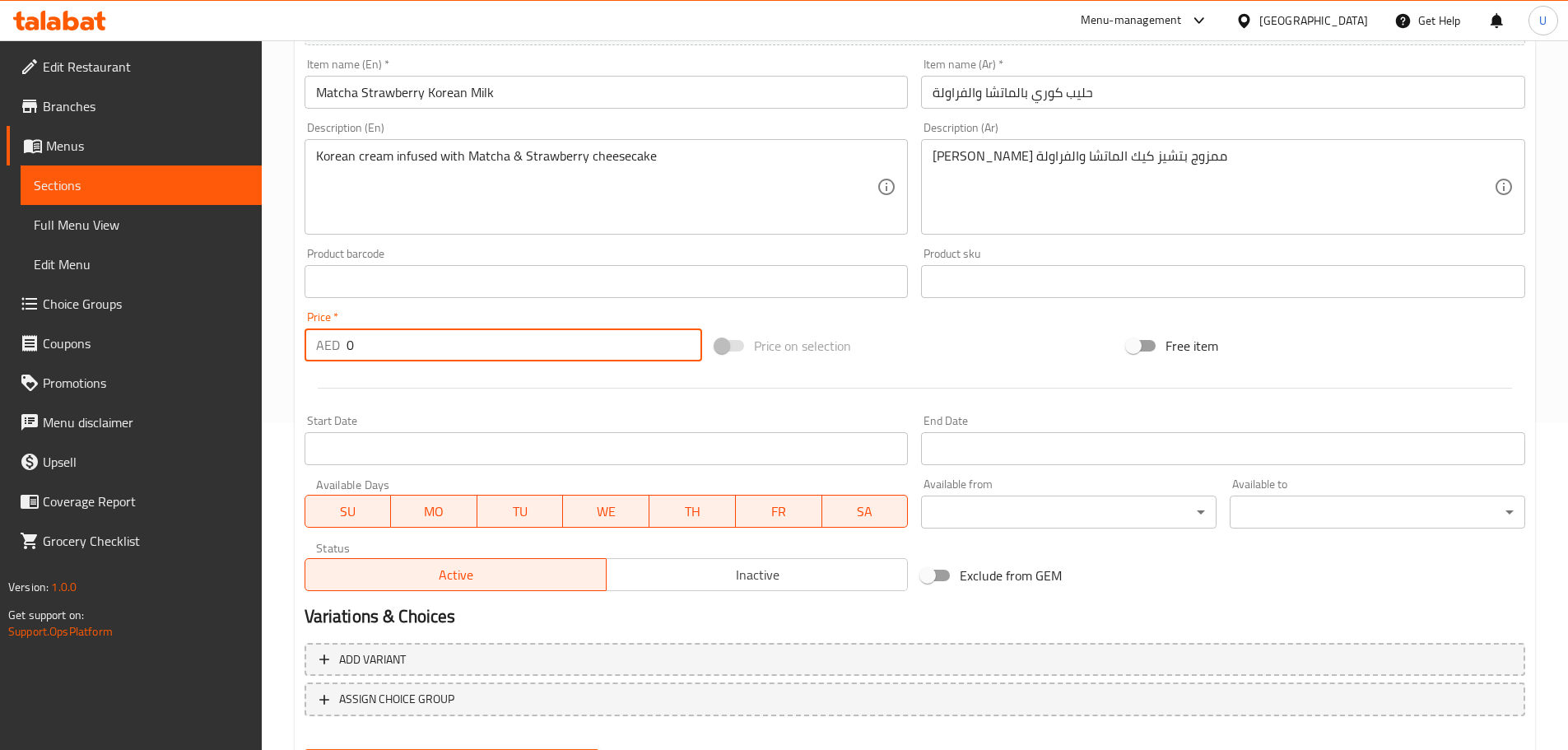
click at [377, 355] on input "0" at bounding box center [525, 345] width 356 height 33
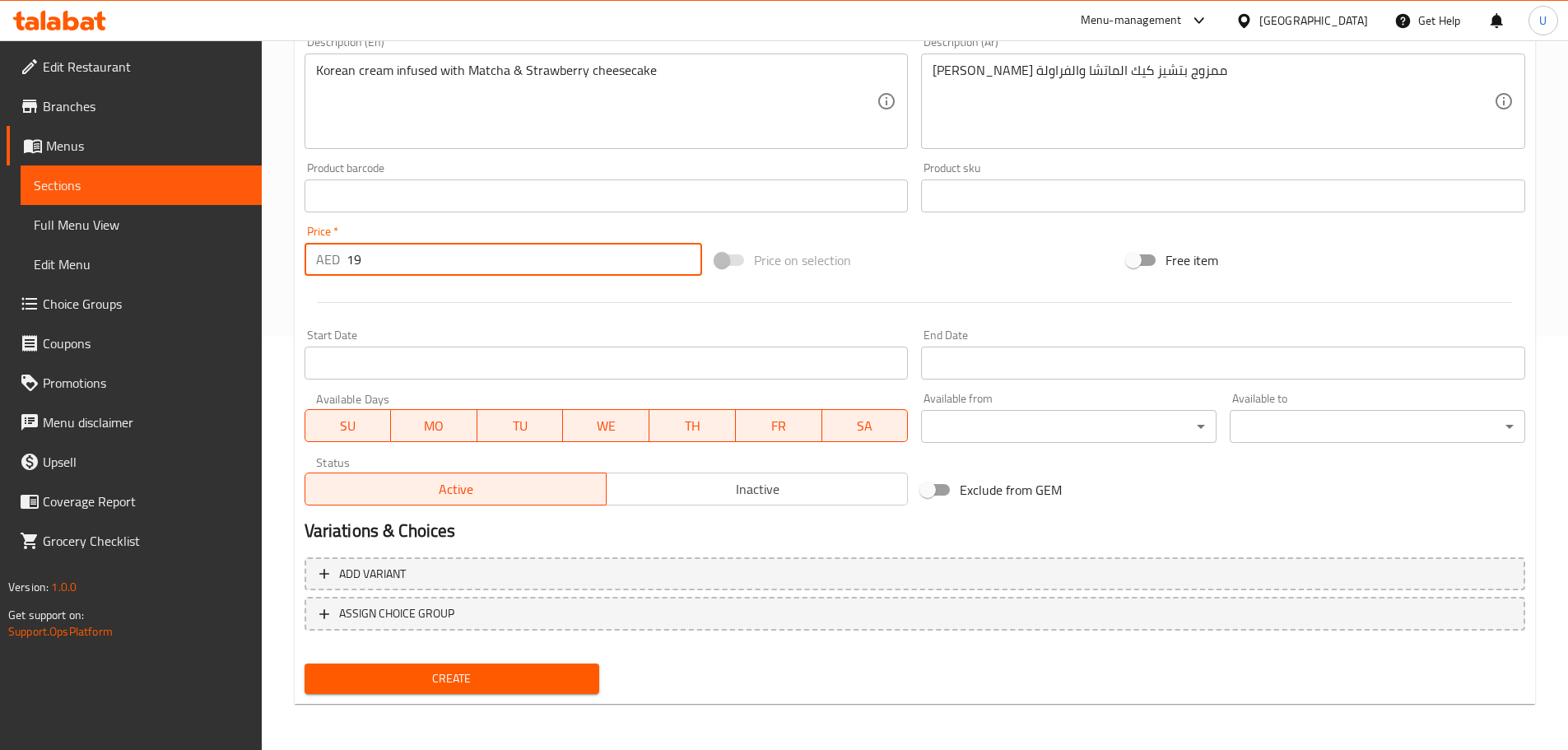
type input "19"
click at [433, 693] on button "Create" at bounding box center [452, 678] width 296 height 31
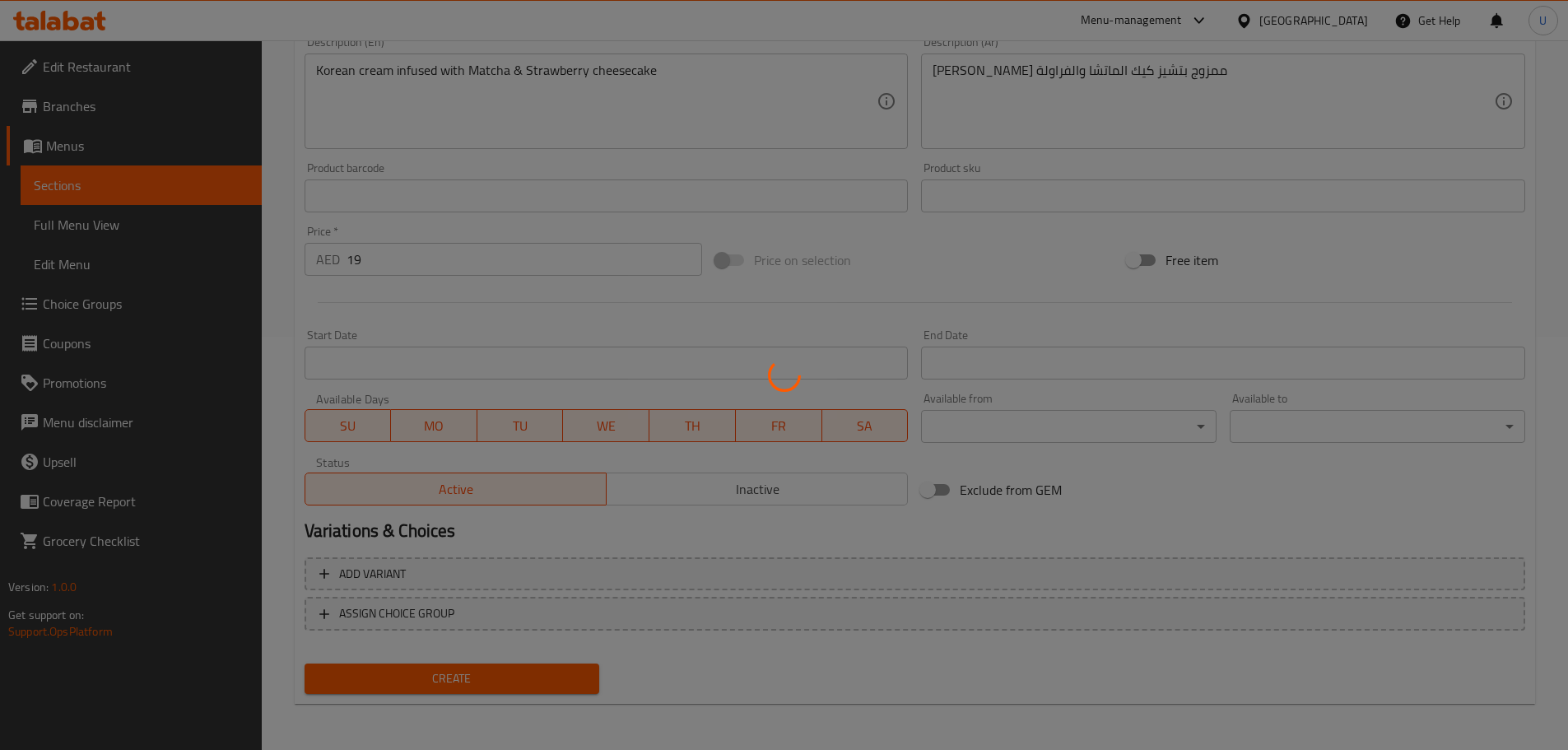
type input "0"
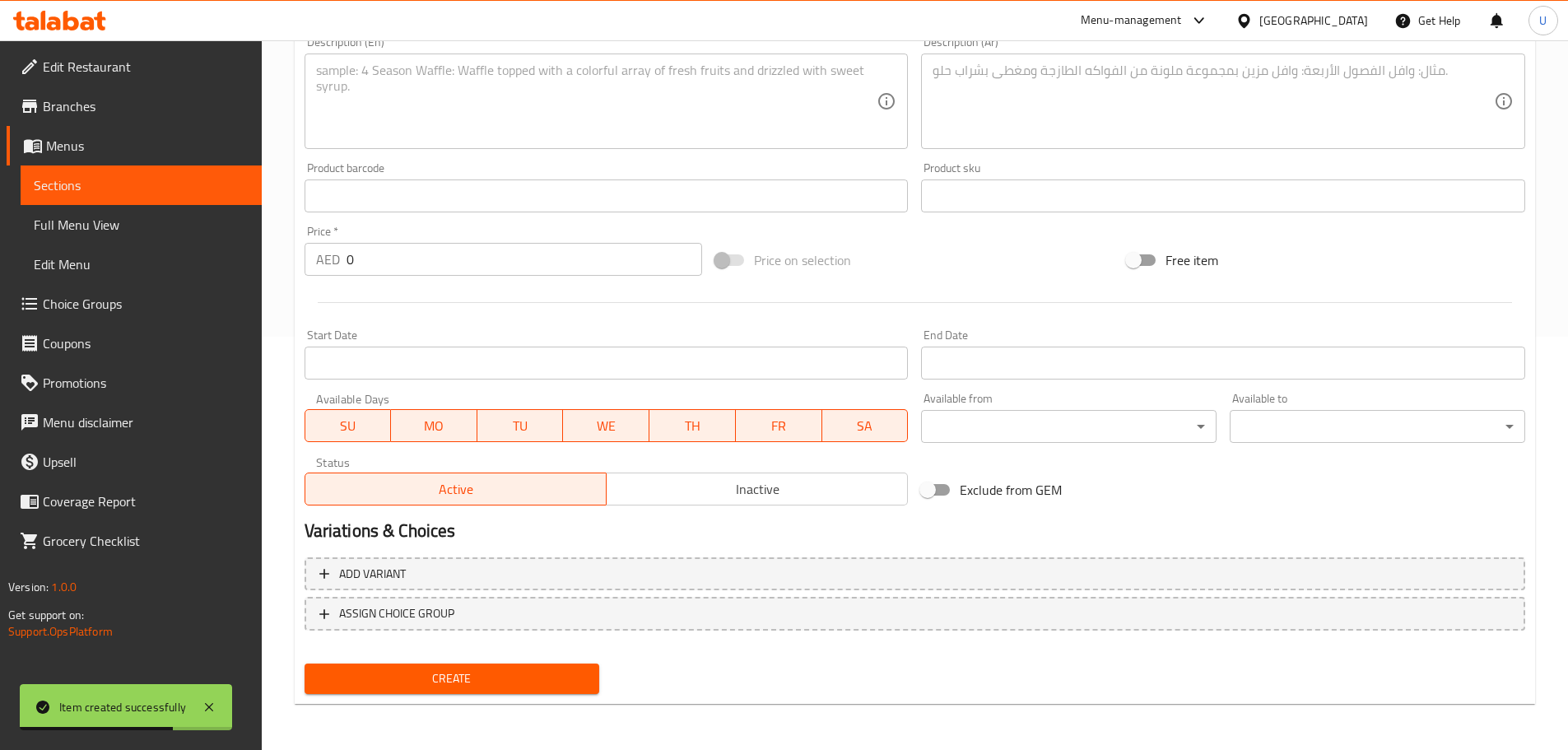
scroll to position [0, 0]
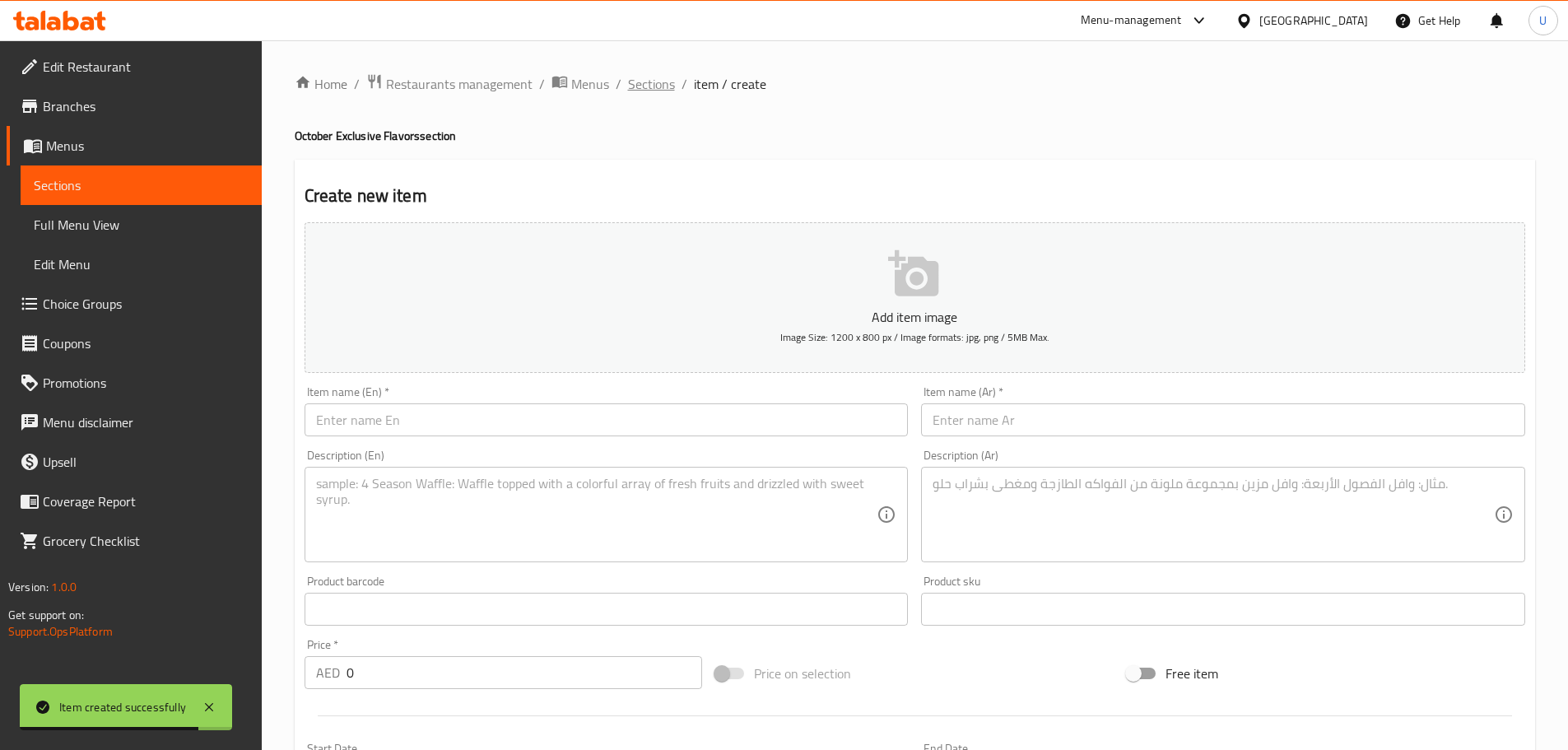
click at [660, 89] on span "Sections" at bounding box center [651, 83] width 47 height 19
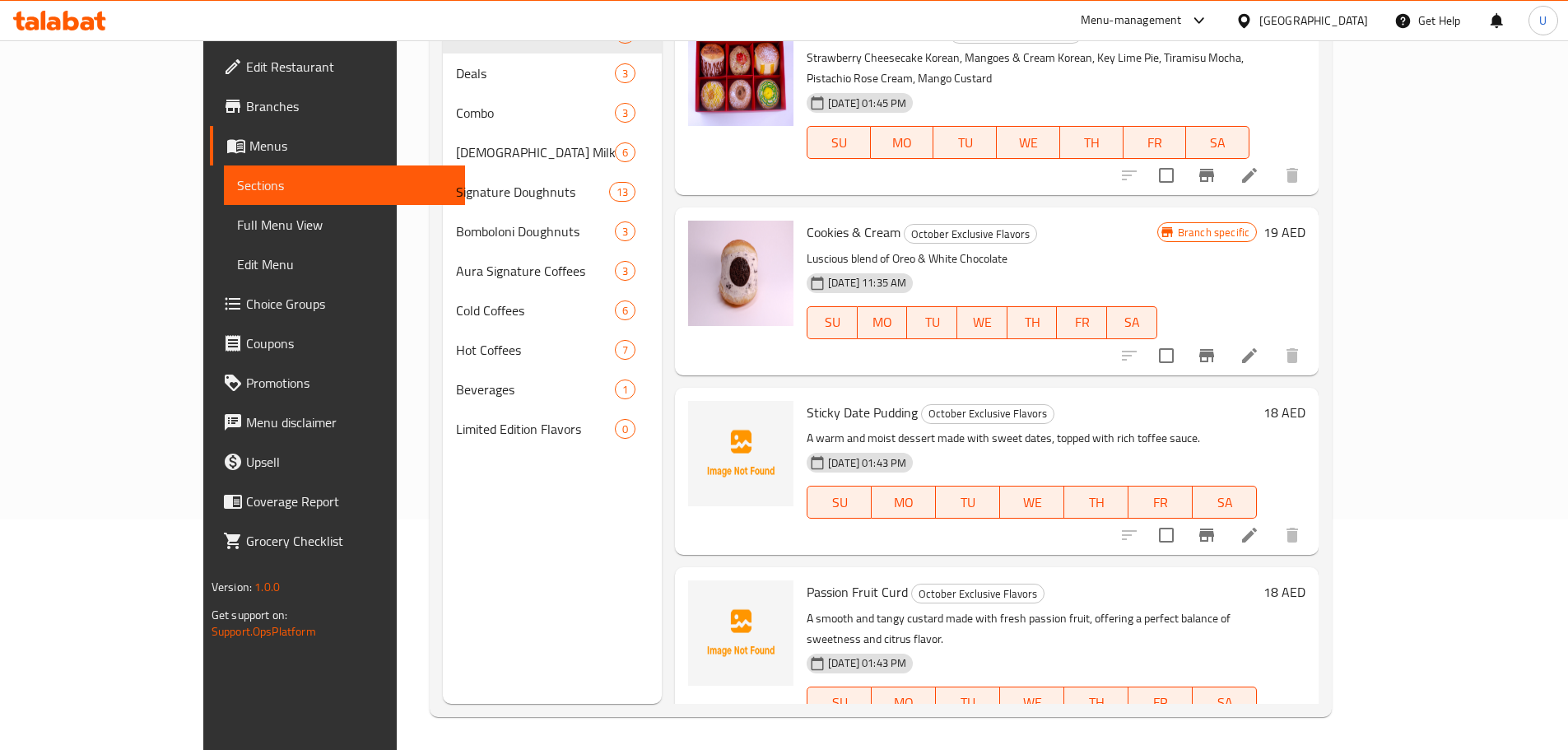
scroll to position [370, 0]
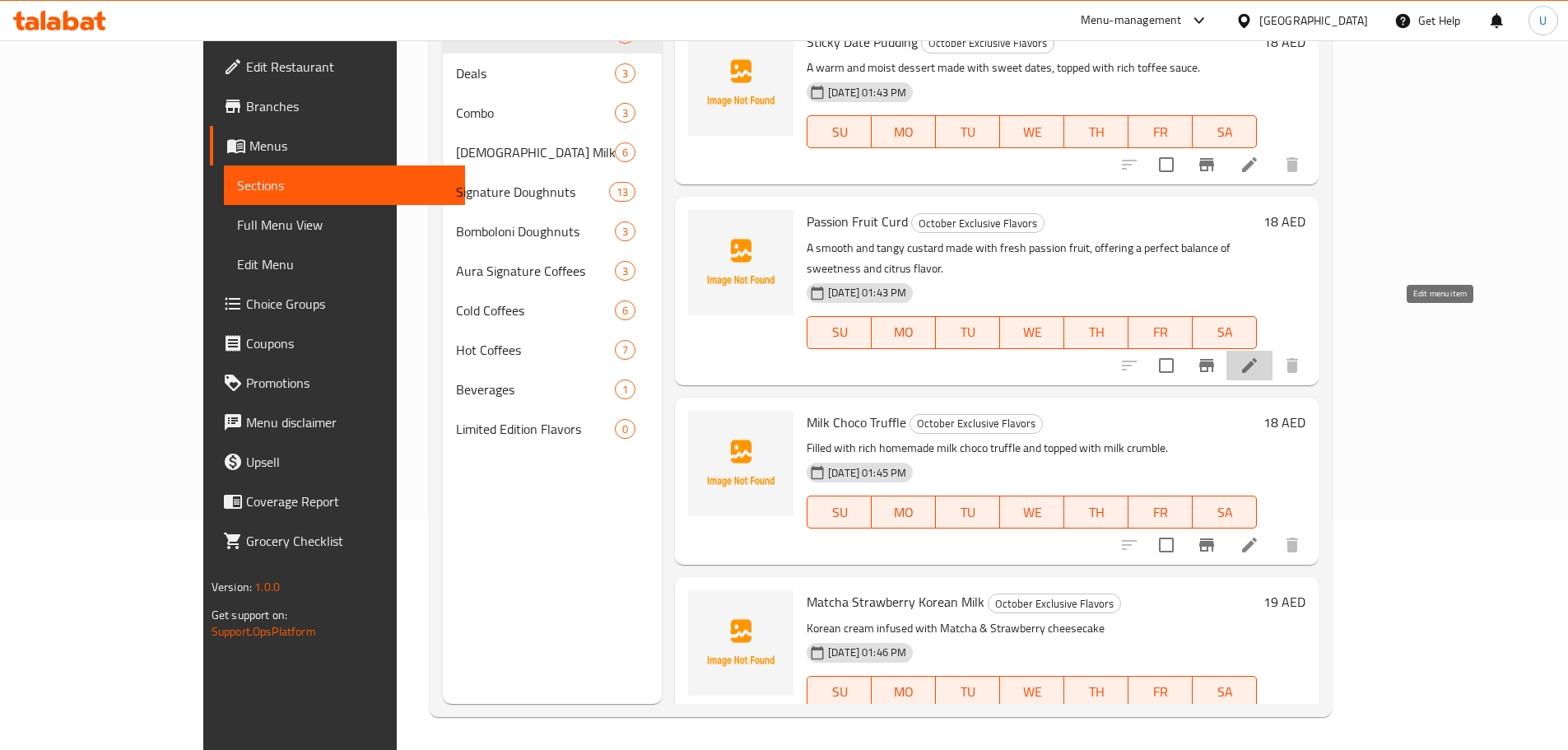
click at [1259, 355] on icon at bounding box center [1249, 364] width 19 height 19
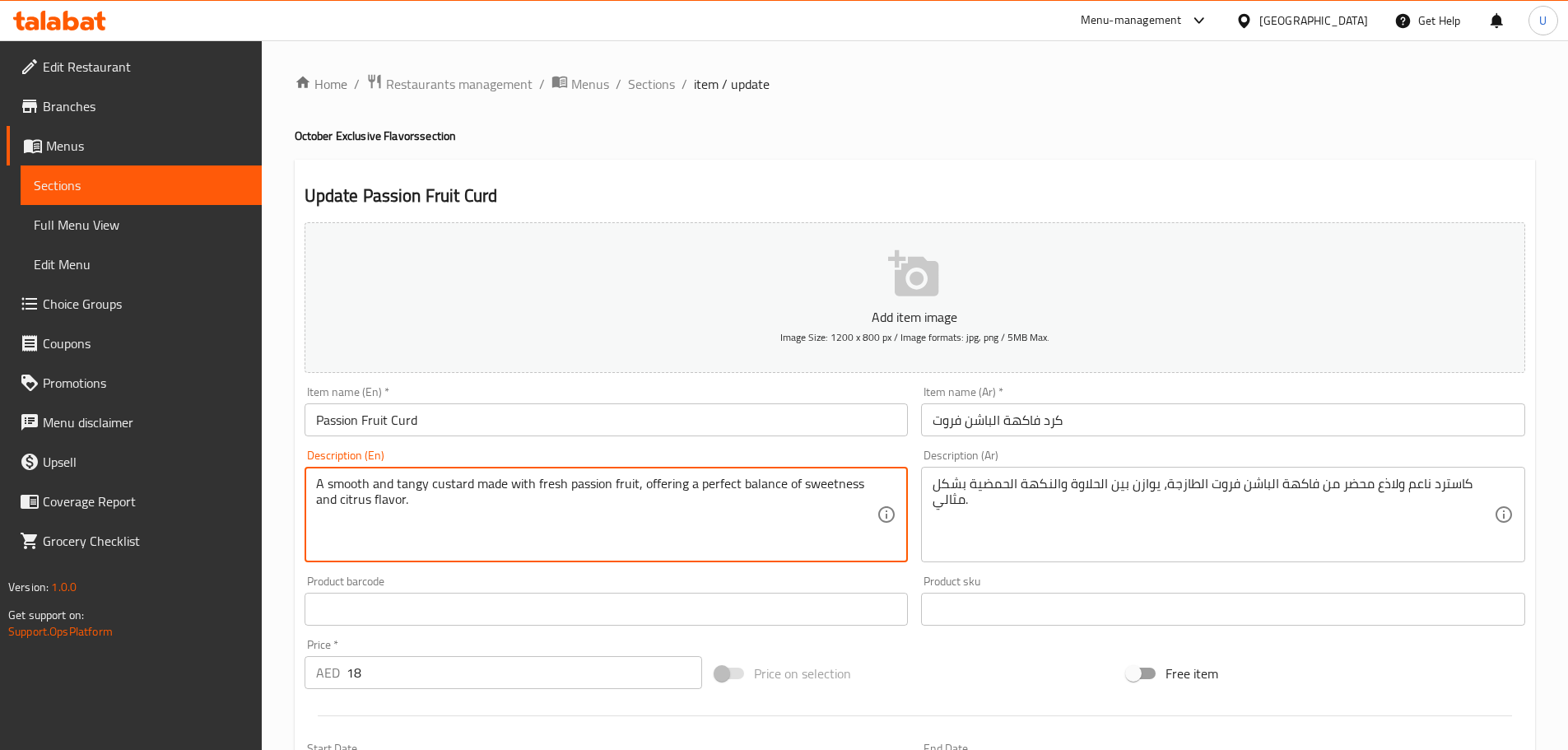
click at [409, 488] on textarea "A smooth and tangy custard made with fresh passion fruit, offering a perfect ba…" at bounding box center [596, 515] width 561 height 78
paste textarea "Fresh burst of a zesty and creamy Passion Fruit Curd filling"
type textarea "Fresh burst of a zesty and creamy Passion Fruit Curd filling"
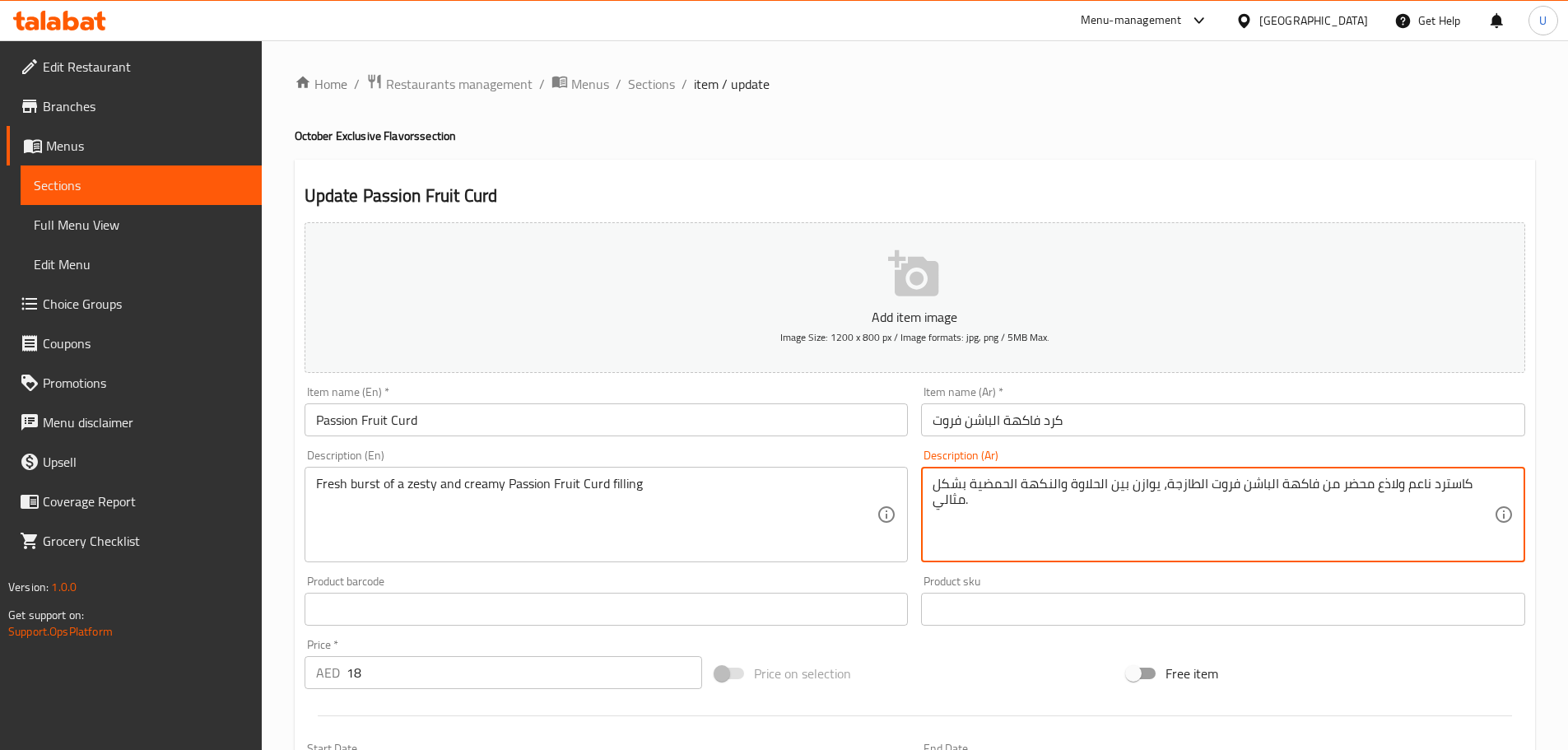
click at [990, 481] on textarea "كاسترد ناعم ولاذع محضر من فاكهة الباشن فروت الطازجة، يوازن بين الحلاوة والنكهة …" at bounding box center [1213, 515] width 561 height 78
paste textarea "انفجار منعش من حشوة كرد الباشن فروت الكريمية والمنعشة بنكهة حمضية"
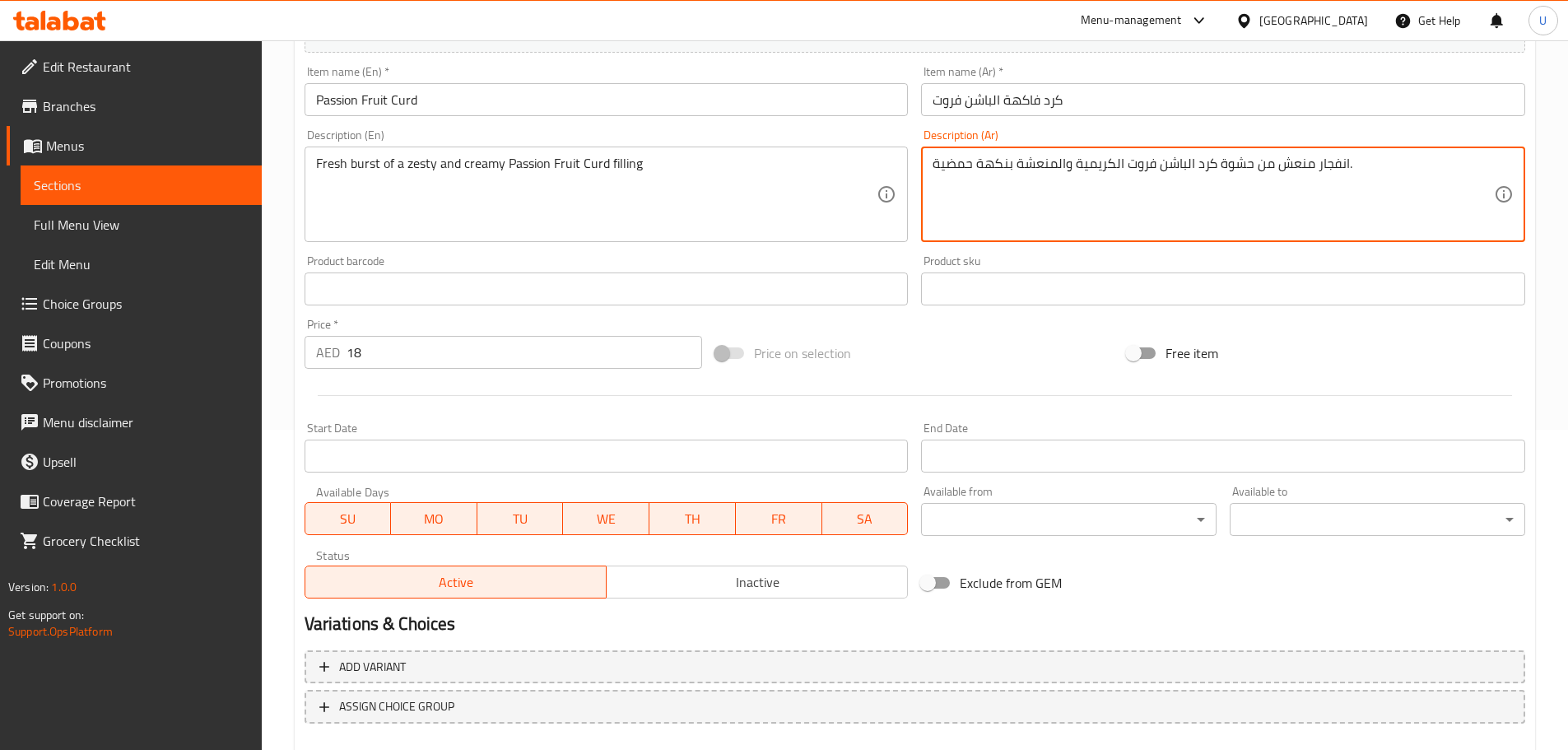
scroll to position [413, 0]
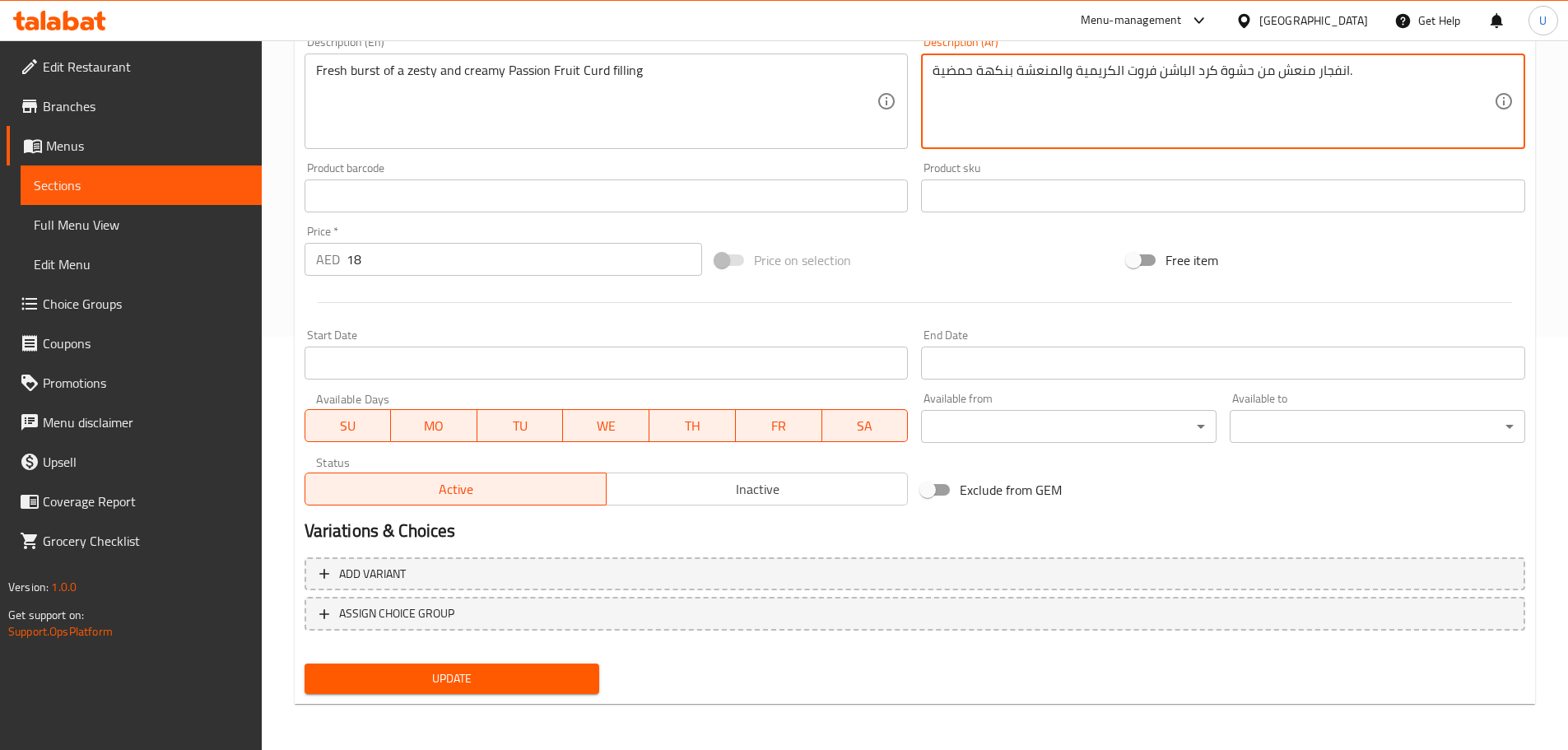
type textarea "انفجار منعش من حشوة كرد الباشن فروت الكريمية والمنعشة بنكهة حمضية."
click at [437, 678] on span "Update" at bounding box center [453, 679] width 269 height 20
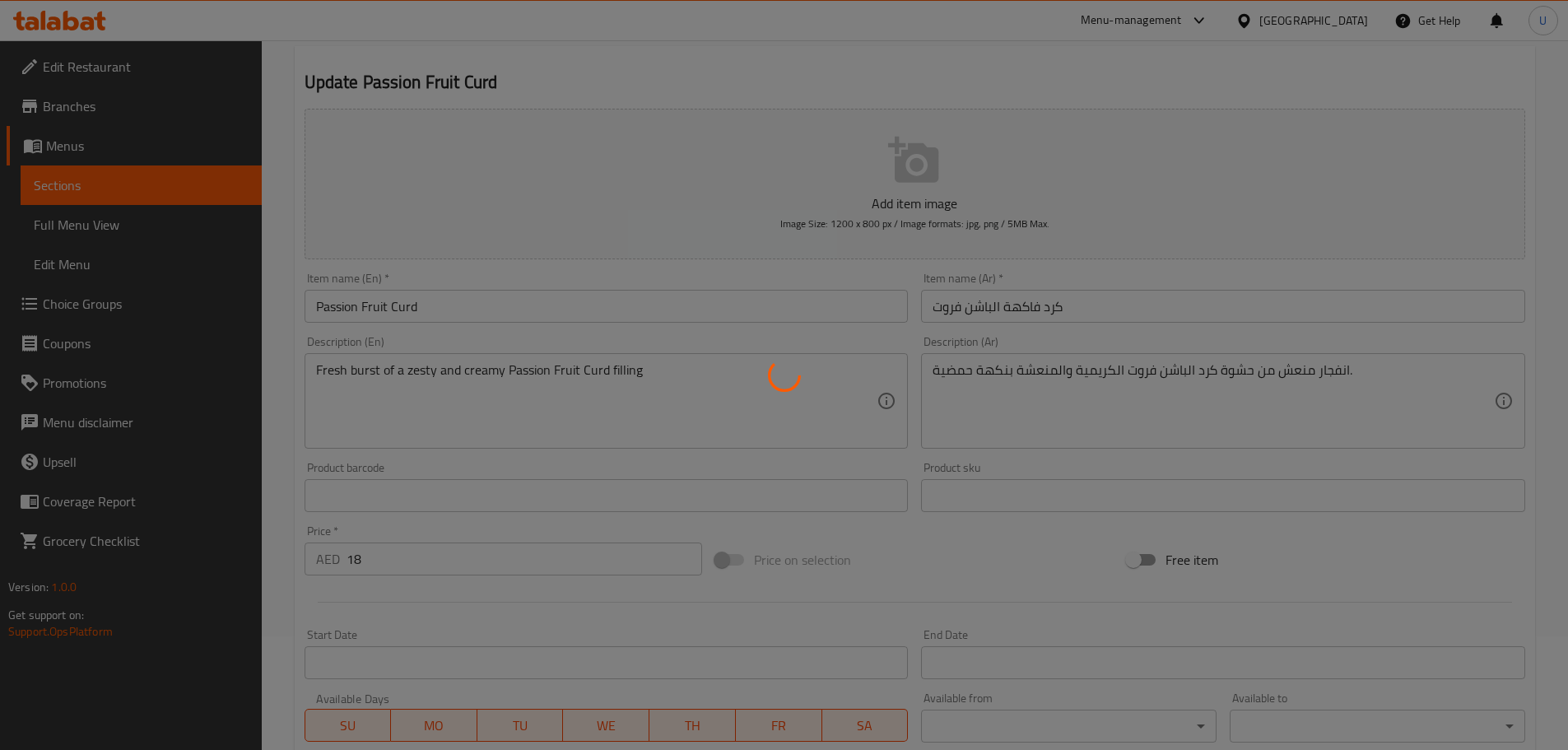
scroll to position [0, 0]
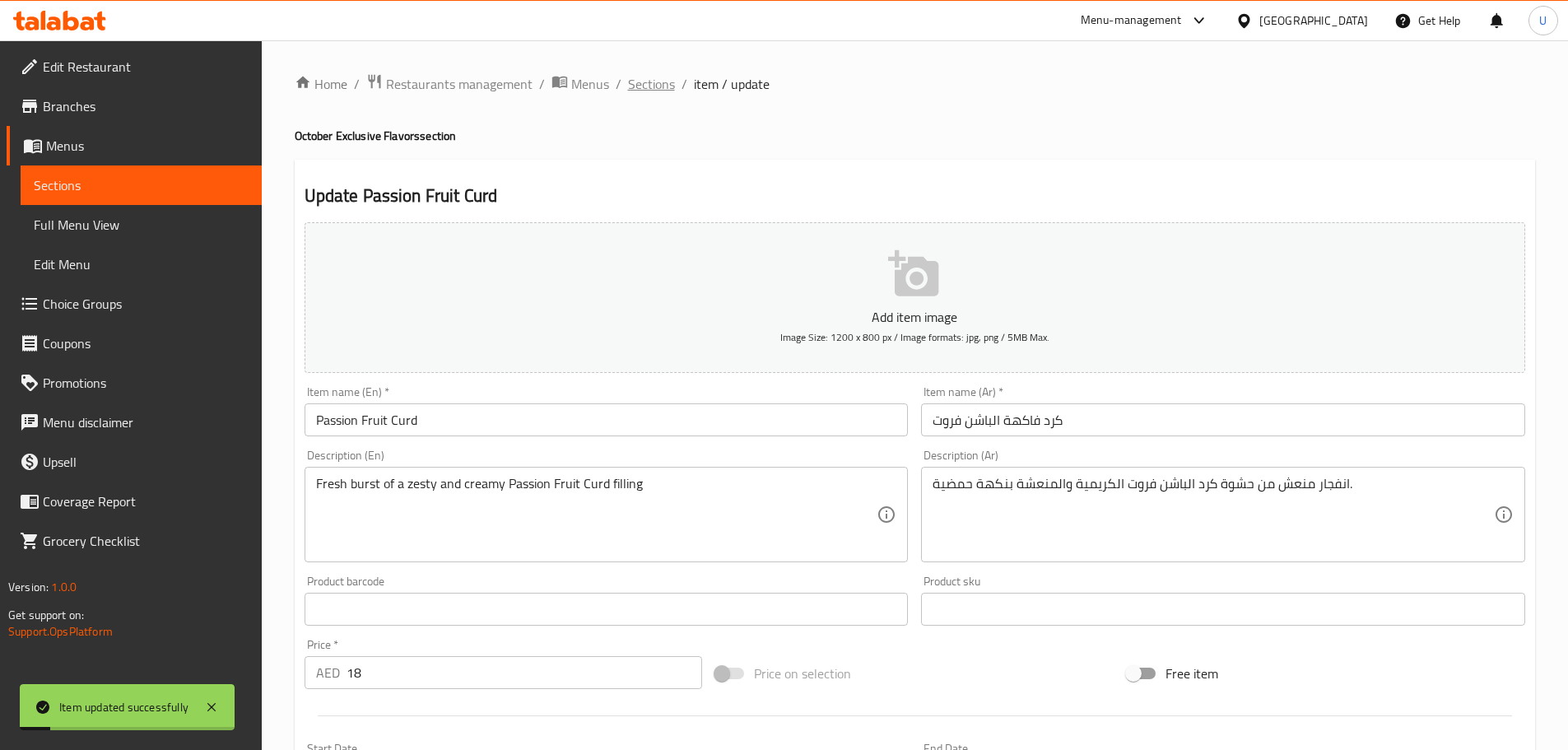
click at [648, 85] on span "Sections" at bounding box center [651, 83] width 47 height 19
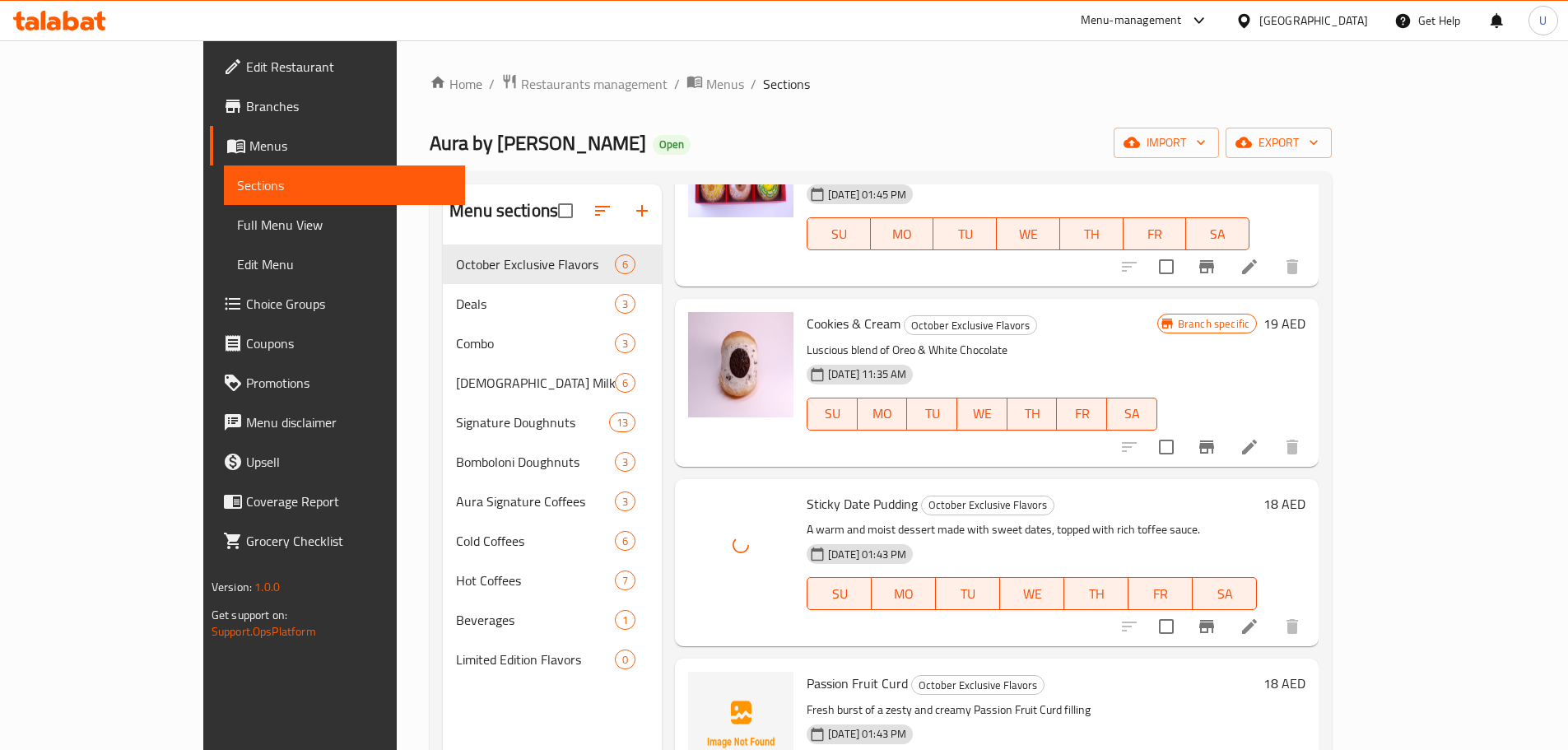
scroll to position [370, 0]
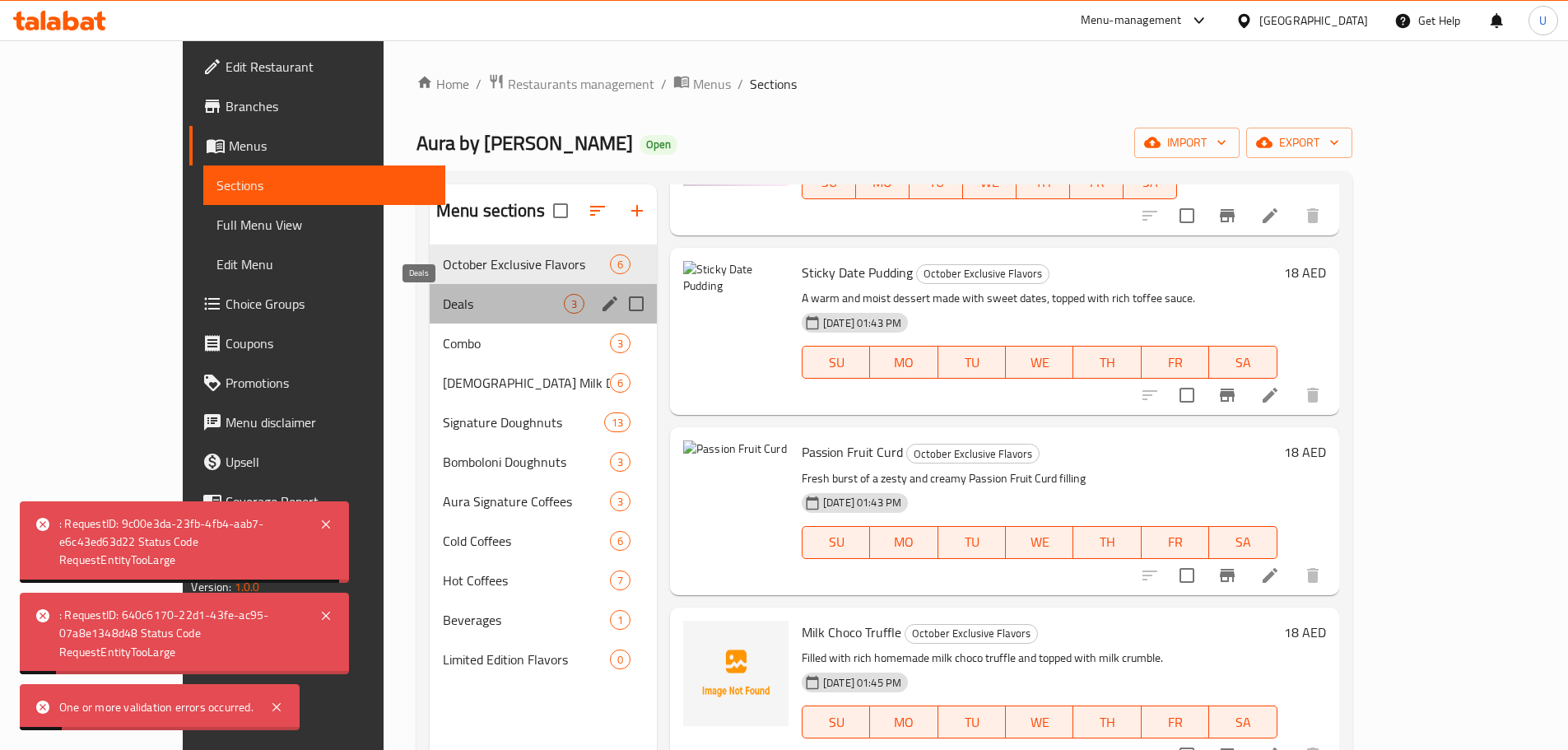
click at [443, 309] on span "Deals" at bounding box center [504, 303] width 121 height 19
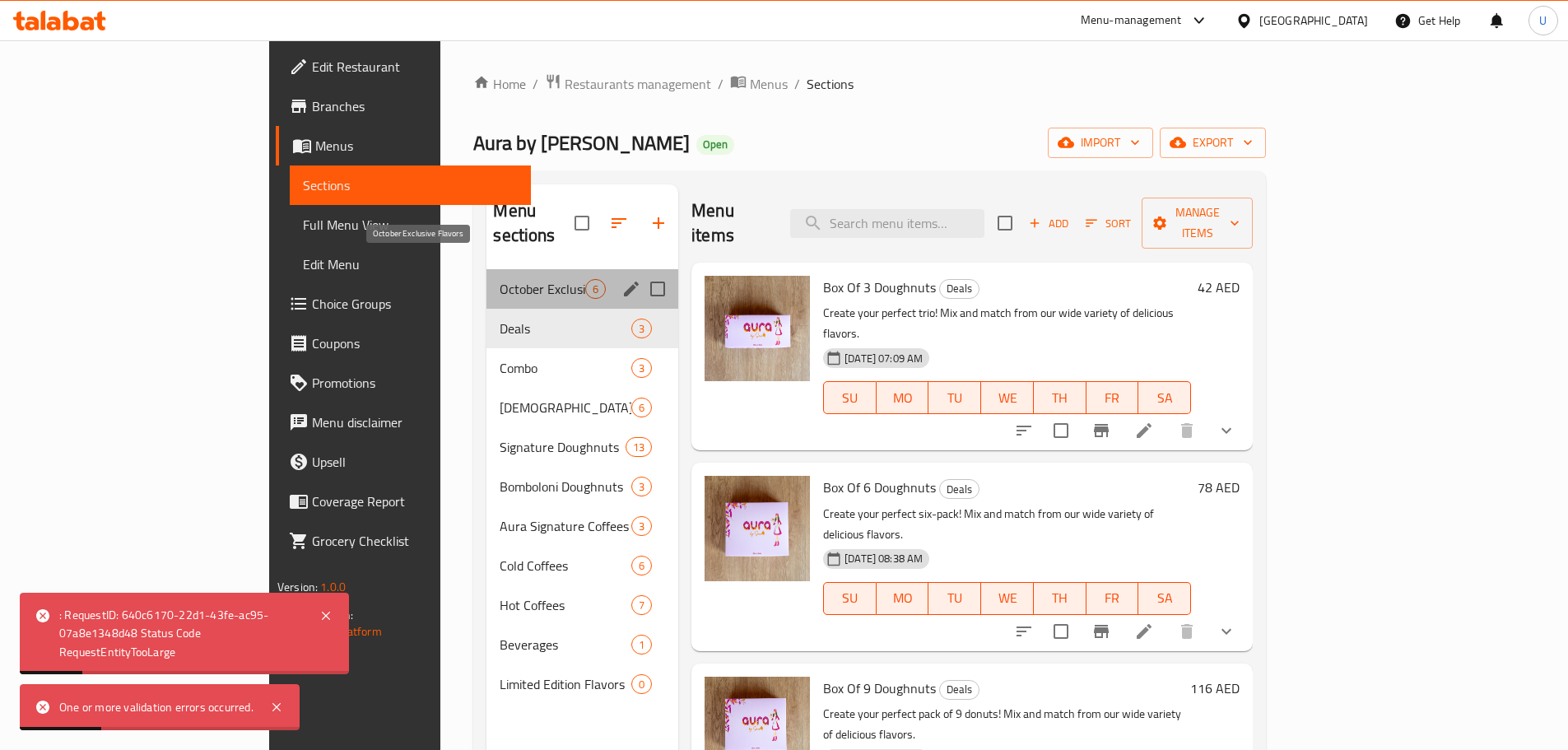
click at [500, 279] on span "October Exclusive Flavors" at bounding box center [542, 288] width 85 height 19
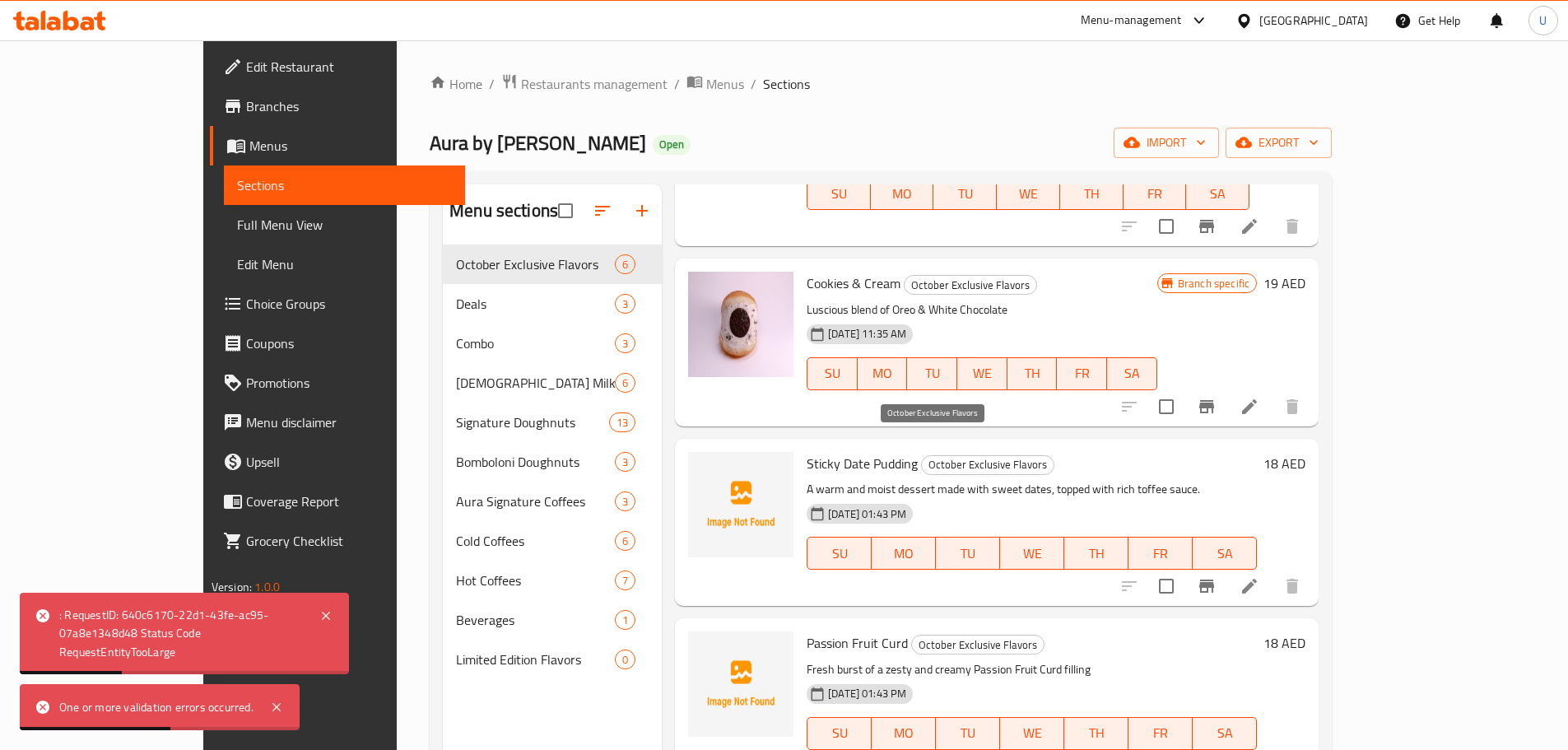
scroll to position [180, 0]
click at [701, 464] on icon "upload picture" at bounding box center [710, 474] width 19 height 19
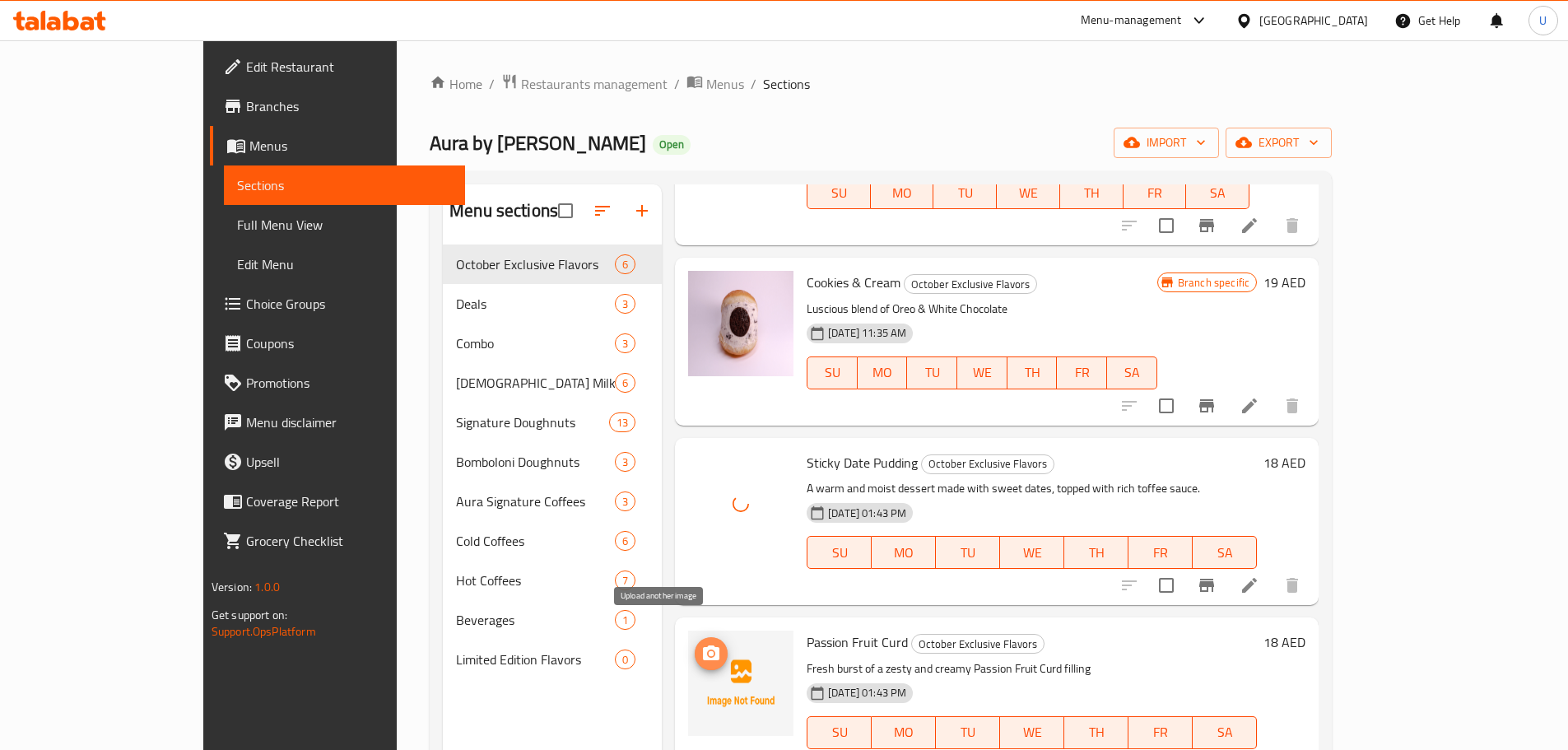
click at [703, 645] on icon "upload picture" at bounding box center [711, 653] width 17 height 15
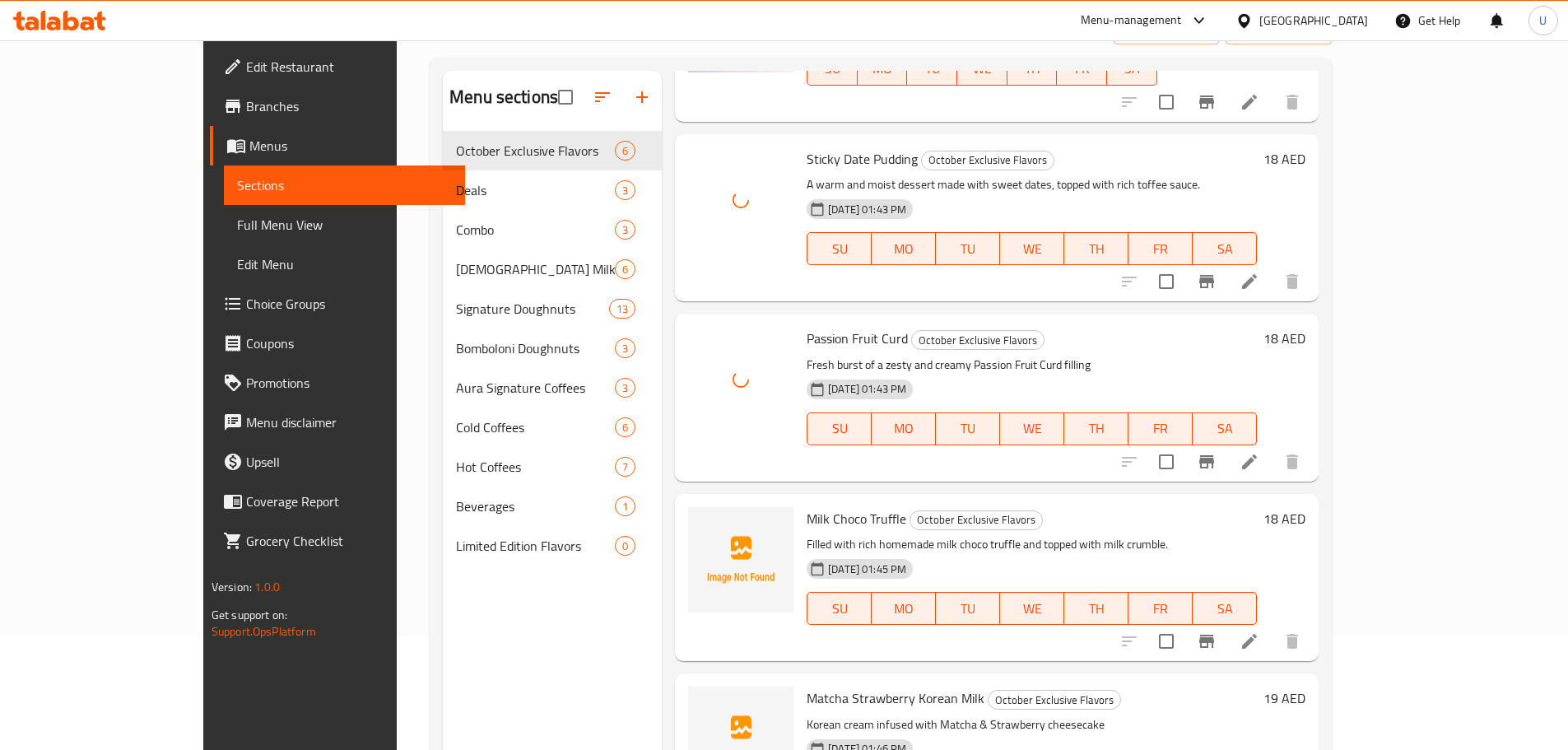
scroll to position [115, 0]
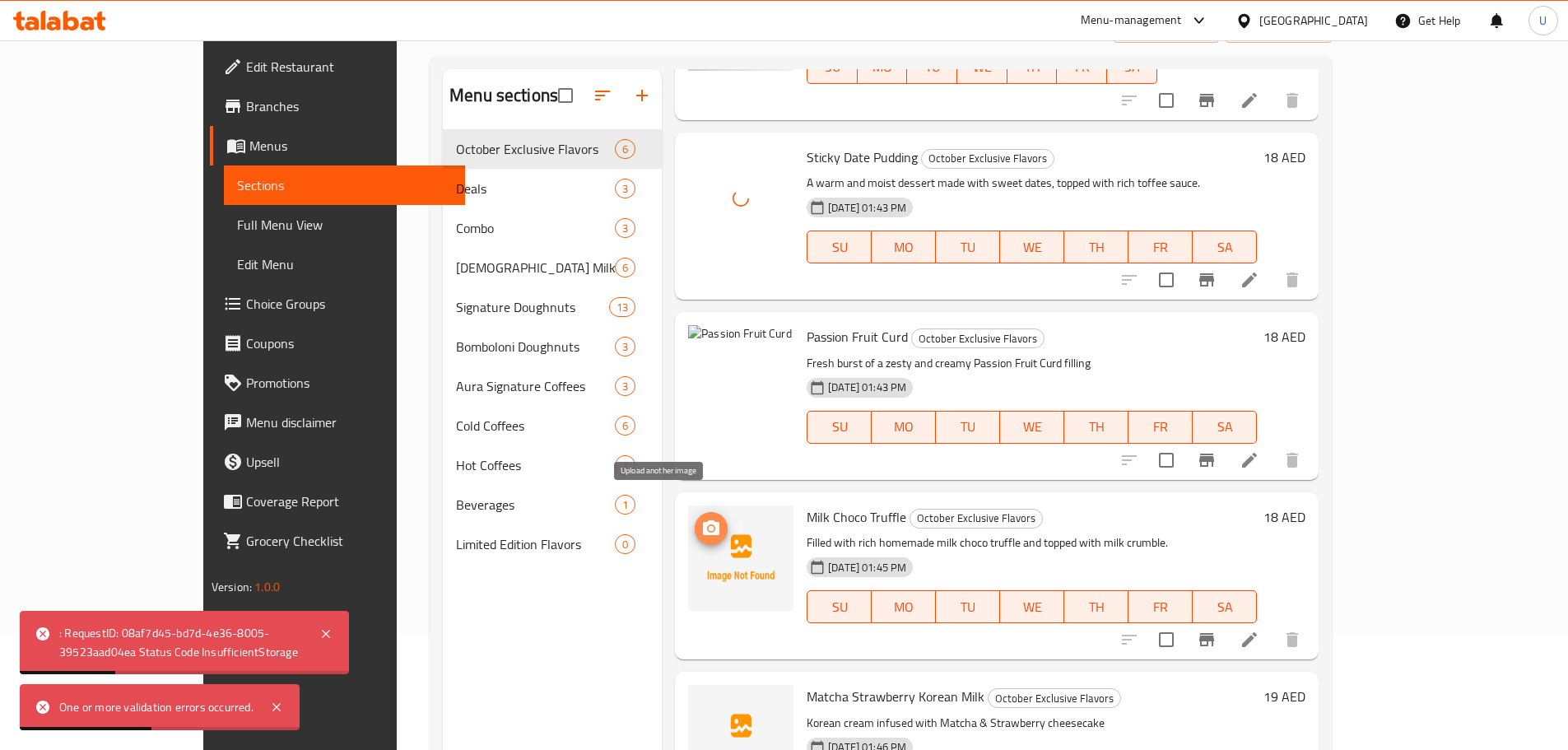
click at [708, 526] on circle "upload picture" at bounding box center [710, 528] width 5 height 5
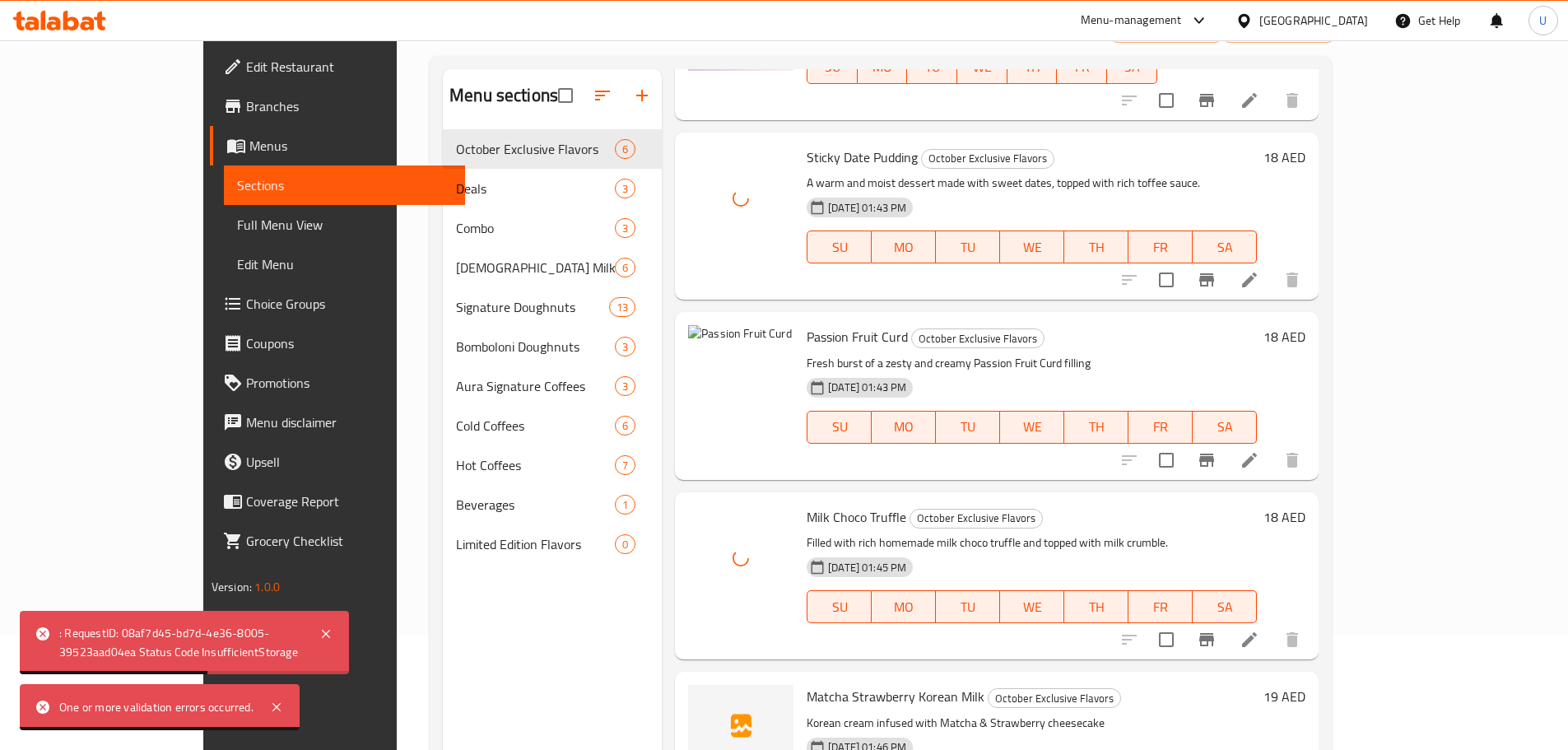
scroll to position [231, 0]
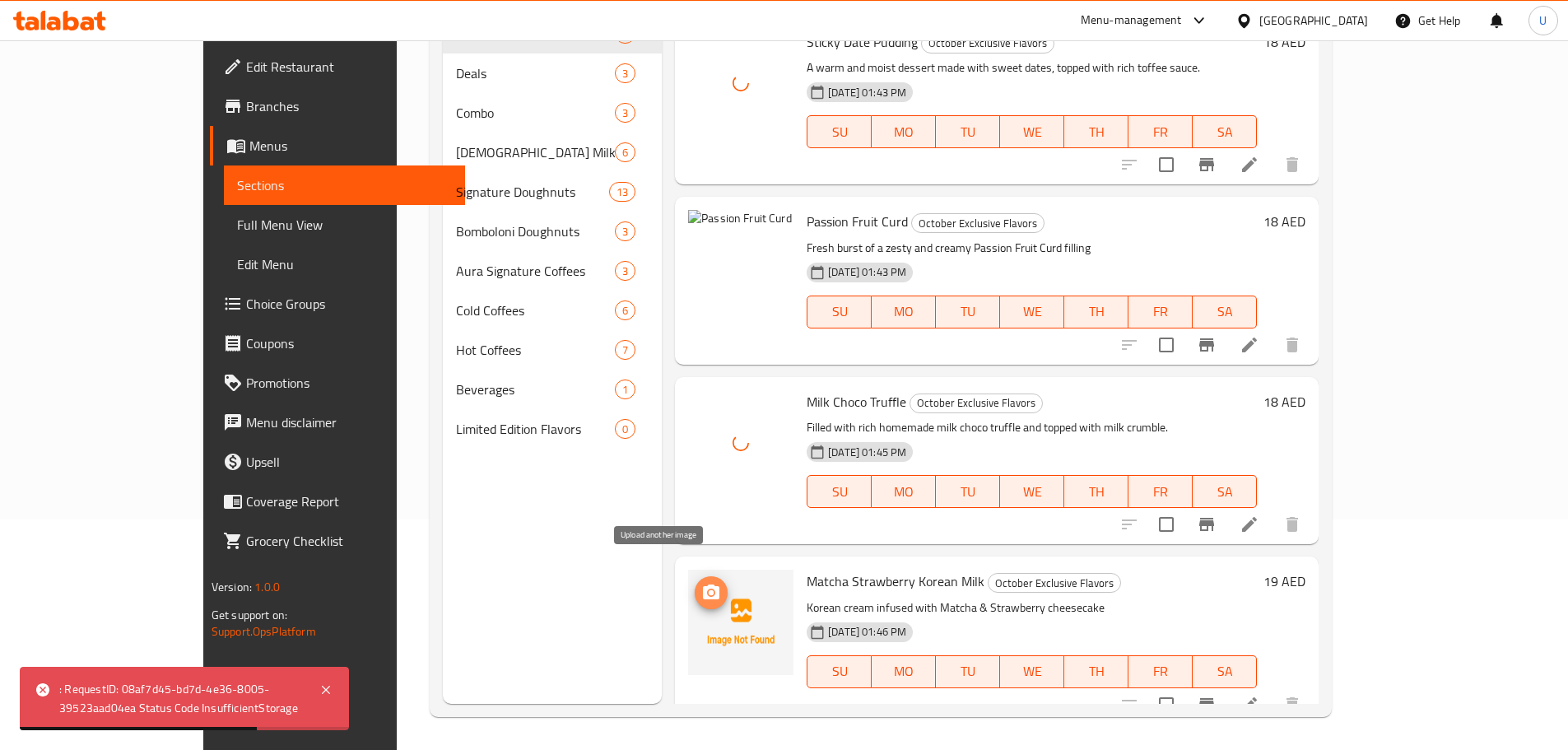
click at [701, 582] on icon "upload picture" at bounding box center [710, 591] width 19 height 19
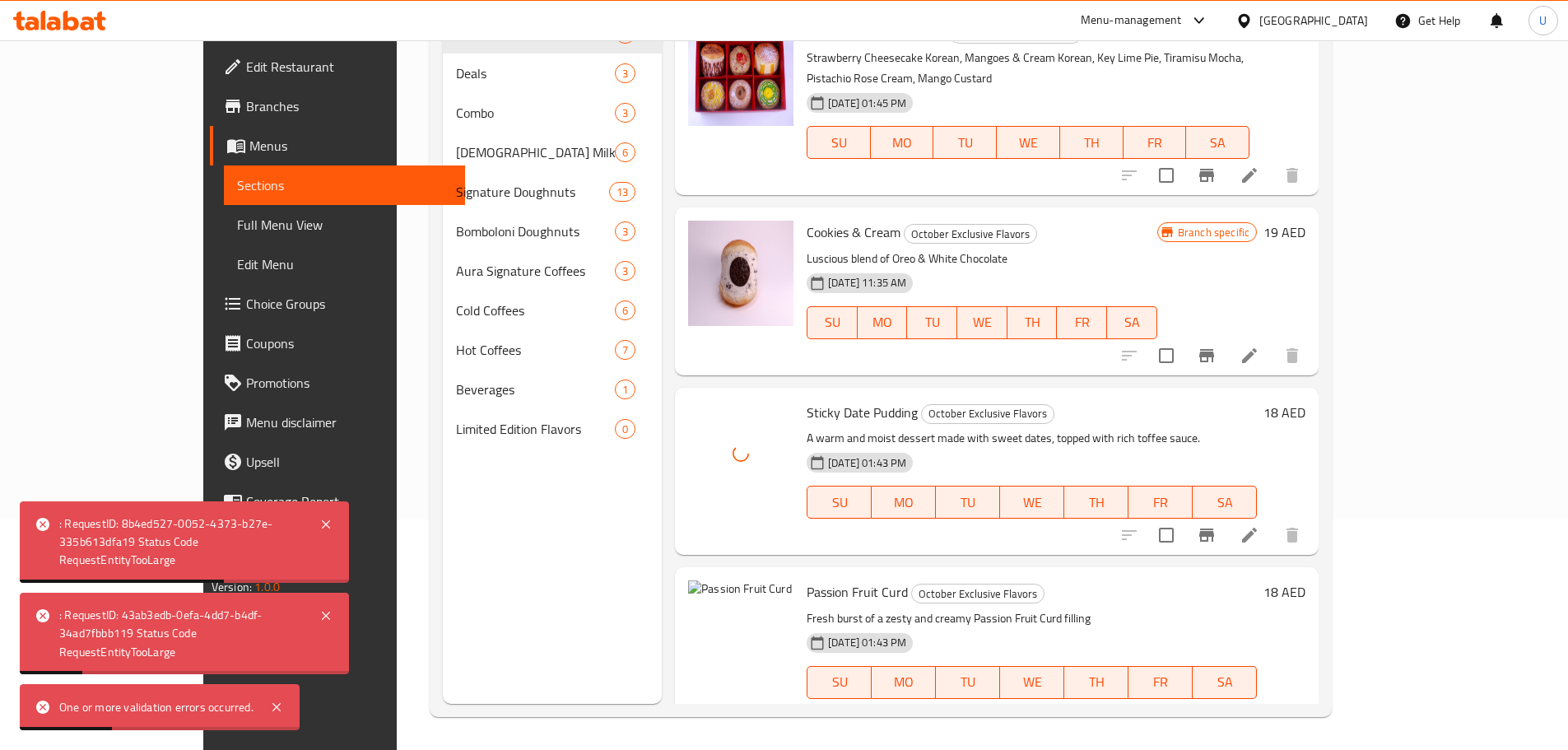
scroll to position [0, 0]
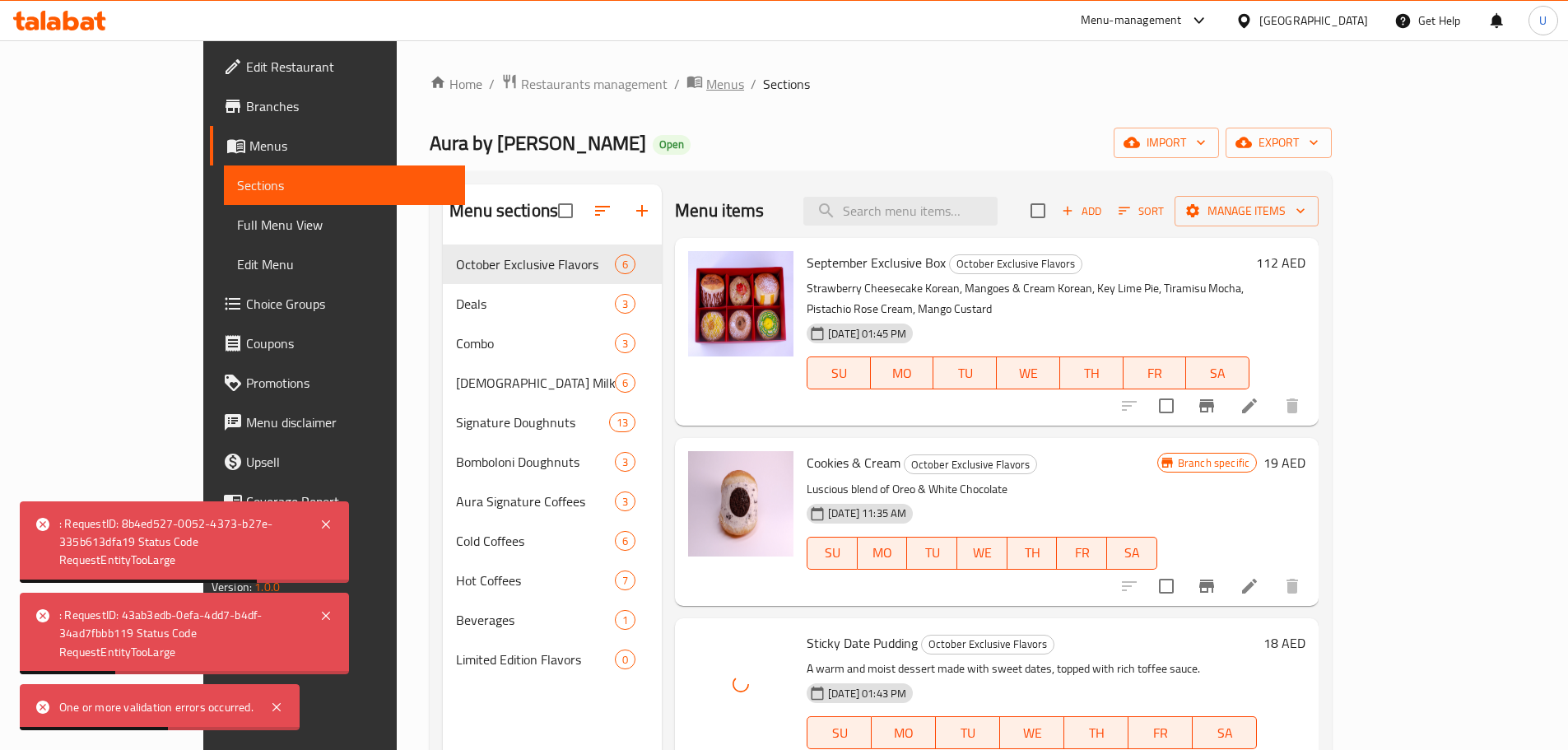
click at [707, 77] on span "Menus" at bounding box center [725, 83] width 38 height 19
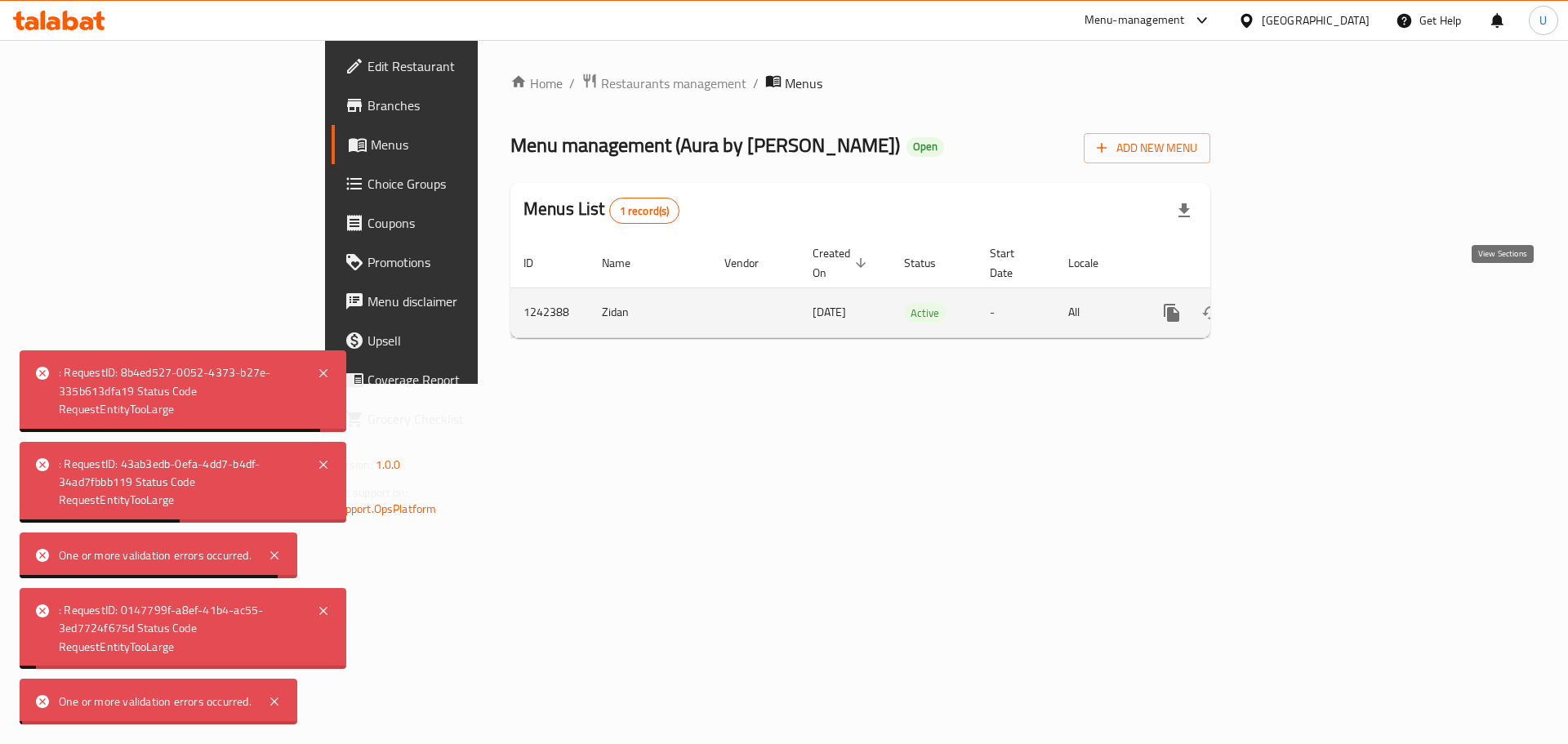
click at [1299, 303] on icon "enhanced table" at bounding box center [1289, 312] width 19 height 19
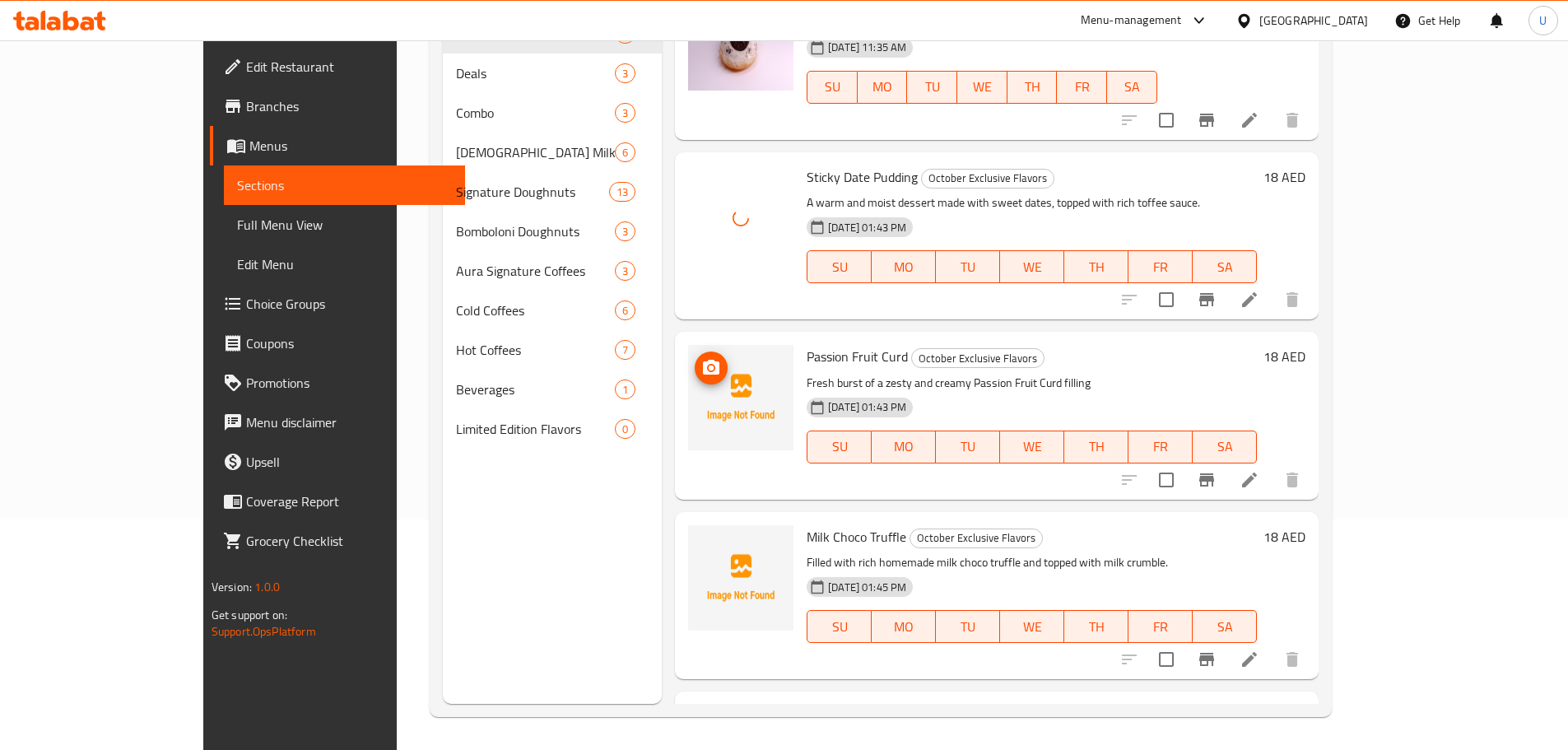
scroll to position [236, 0]
drag, startPoint x: 653, startPoint y: 157, endPoint x: 660, endPoint y: 172, distance: 16.6
click at [703, 179] on icon "upload picture" at bounding box center [711, 186] width 17 height 15
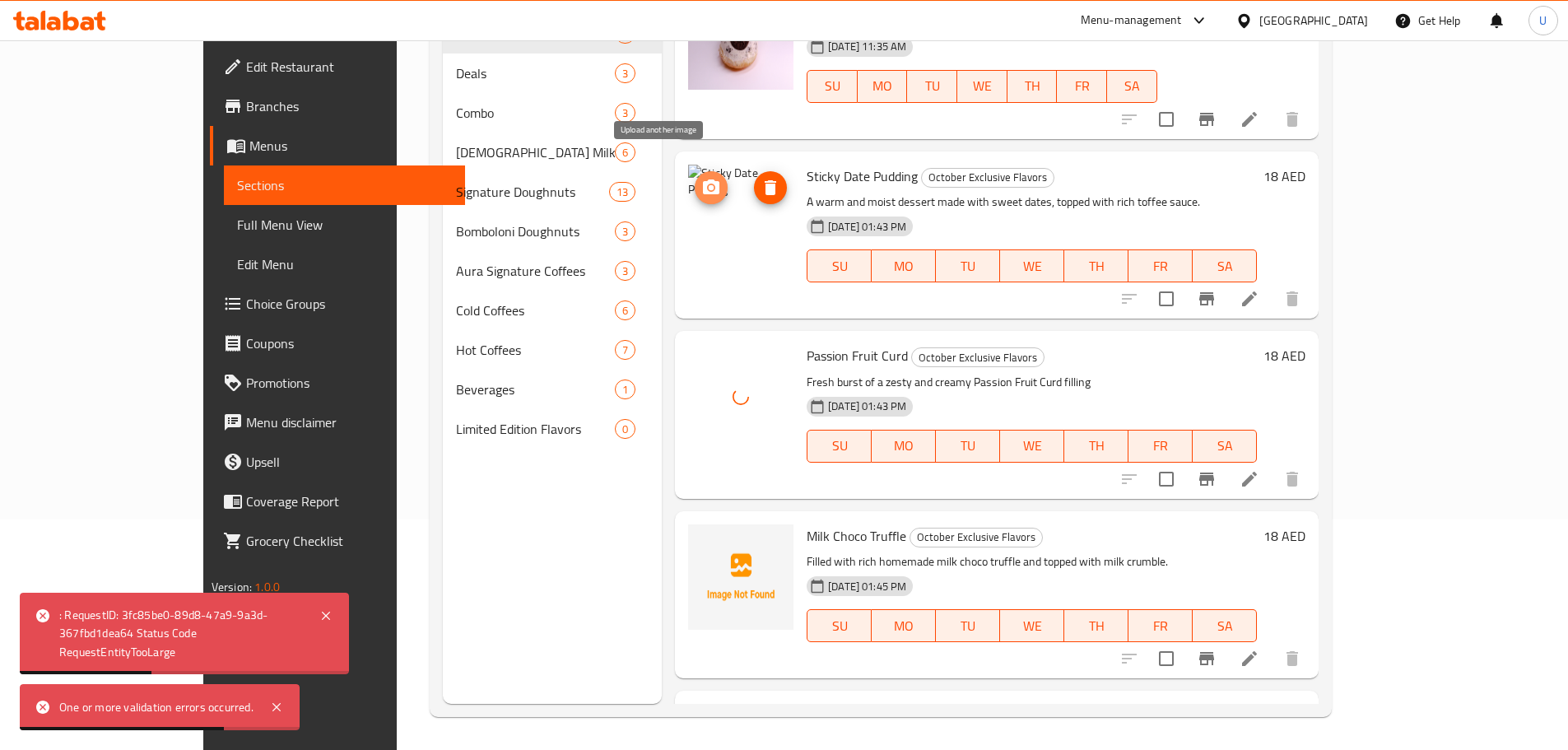
click at [703, 179] on icon "upload picture" at bounding box center [711, 186] width 17 height 15
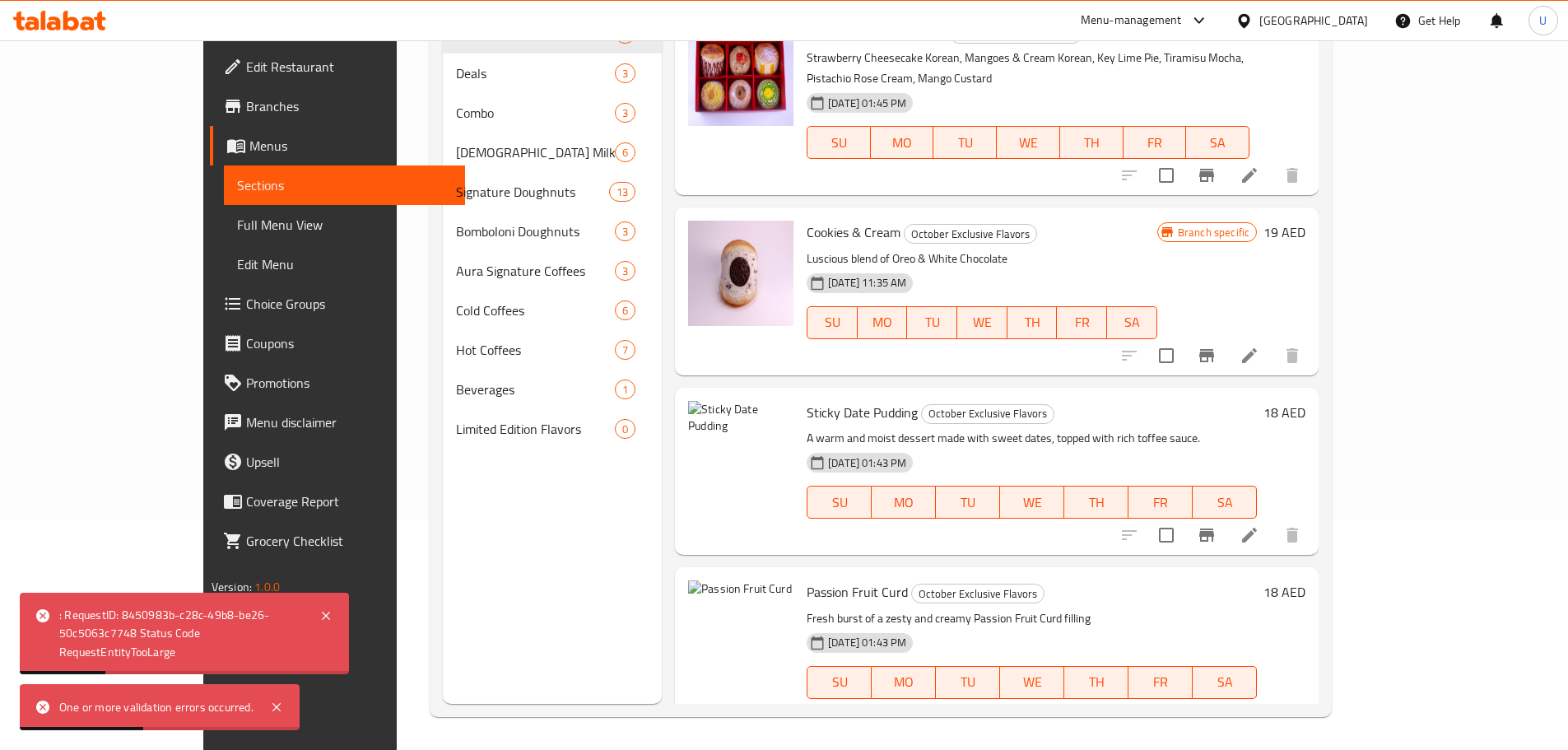
scroll to position [0, 0]
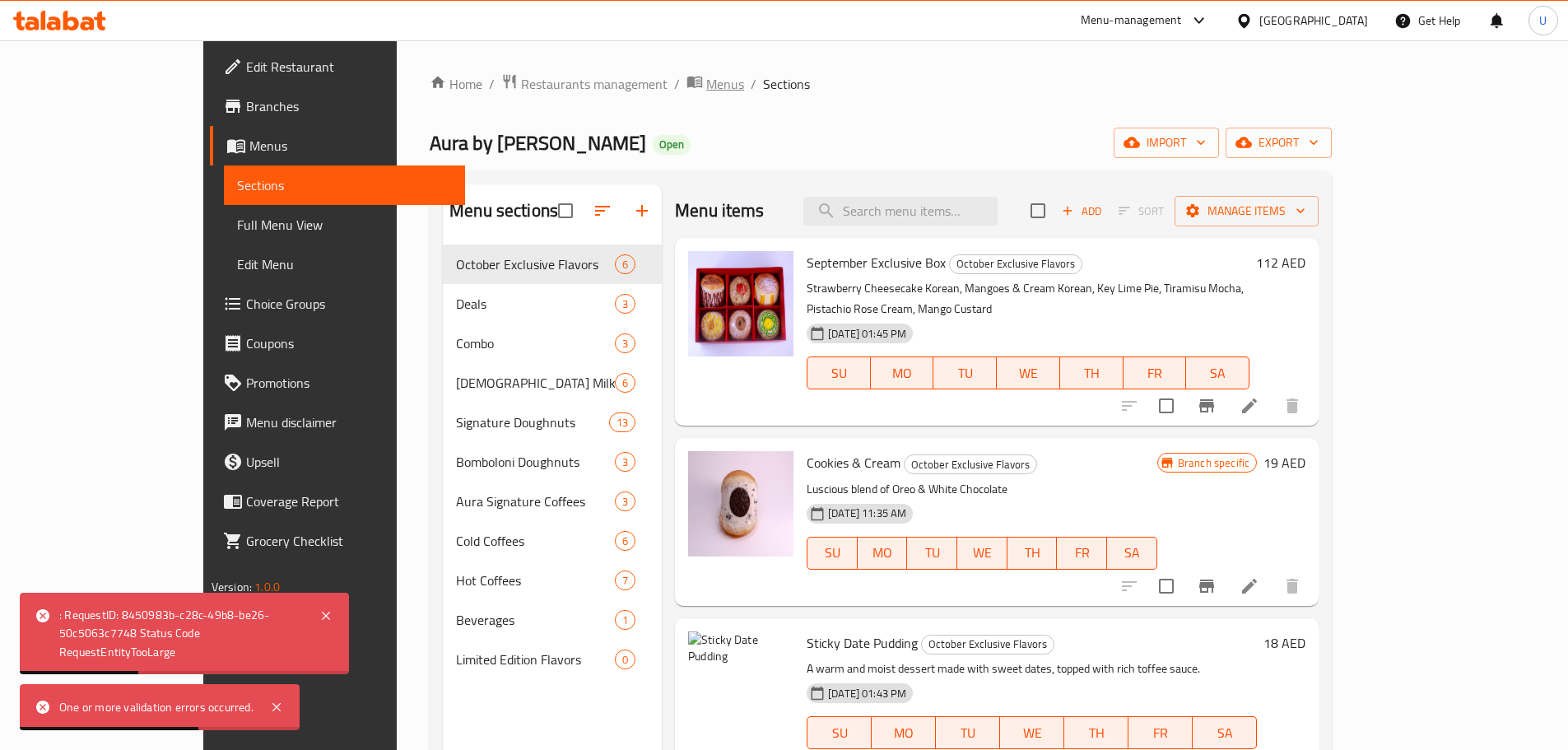
click at [707, 79] on span "Menus" at bounding box center [725, 83] width 38 height 19
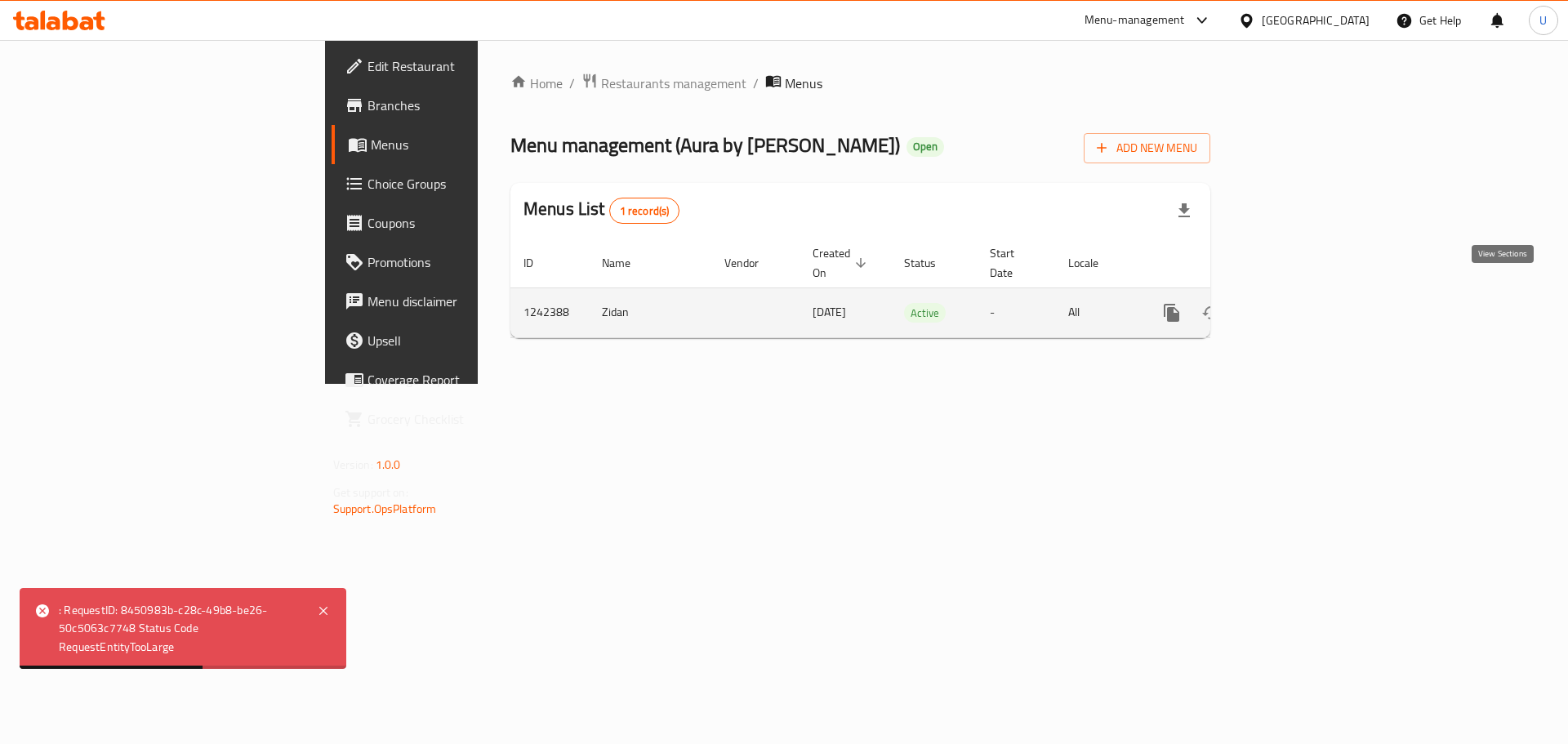
click at [1309, 306] on link "enhanced table" at bounding box center [1289, 313] width 40 height 40
